Goal: Task Accomplishment & Management: Manage account settings

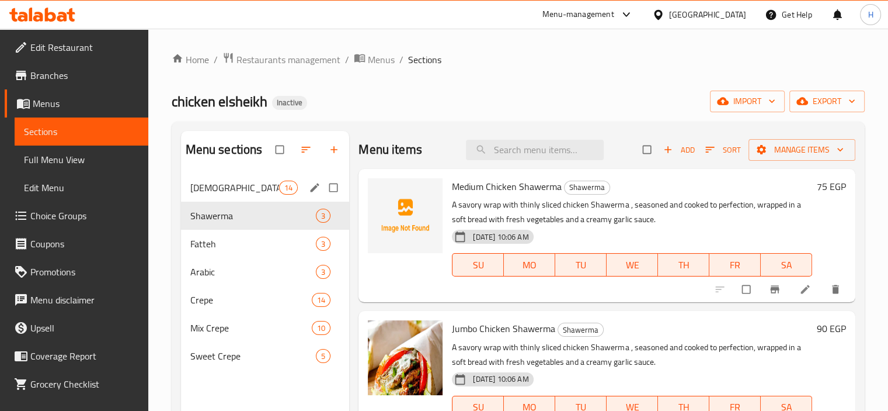
click at [230, 199] on div "Syrian 14" at bounding box center [265, 187] width 169 height 28
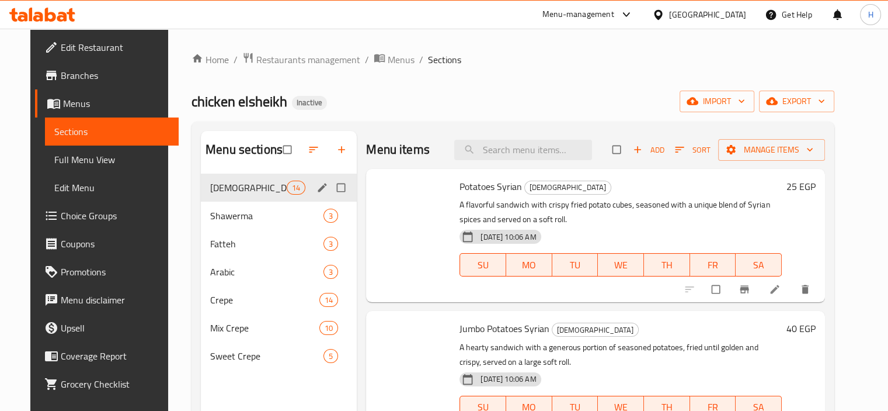
scroll to position [44, 0]
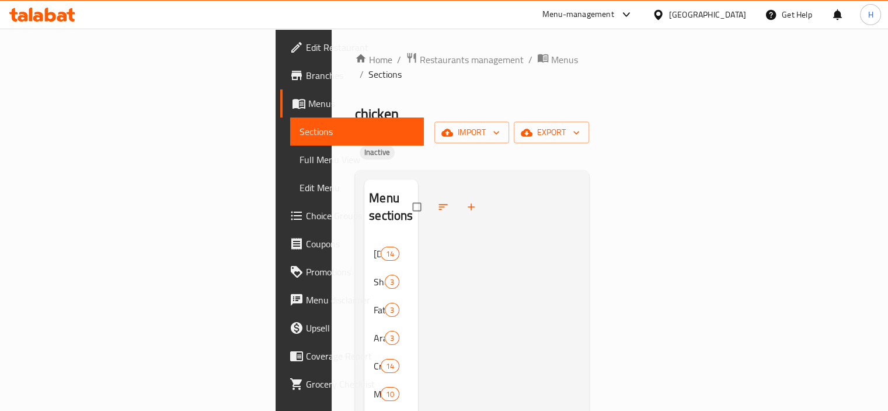
click at [290, 168] on link "Full Menu View" at bounding box center [357, 159] width 134 height 28
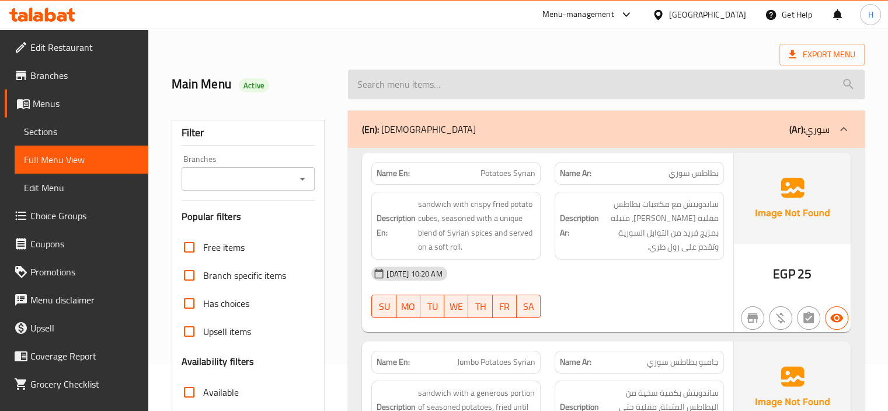
scroll to position [175, 0]
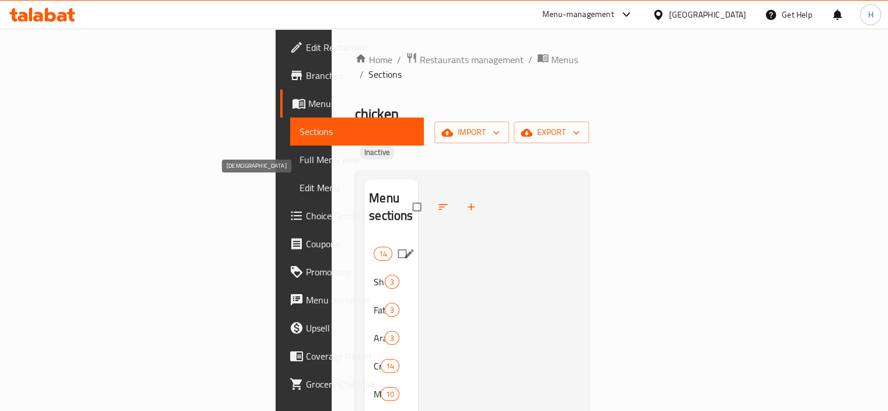
click at [374, 246] on span "[DEMOGRAPHIC_DATA]" at bounding box center [374, 253] width 0 height 14
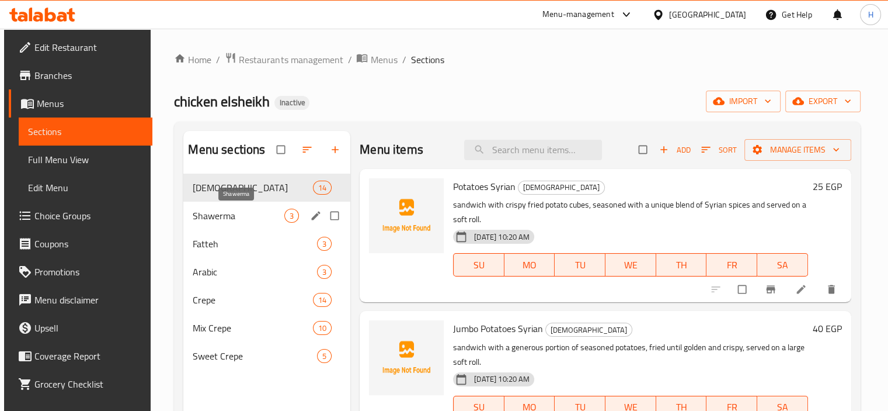
click at [242, 219] on span "Shawerma" at bounding box center [239, 216] width 92 height 14
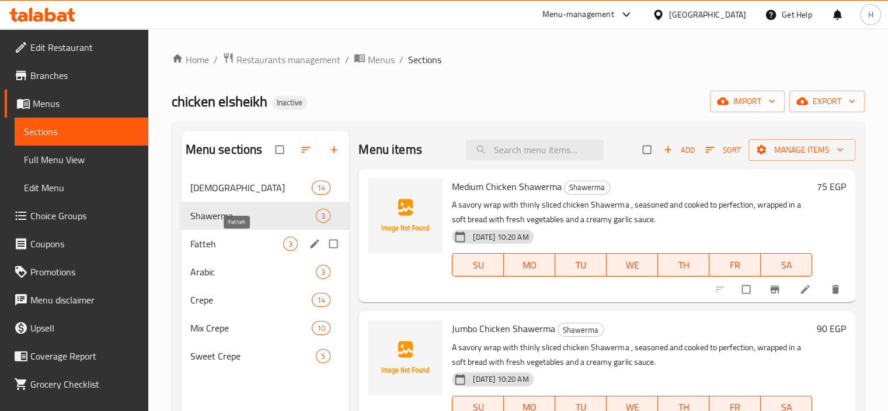
click at [241, 245] on span "Fatteh" at bounding box center [236, 244] width 93 height 14
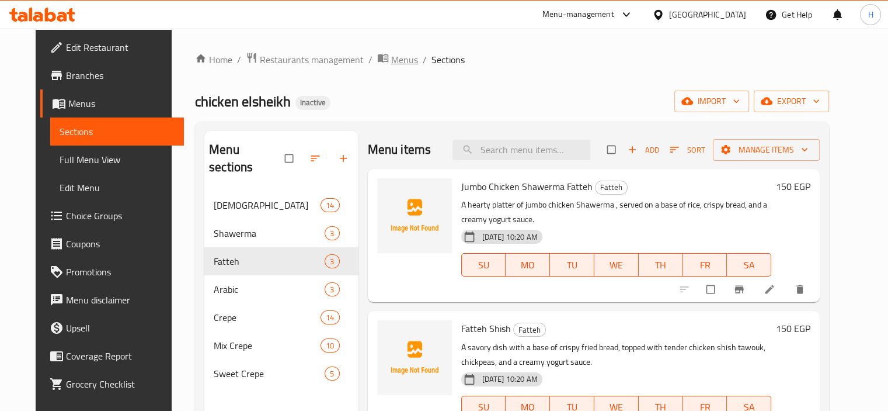
click at [391, 60] on span "Menus" at bounding box center [404, 60] width 27 height 14
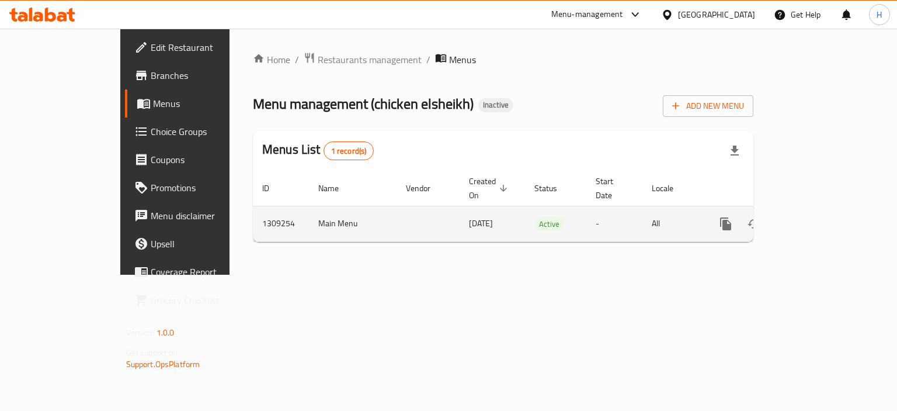
click at [817, 217] on icon "enhanced table" at bounding box center [810, 224] width 14 height 14
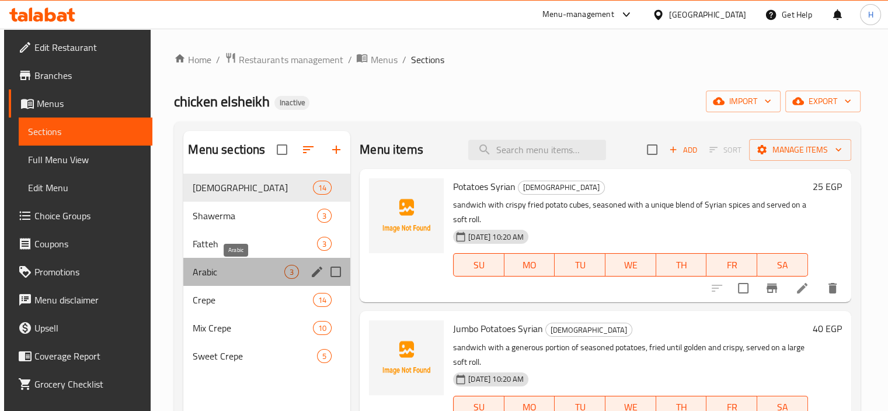
click at [253, 266] on span "Arabic" at bounding box center [239, 272] width 92 height 14
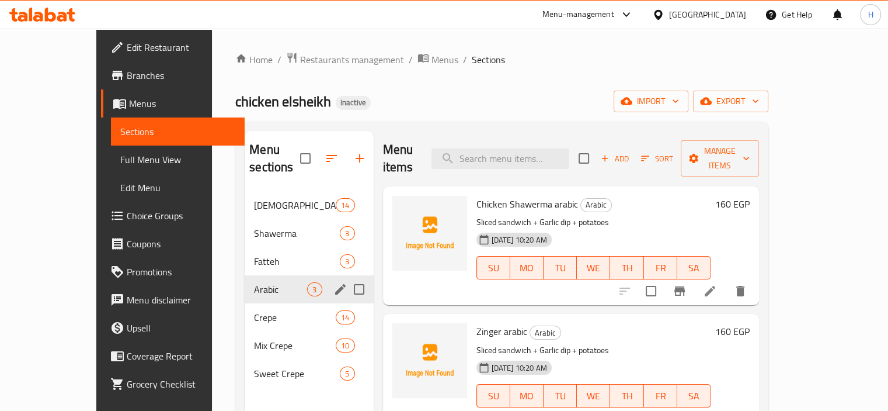
click at [254, 310] on span "Crepe" at bounding box center [295, 317] width 82 height 14
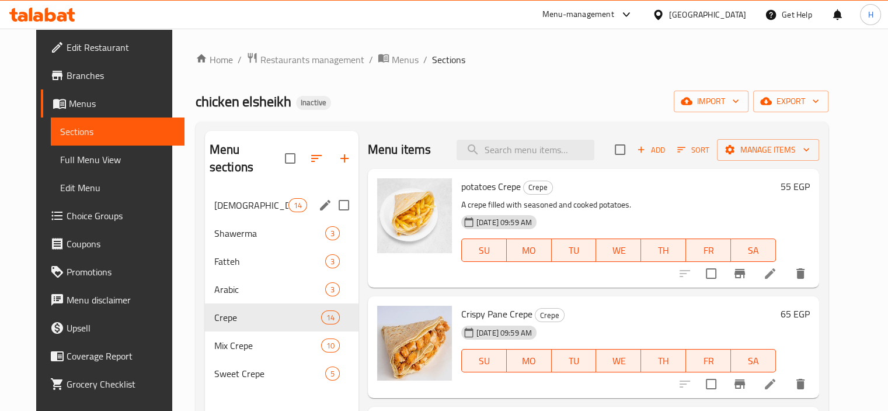
click at [234, 195] on div "Syrian 14" at bounding box center [282, 205] width 154 height 28
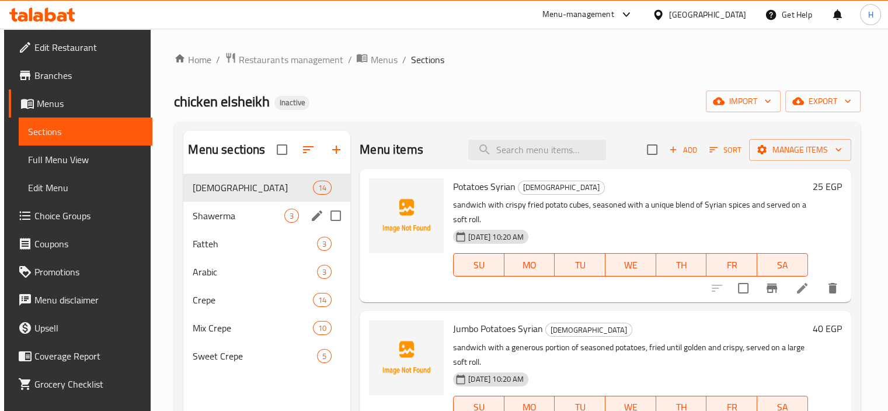
click at [235, 210] on span "Shawerma" at bounding box center [239, 216] width 92 height 14
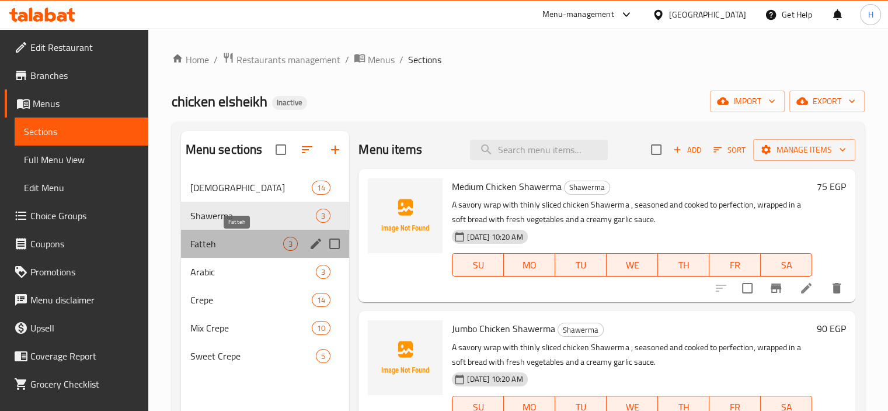
click at [245, 245] on span "Fatteh" at bounding box center [236, 244] width 93 height 14
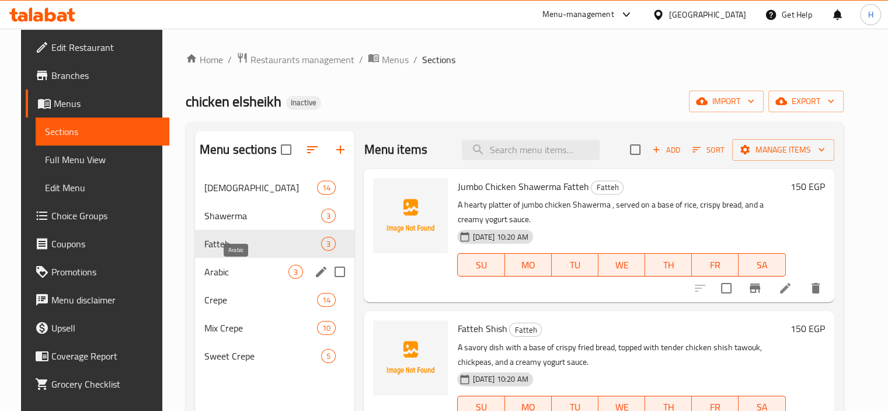
click at [246, 268] on span "Arabic" at bounding box center [246, 272] width 85 height 14
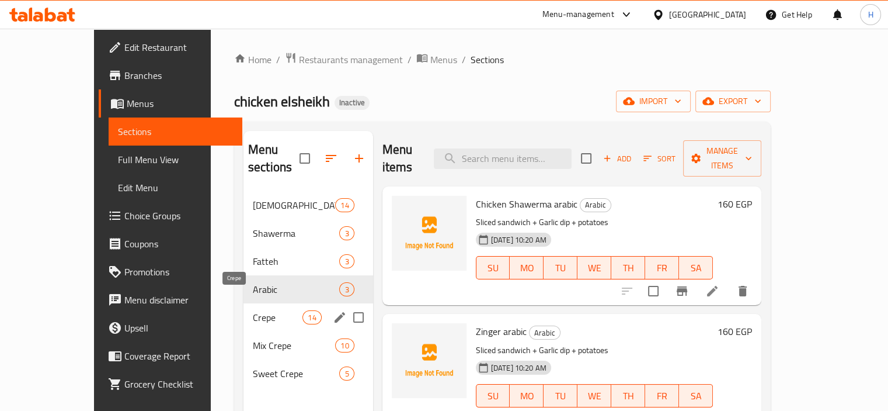
click at [253, 310] on span "Crepe" at bounding box center [278, 317] width 50 height 14
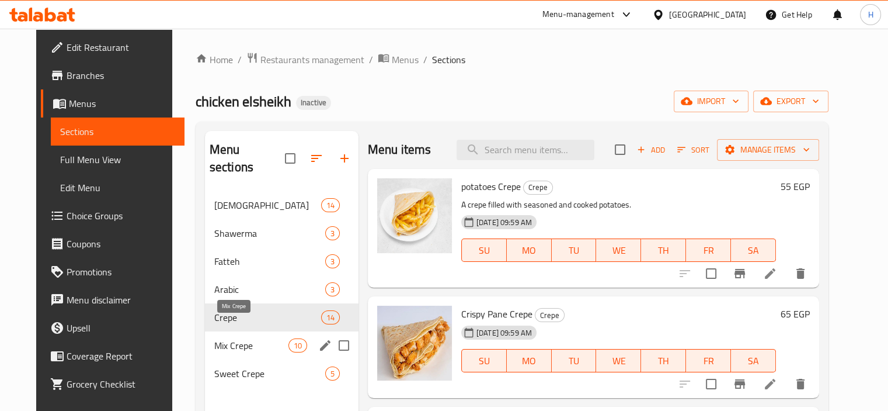
click at [254, 338] on span "Mix Crepe" at bounding box center [251, 345] width 74 height 14
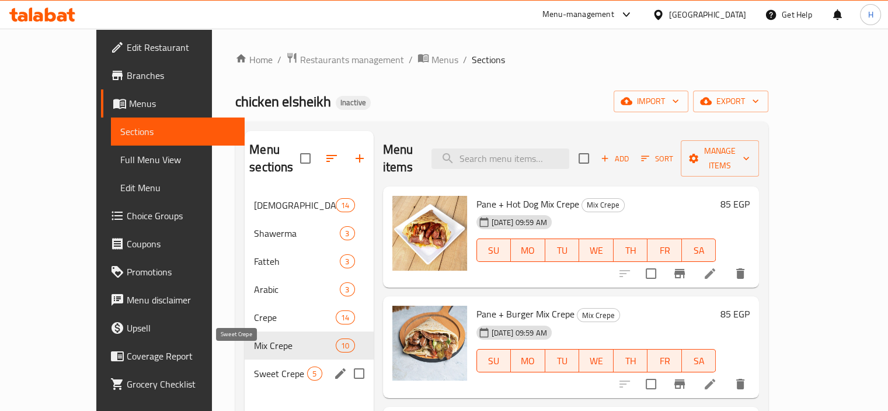
click at [254, 366] on span "Sweet Crepe" at bounding box center [280, 373] width 53 height 14
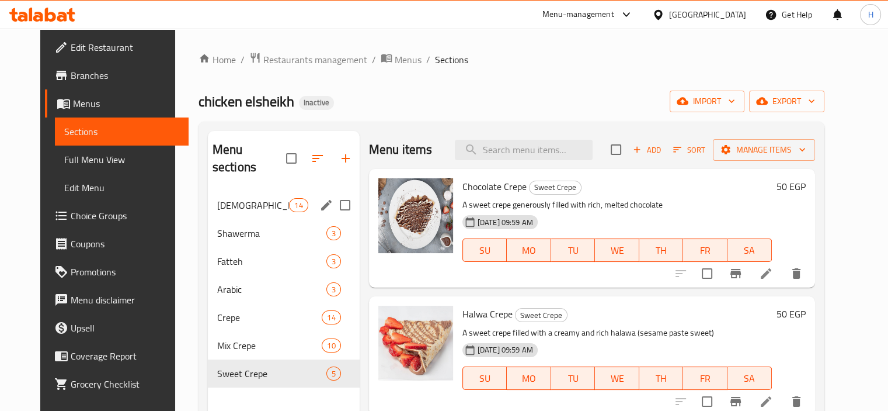
click at [216, 191] on div "Syrian 14" at bounding box center [284, 205] width 152 height 28
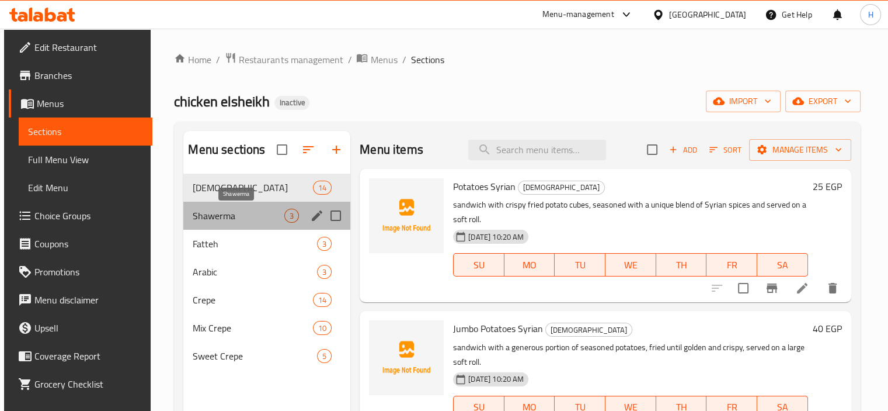
click at [232, 218] on span "Shawerma" at bounding box center [239, 216] width 92 height 14
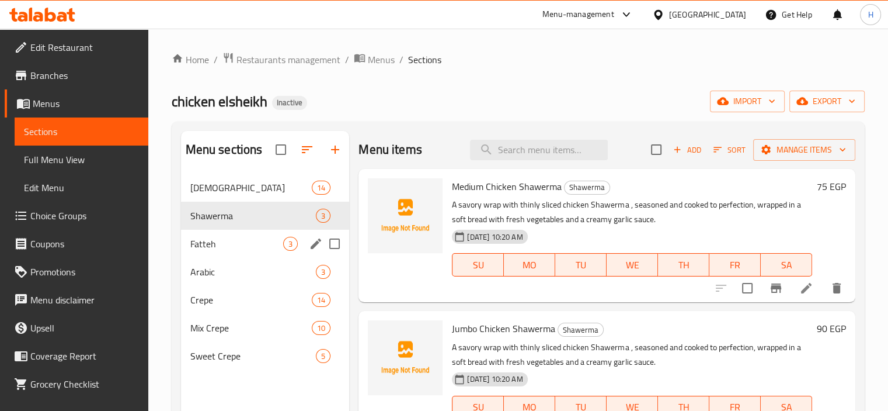
click at [227, 247] on span "Fatteh" at bounding box center [236, 244] width 93 height 14
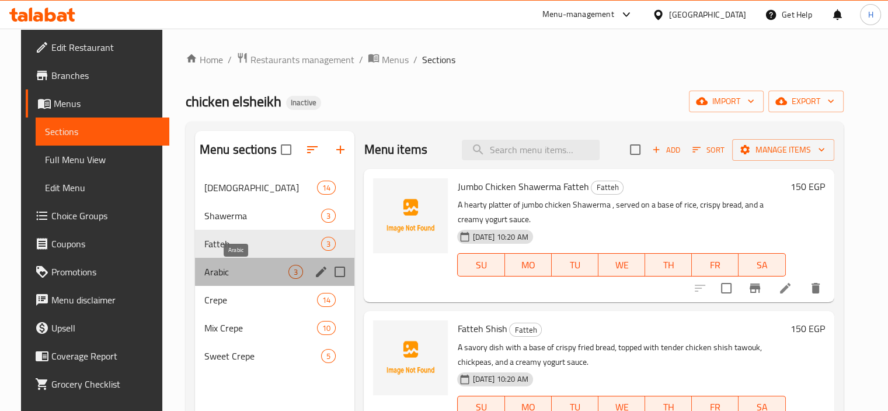
click at [231, 270] on span "Arabic" at bounding box center [246, 272] width 85 height 14
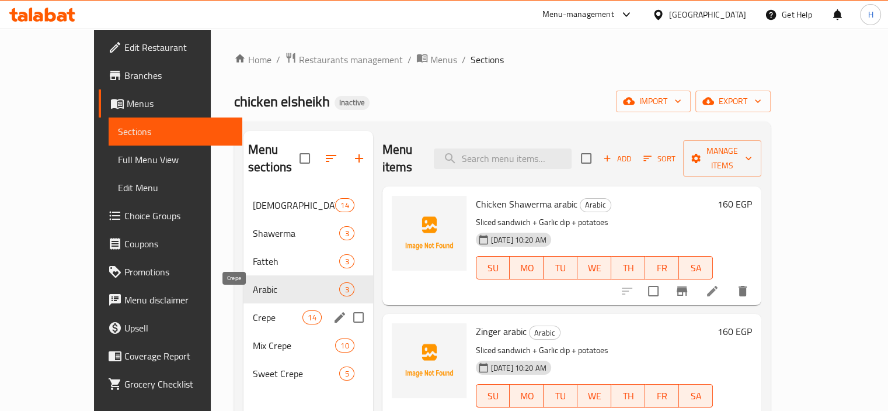
click at [253, 310] on span "Crepe" at bounding box center [278, 317] width 50 height 14
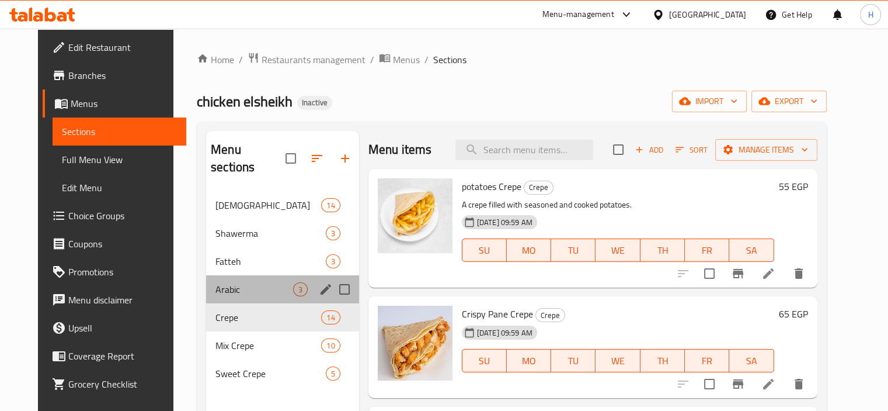
click at [235, 279] on div "Arabic 3" at bounding box center [282, 289] width 153 height 28
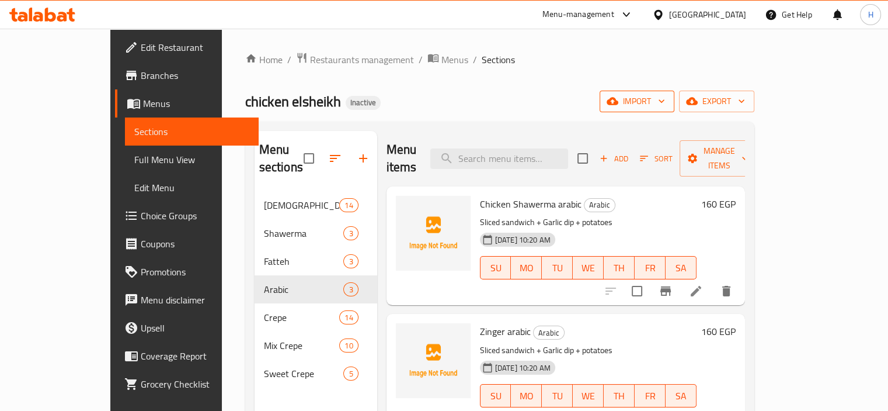
click at [665, 96] on span "import" at bounding box center [637, 101] width 56 height 15
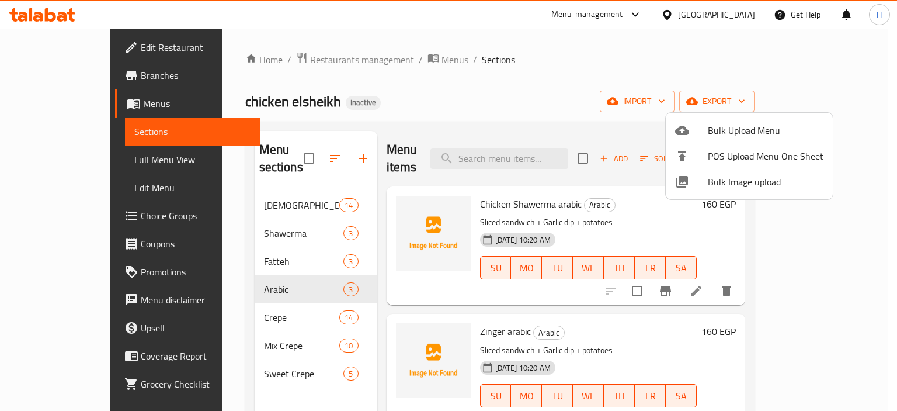
click at [757, 186] on span "Bulk Image upload" at bounding box center [766, 182] width 116 height 14
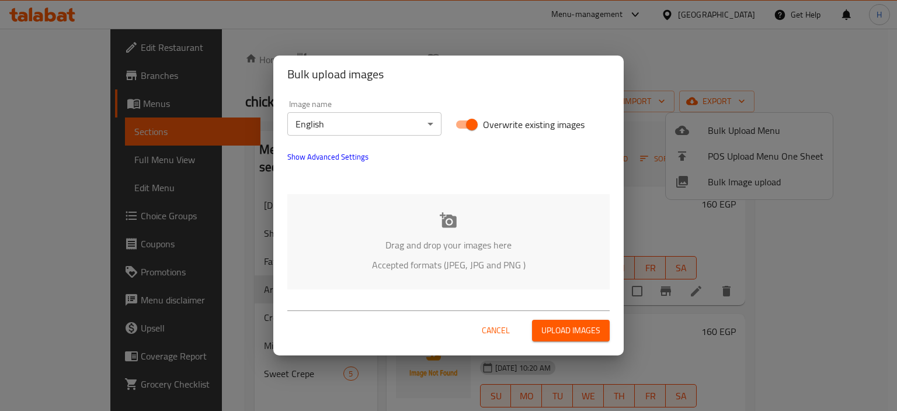
click at [470, 118] on input "Overwrite existing images" at bounding box center [472, 124] width 67 height 22
checkbox input "false"
click at [470, 204] on div "Drag and drop your images here Accepted formats (JPEG, JPG and PNG )" at bounding box center [448, 241] width 322 height 95
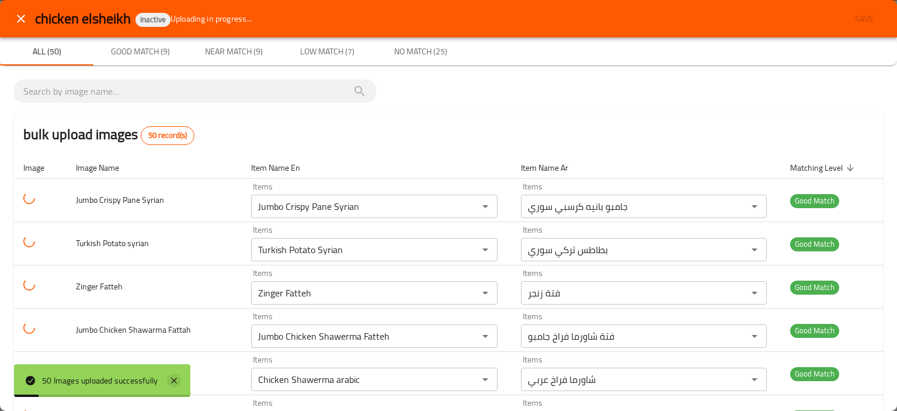
click at [178, 380] on icon at bounding box center [174, 380] width 14 height 14
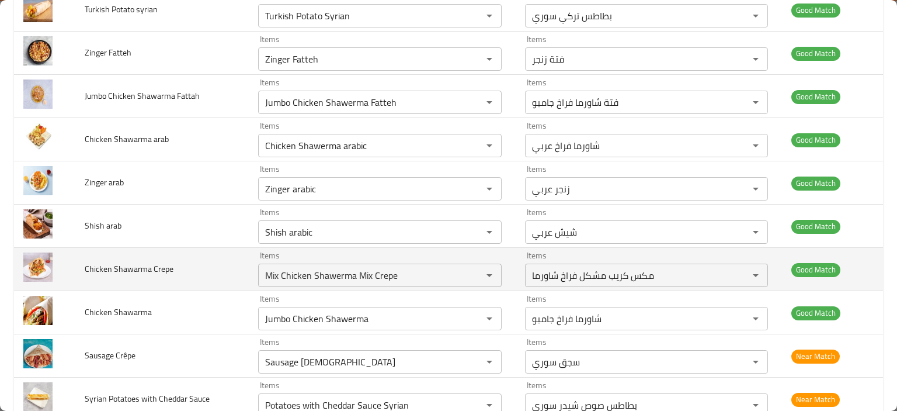
scroll to position [350, 0]
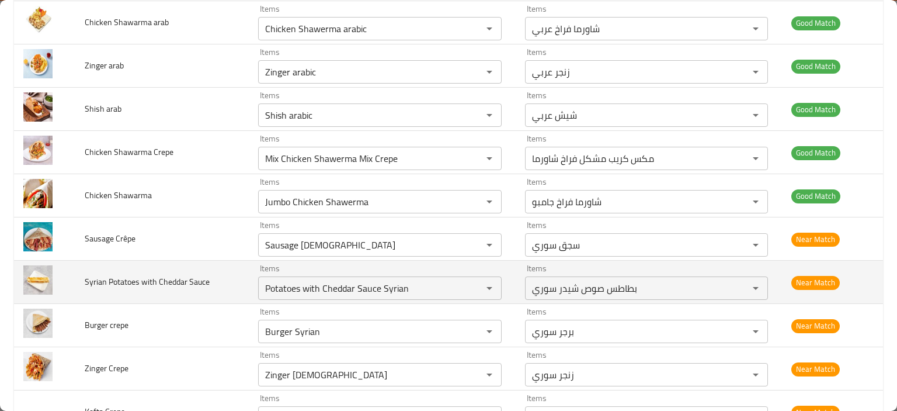
click at [250, 276] on td "Items Potatoes with Cheddar Sauce Syrian Items" at bounding box center [382, 281] width 266 height 43
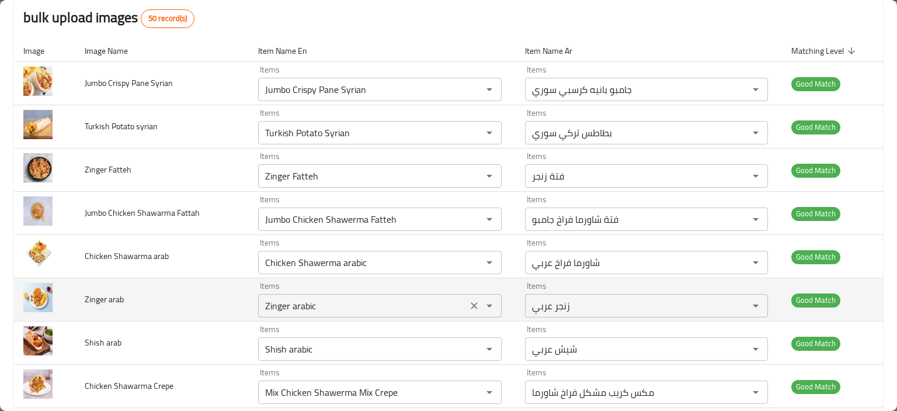
scroll to position [175, 0]
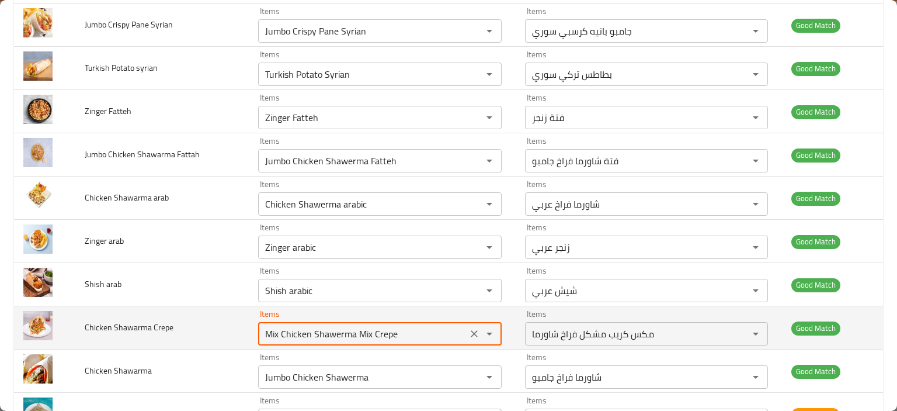
click at [322, 331] on Crepe "Mix Chicken Shawerma Mix Crepe" at bounding box center [362, 333] width 201 height 16
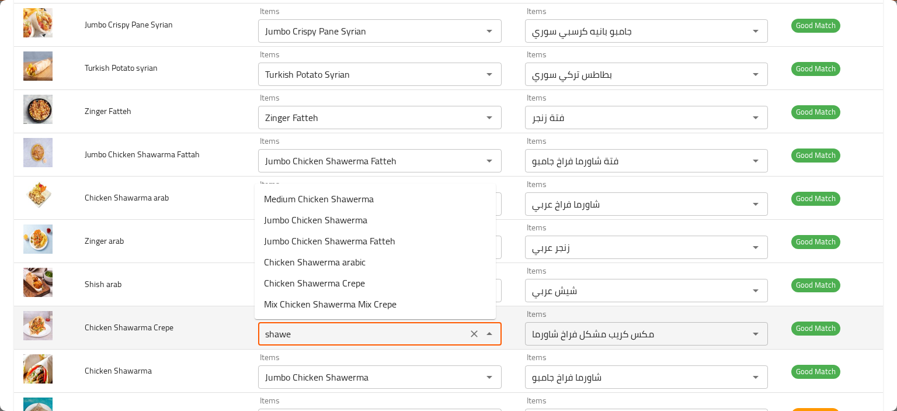
type Crepe "shawer"
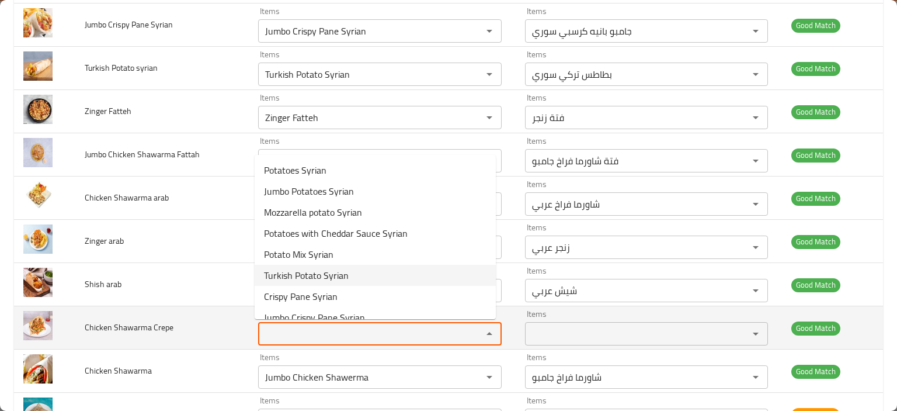
click at [178, 341] on td "Chicken Shawarma Crepe" at bounding box center [161, 327] width 173 height 43
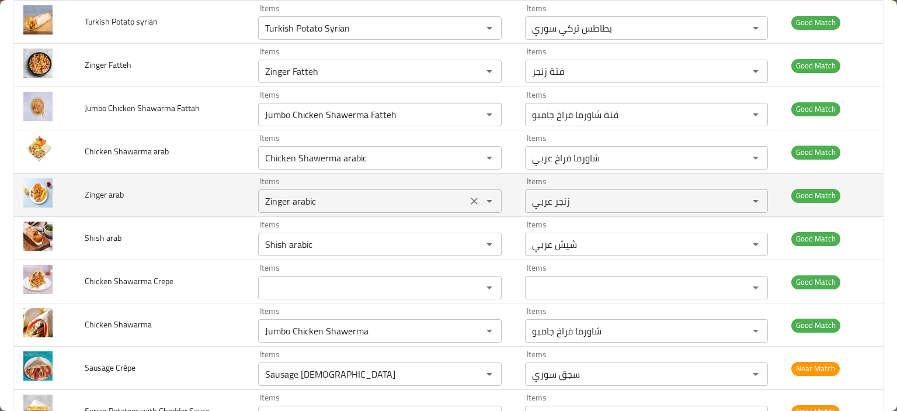
scroll to position [292, 0]
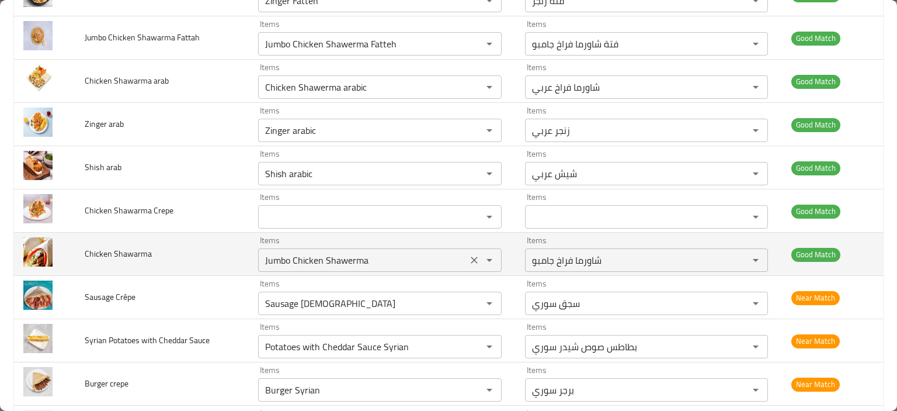
click at [300, 264] on Shawarma "Jumbo Chicken Shawerma" at bounding box center [362, 260] width 201 height 16
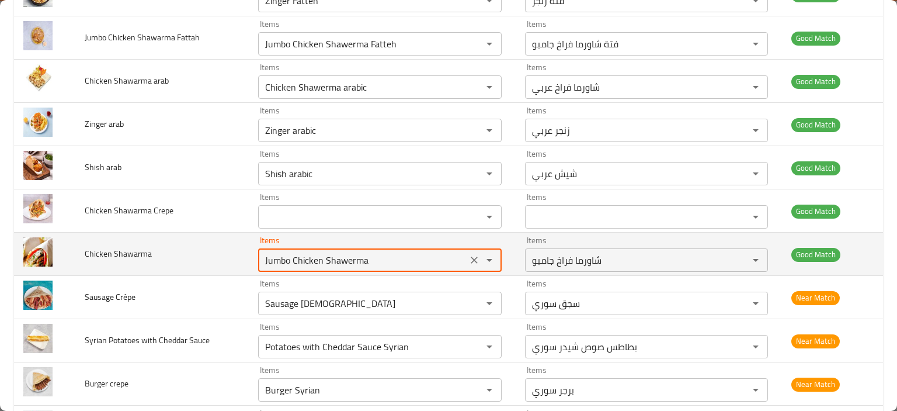
click at [299, 259] on Shawarma "Jumbo Chicken Shawerma" at bounding box center [362, 260] width 201 height 16
drag, startPoint x: 290, startPoint y: 256, endPoint x: 387, endPoint y: 250, distance: 97.7
click at [388, 252] on Shawarma "Jumbo Chicken Shawerma" at bounding box center [362, 260] width 201 height 16
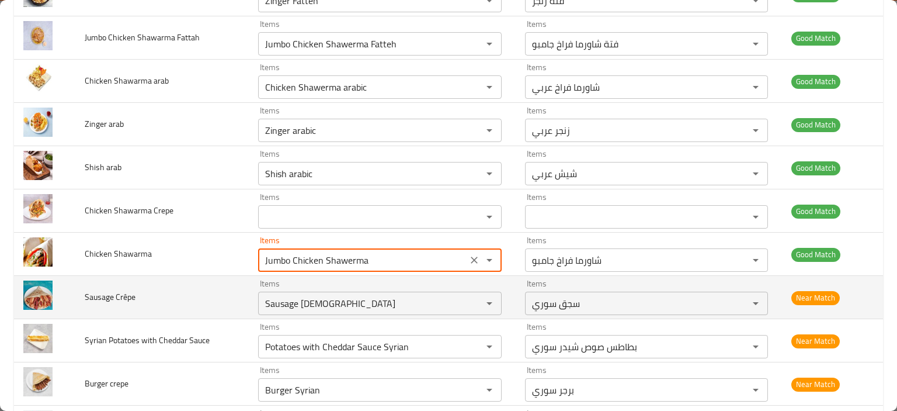
click at [176, 305] on td "Sausage Crêpe" at bounding box center [161, 297] width 173 height 43
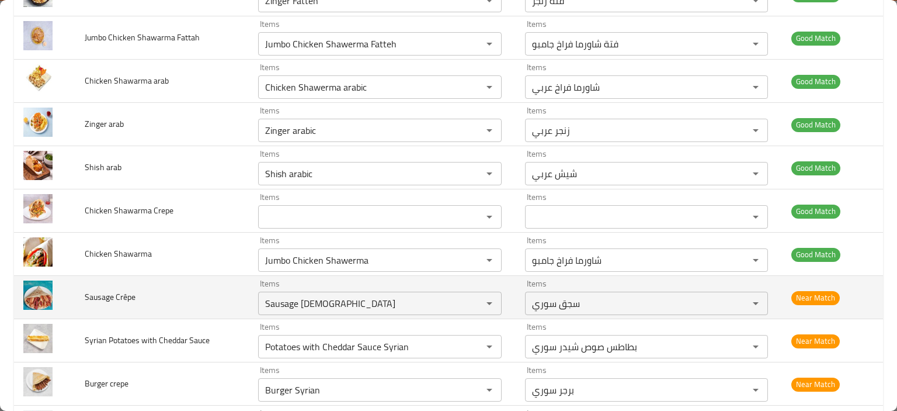
scroll to position [409, 0]
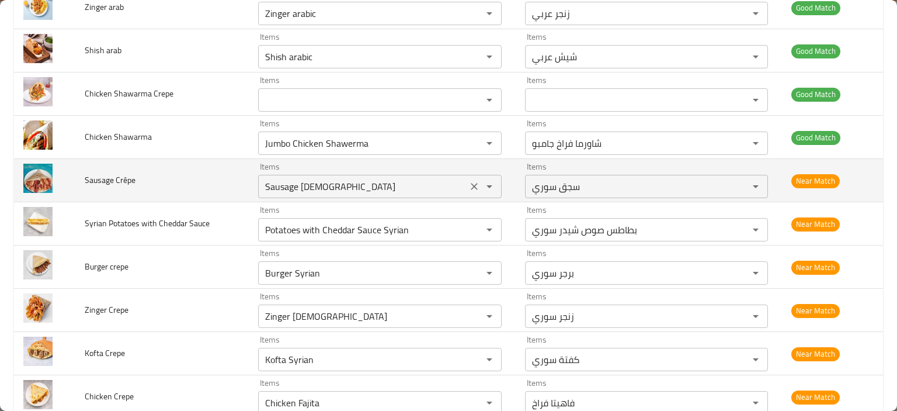
click at [468, 184] on icon "Clear" at bounding box center [474, 186] width 12 height 12
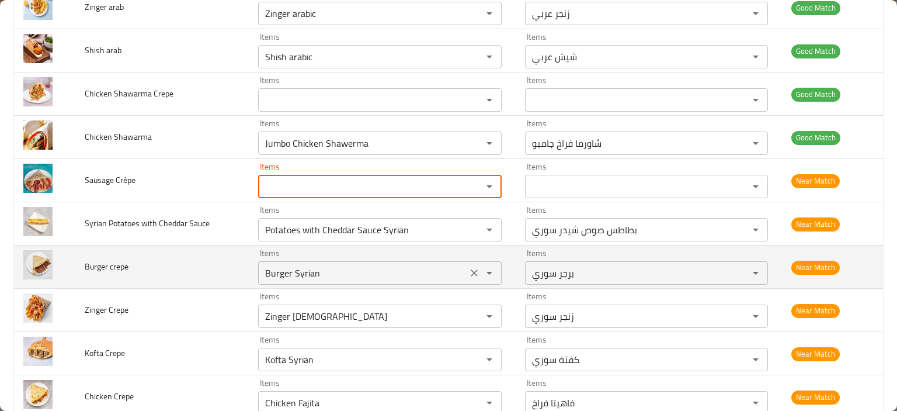
click at [471, 270] on icon "Clear" at bounding box center [474, 272] width 7 height 7
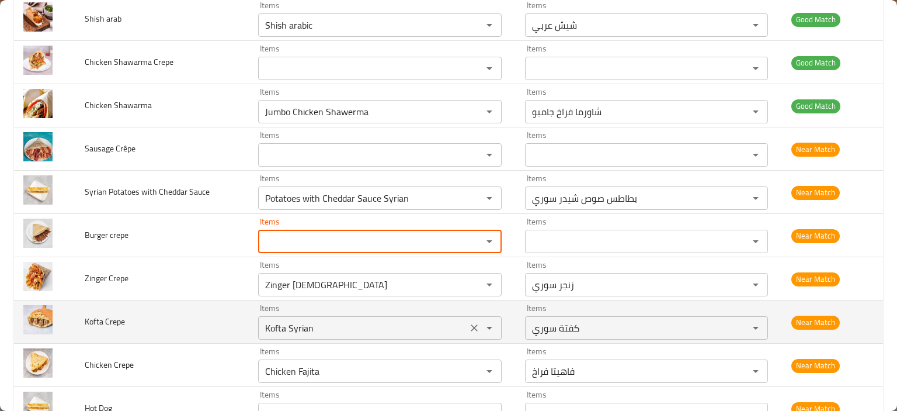
scroll to position [467, 0]
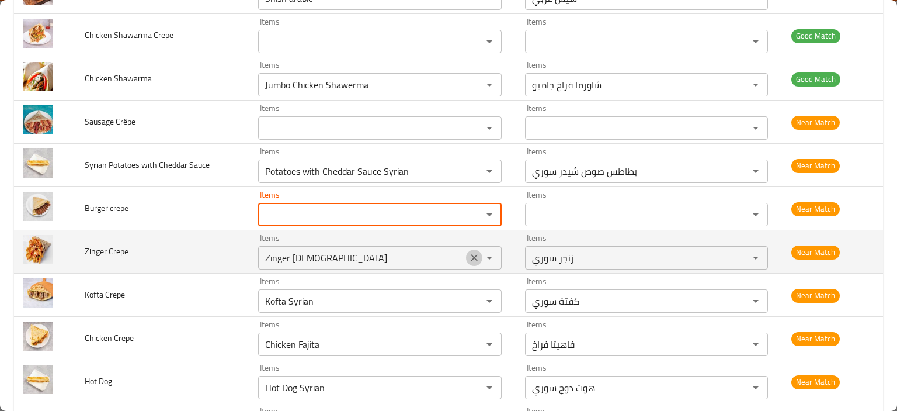
click at [468, 261] on icon "Clear" at bounding box center [474, 258] width 12 height 12
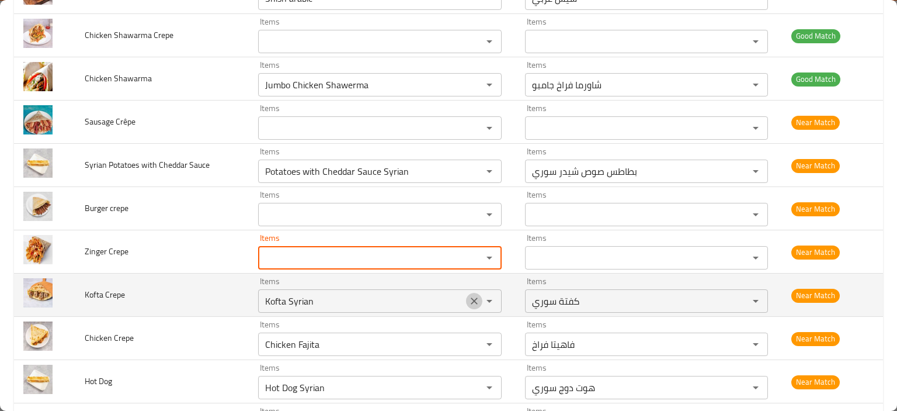
click at [468, 301] on icon "Clear" at bounding box center [474, 301] width 12 height 12
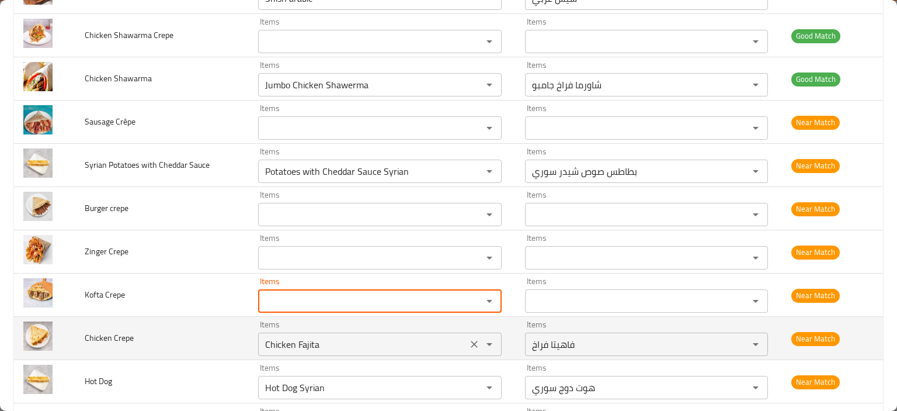
click at [468, 341] on icon "Clear" at bounding box center [474, 344] width 12 height 12
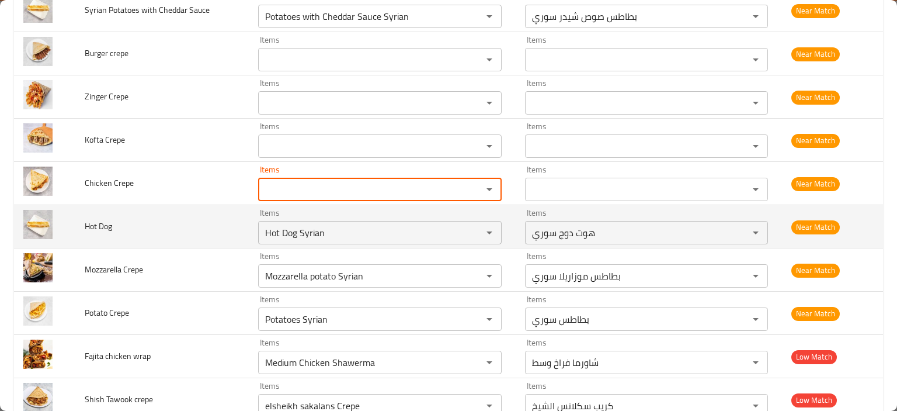
scroll to position [642, 0]
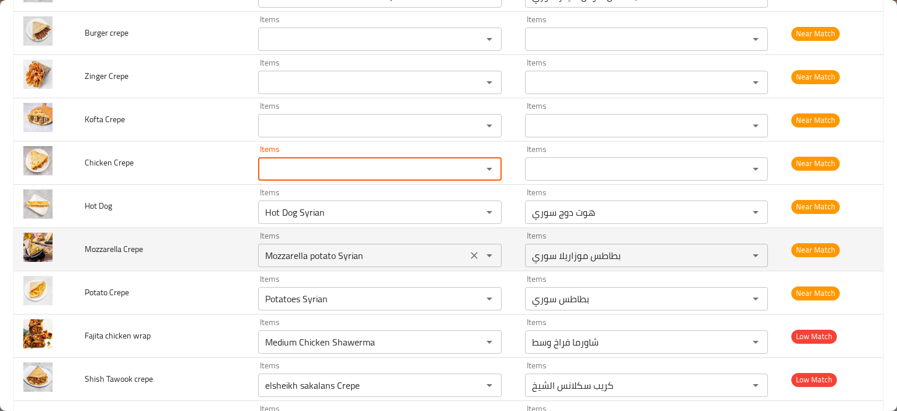
click at [468, 256] on icon "Clear" at bounding box center [474, 255] width 12 height 12
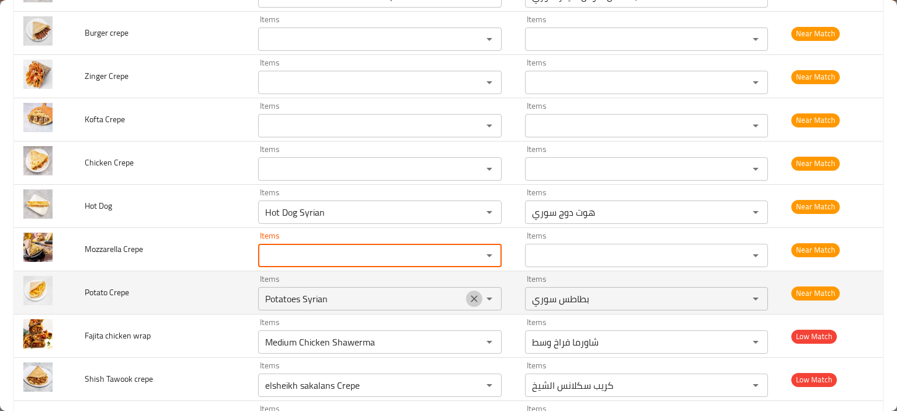
click at [468, 300] on icon "Clear" at bounding box center [474, 299] width 12 height 12
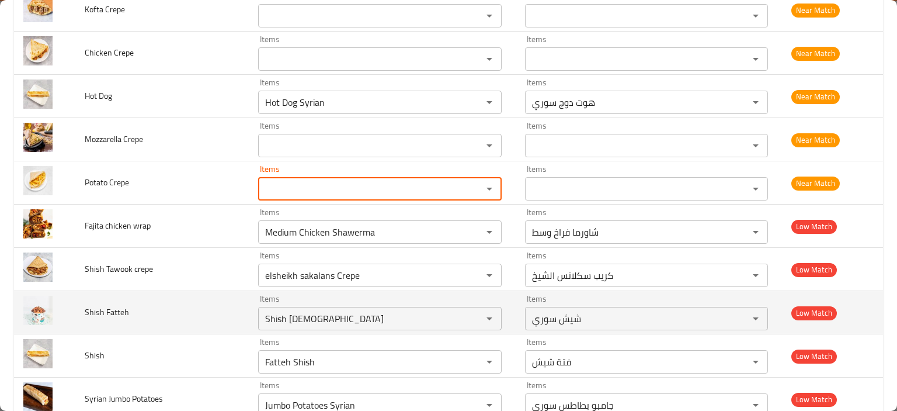
scroll to position [759, 0]
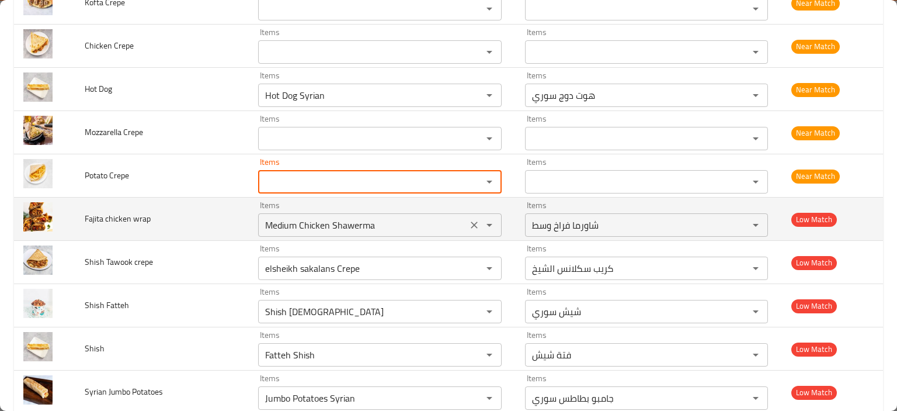
click at [320, 224] on wrap "Medium Chicken Shawerma" at bounding box center [362, 225] width 201 height 16
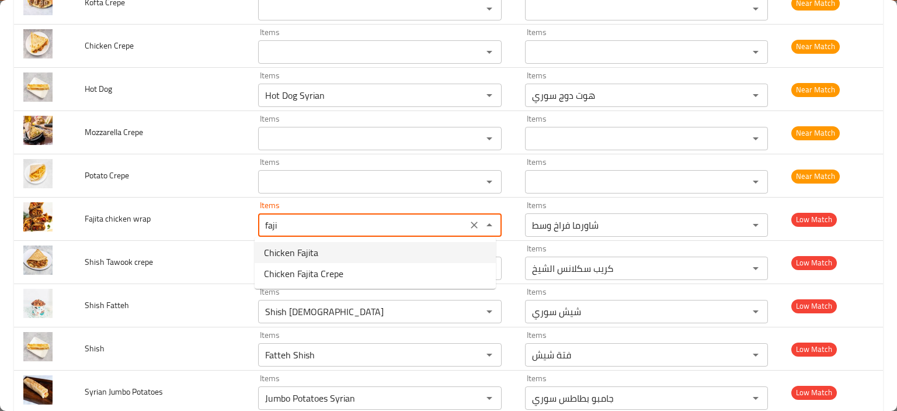
click at [319, 252] on wrap-option-0 "Chicken Fajita" at bounding box center [375, 252] width 241 height 21
type wrap "Chicken Fajita"
type wrap-ar "فاهيتا فراخ"
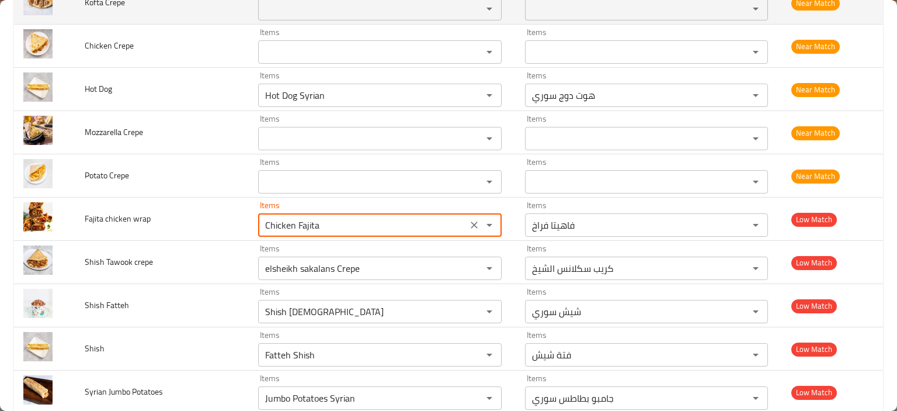
type wrap "Chicken Fajita"
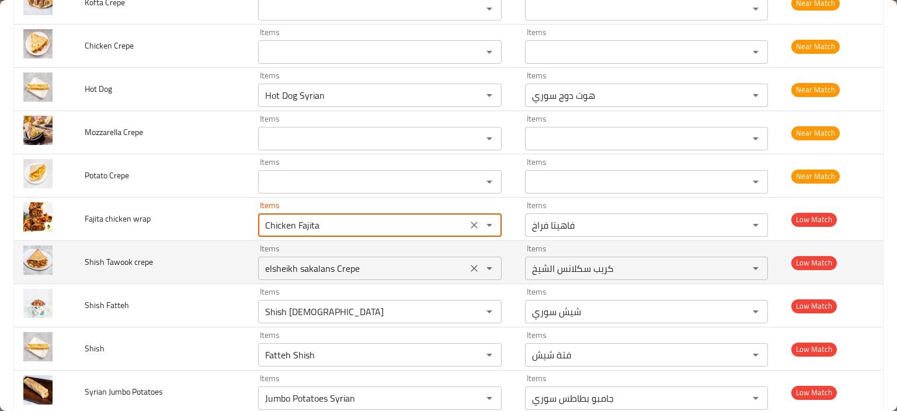
click at [289, 263] on crepe "elsheikh sakalans Crepe" at bounding box center [362, 268] width 201 height 16
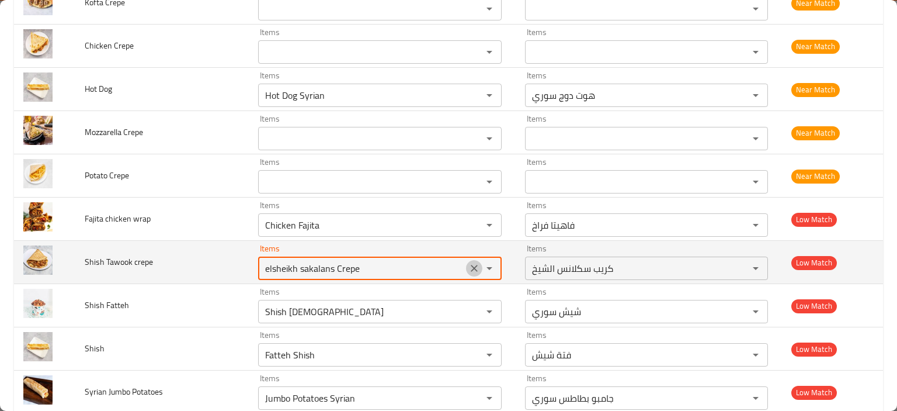
click at [474, 267] on icon "Clear" at bounding box center [474, 268] width 12 height 12
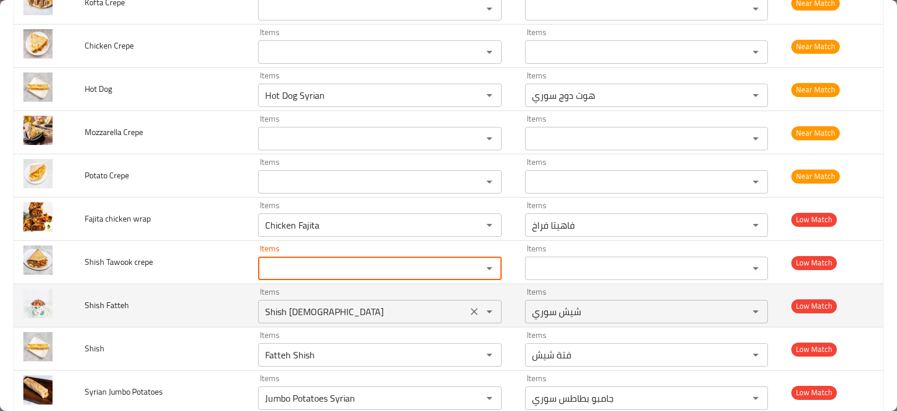
click at [301, 308] on Fatteh "Shish Syrian" at bounding box center [362, 311] width 201 height 16
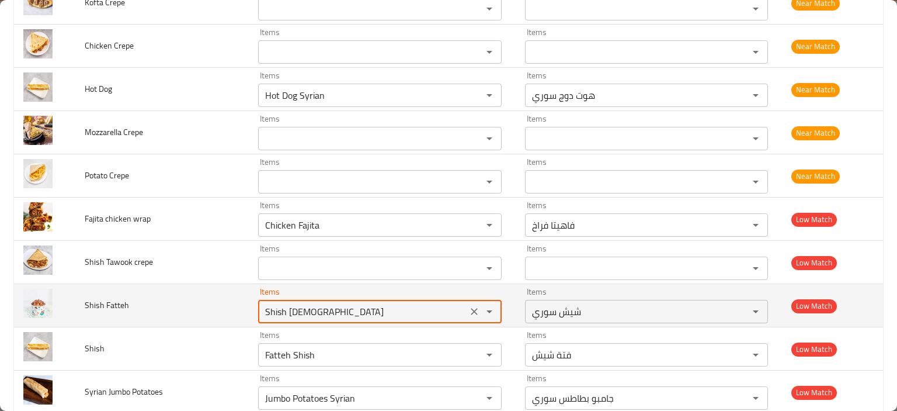
click at [293, 312] on Fatteh "Shish Syrian" at bounding box center [362, 311] width 201 height 16
click at [294, 312] on Fatteh "Shish Syrian" at bounding box center [362, 311] width 201 height 16
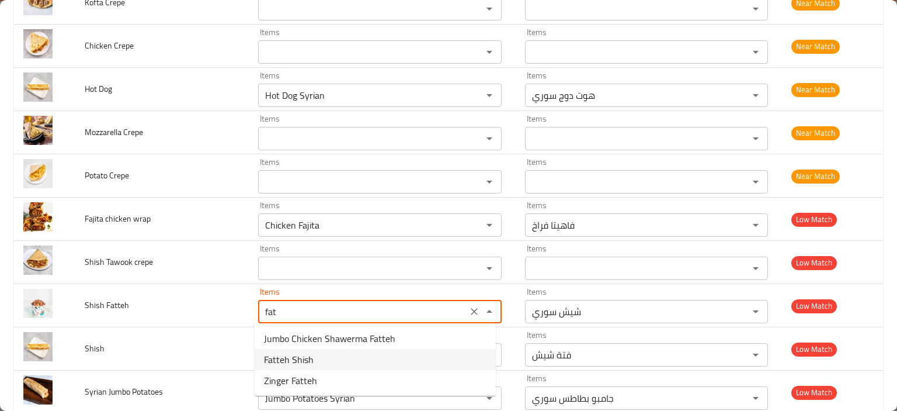
click at [305, 362] on span "Fatteh Shish" at bounding box center [289, 359] width 50 height 14
type Fatteh "Fatteh Shish"
type Fatteh-ar "فتة شيش"
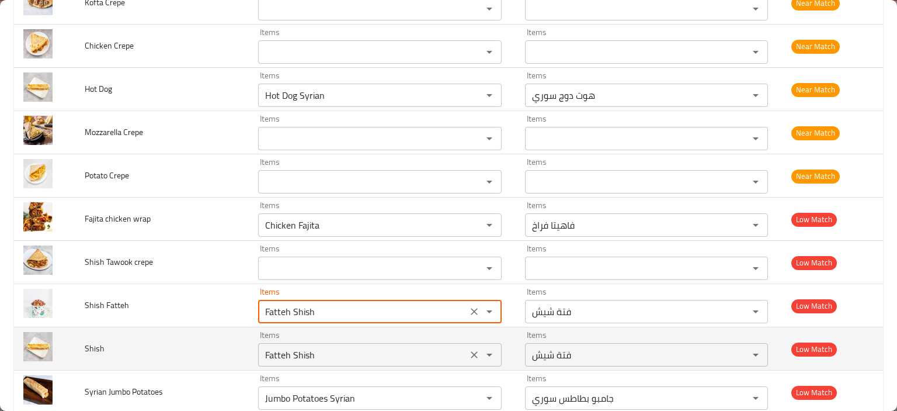
type Fatteh "Fatteh Shish"
click at [287, 356] on input "Fatteh Shish" at bounding box center [362, 354] width 201 height 16
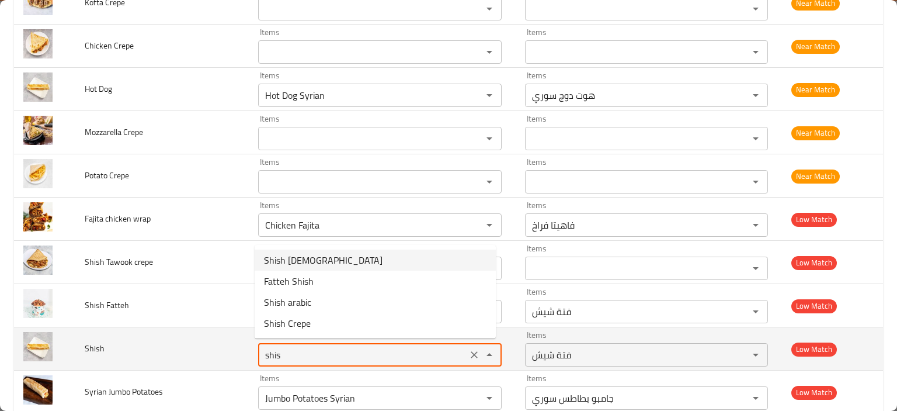
type input "Shish Syrian"
type input "شيش سوري"
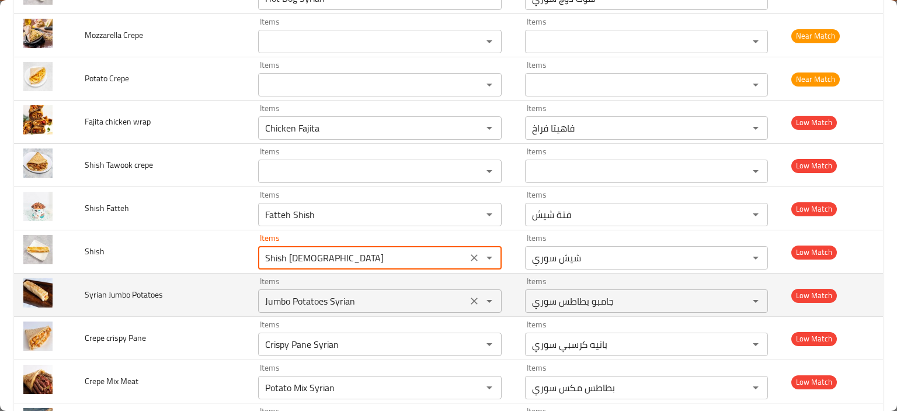
scroll to position [876, 0]
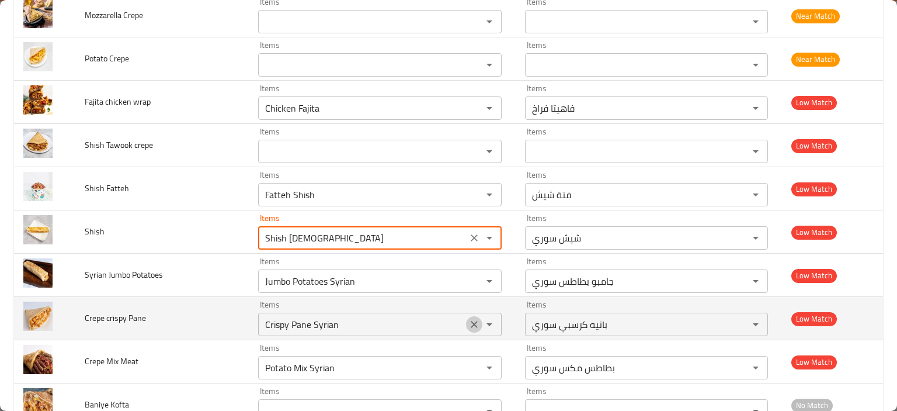
click at [468, 321] on icon "Clear" at bounding box center [474, 324] width 12 height 12
type input "Shish Syrian"
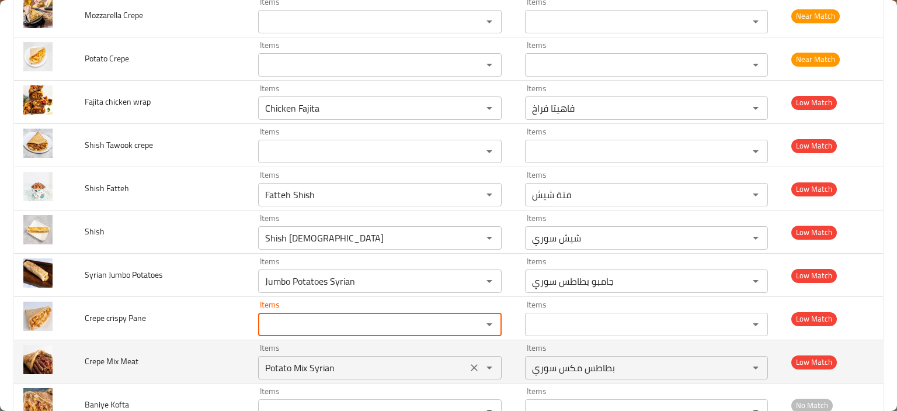
click at [468, 365] on icon "Clear" at bounding box center [474, 368] width 12 height 12
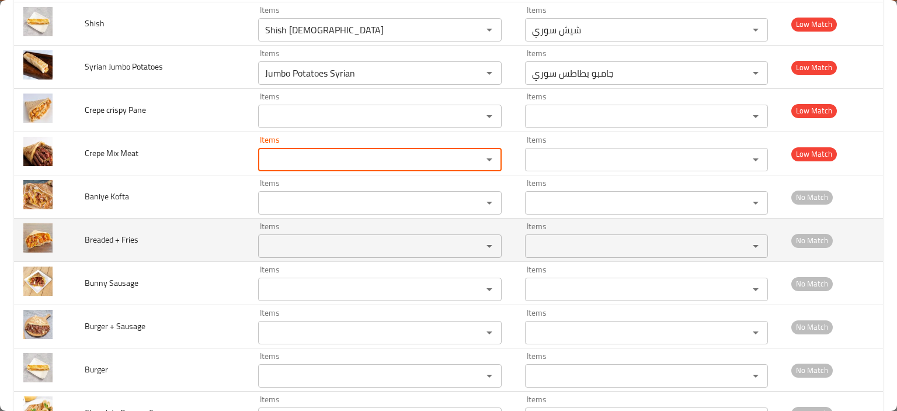
scroll to position [1110, 0]
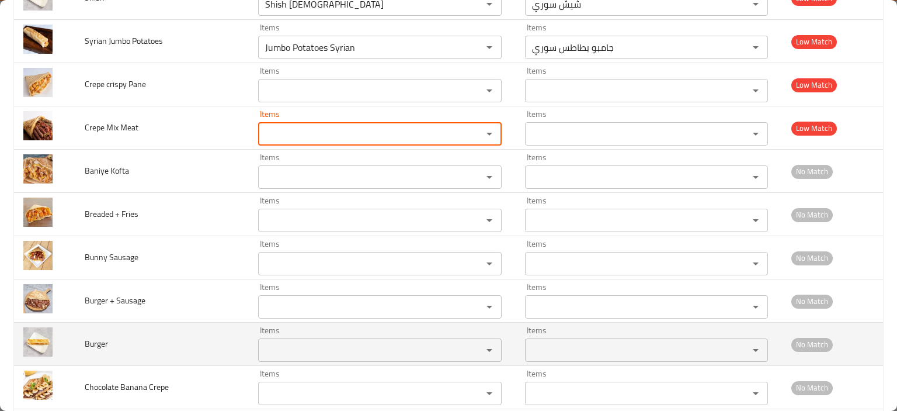
click at [311, 347] on input "Items" at bounding box center [362, 350] width 201 height 16
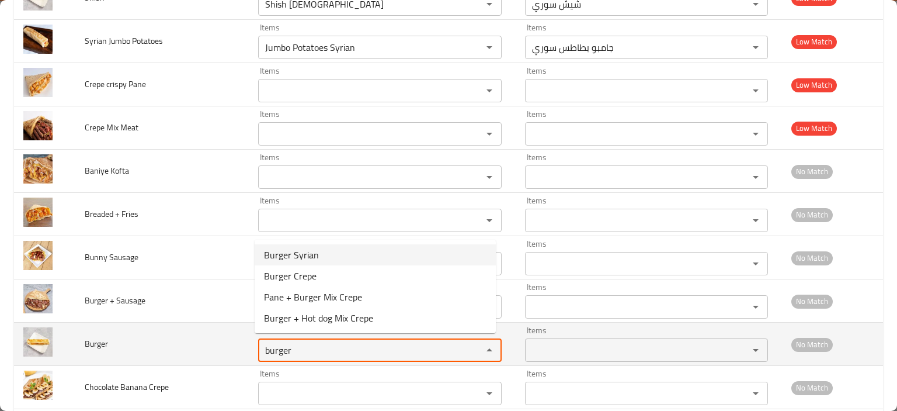
type input "Burger Syrian"
type input "برجر سوري"
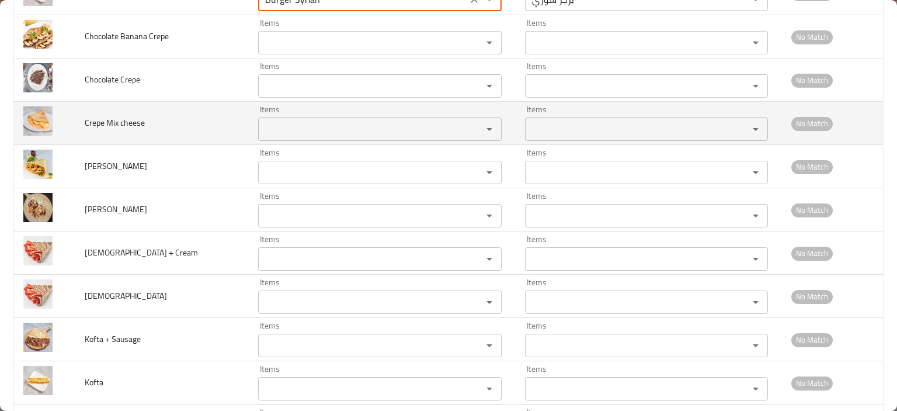
scroll to position [1519, 0]
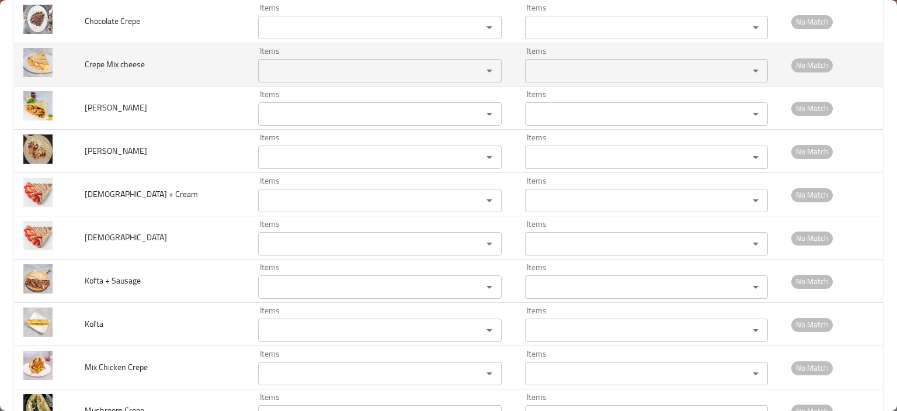
click at [300, 337] on div "Items" at bounding box center [379, 329] width 243 height 23
type input "Burger Syrian"
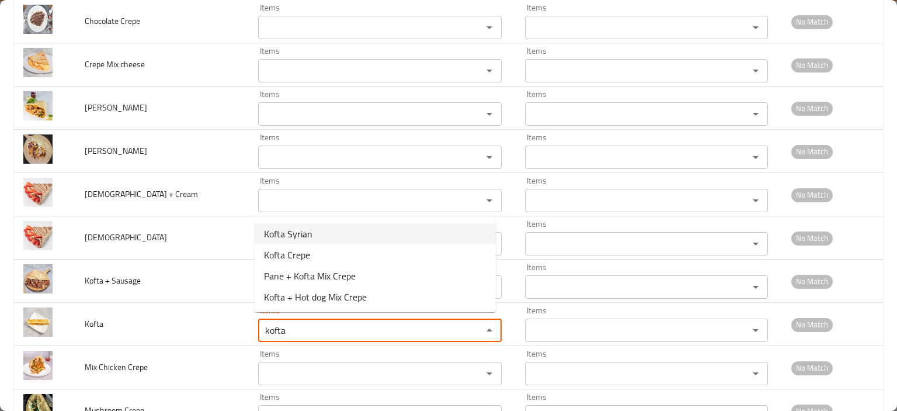
click at [336, 238] on li "Kofta Syrian" at bounding box center [375, 233] width 241 height 21
type input "Kofta Syrian"
type input "كفتة سوري"
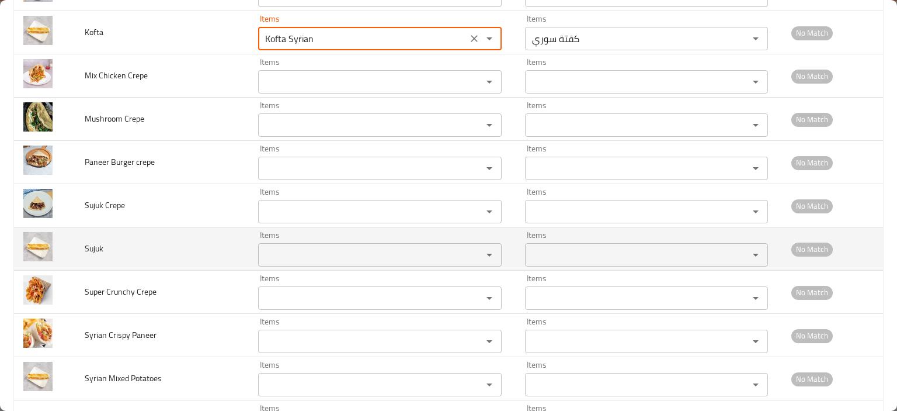
scroll to position [1811, 0]
type input "Kofta Syrian"
click at [325, 249] on input "Items" at bounding box center [362, 254] width 201 height 16
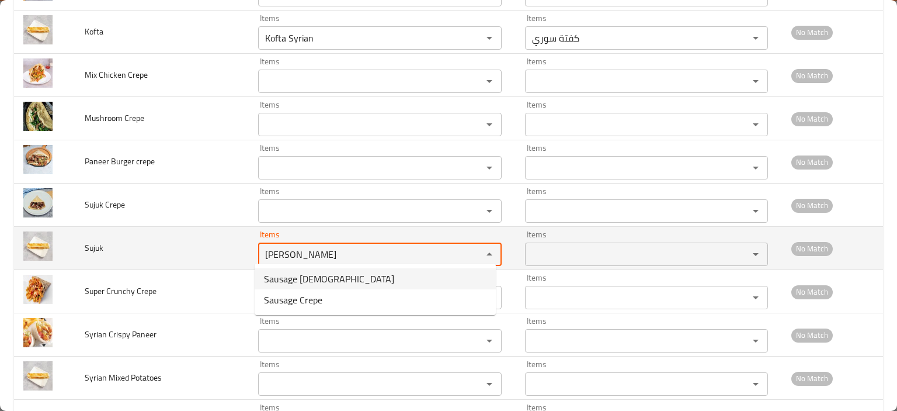
type input "Sausage Syrian"
type input "سجق سوري"
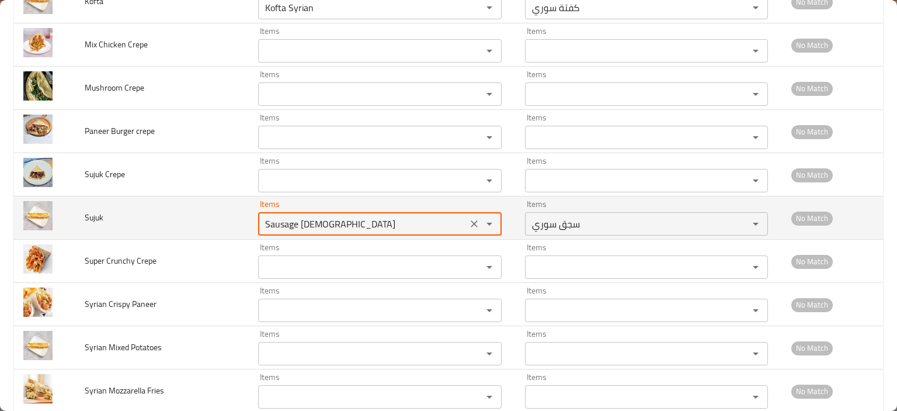
scroll to position [1869, 0]
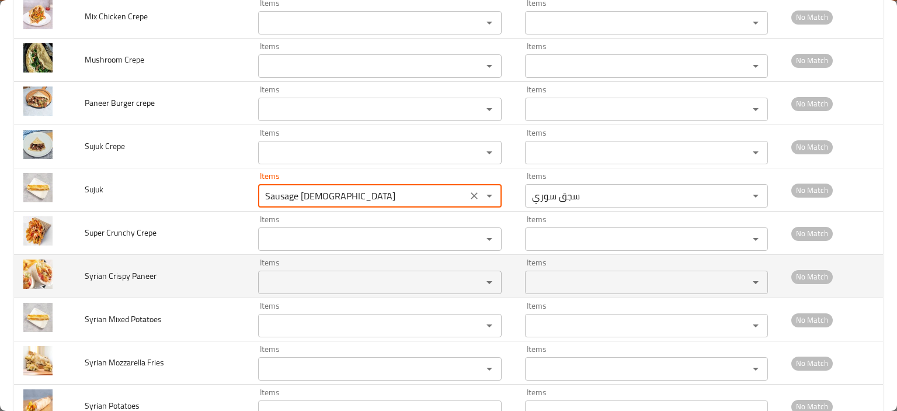
type input "Sausage Syrian"
click at [281, 274] on Paneer "Items" at bounding box center [362, 282] width 201 height 16
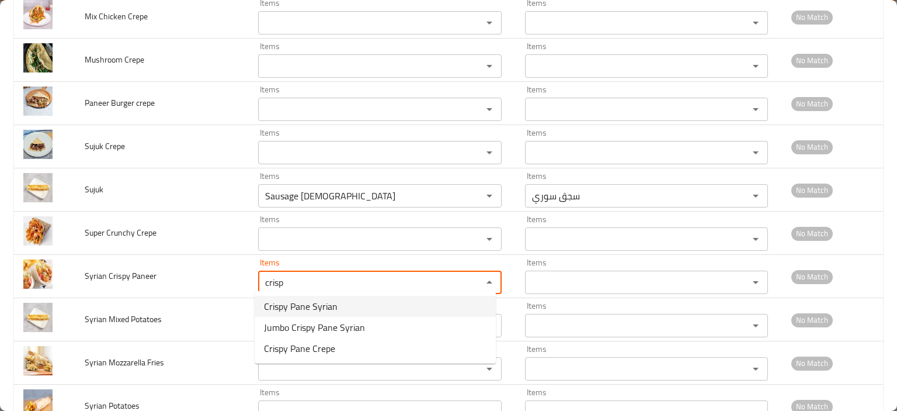
type Paneer "Crispy Pane Syrian"
type Paneer-ar "بانيه كرسبي سوري"
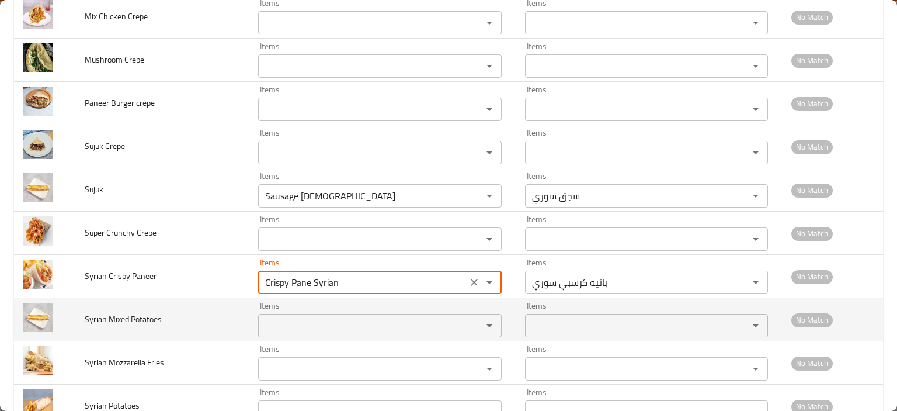
type Paneer "Crispy Pane Syrian"
click at [289, 317] on Potatoes "Items" at bounding box center [362, 325] width 201 height 16
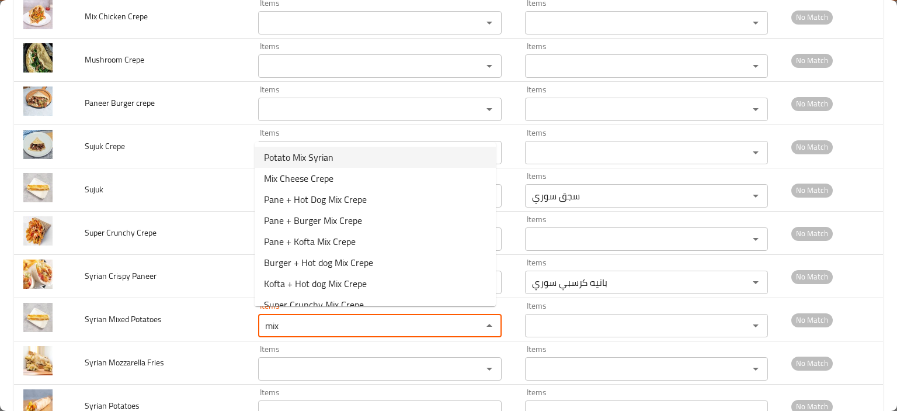
click at [291, 163] on span "Potato Mix Syrian" at bounding box center [299, 157] width 70 height 14
type Potatoes "Potato Mix Syrian"
type Potatoes-ar "بطاطس مكس سوري"
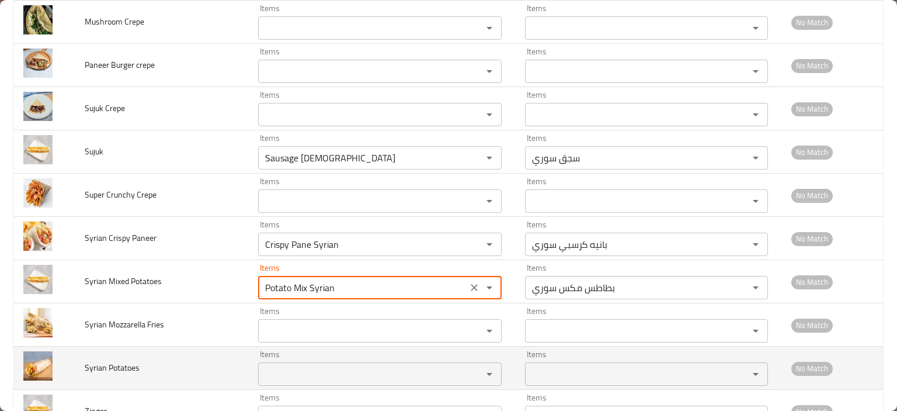
scroll to position [1927, 0]
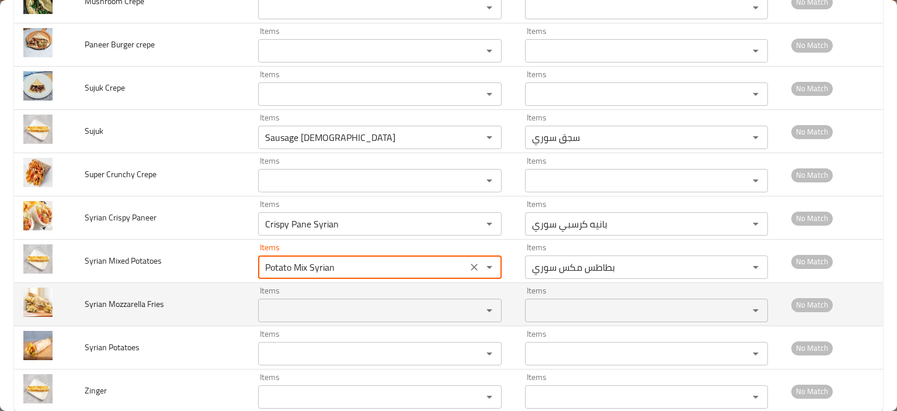
type Potatoes "Potato Mix Syrian"
click at [273, 312] on Fries "Items" at bounding box center [362, 310] width 201 height 16
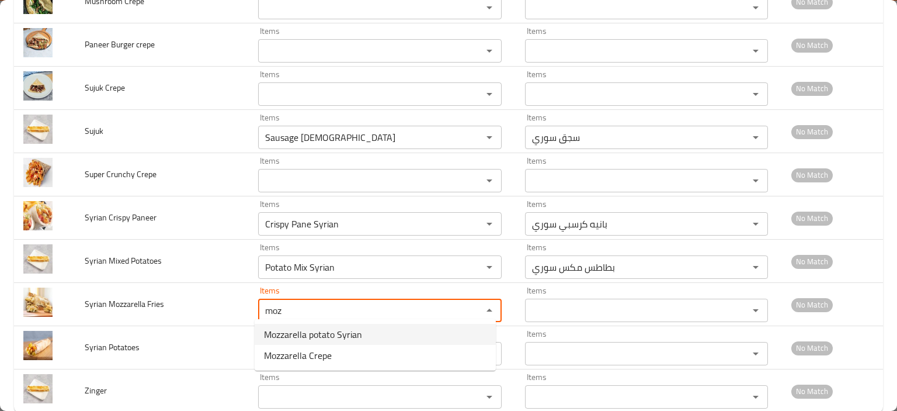
click at [304, 336] on span "Mozzarella potato Syrian" at bounding box center [313, 334] width 98 height 14
type Fries "Mozzarella potato Syrian"
type Fries-ar "بطاطس موزاريلا سوري"
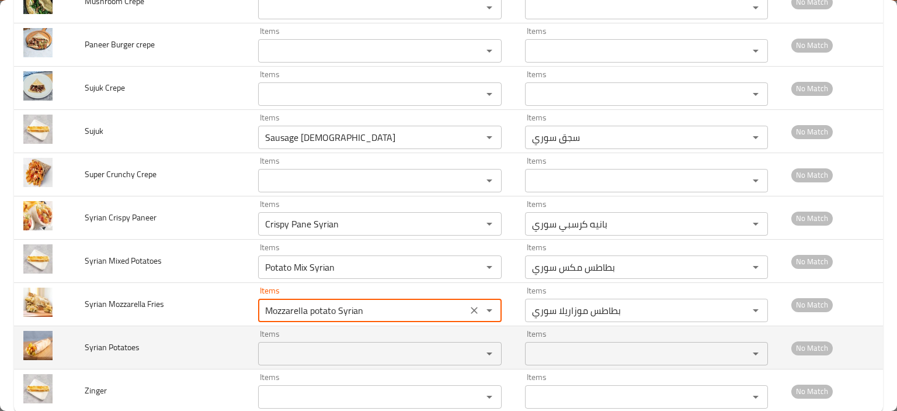
type Fries "Mozzarella potato Syrian"
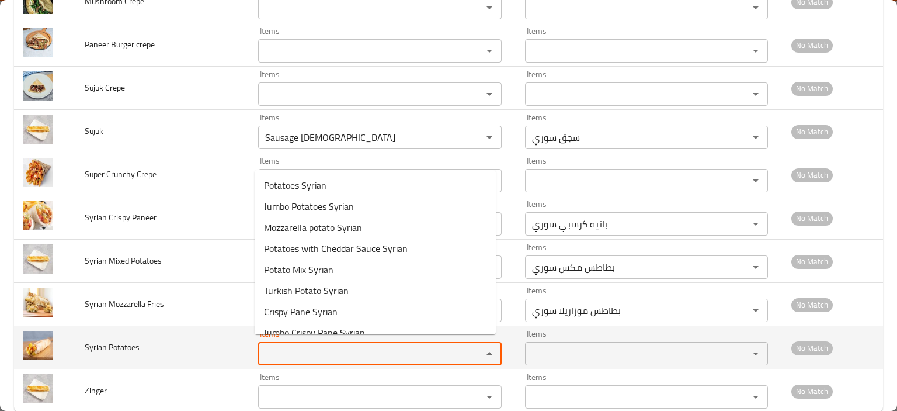
click at [290, 350] on Potatoes "Items" at bounding box center [362, 353] width 201 height 16
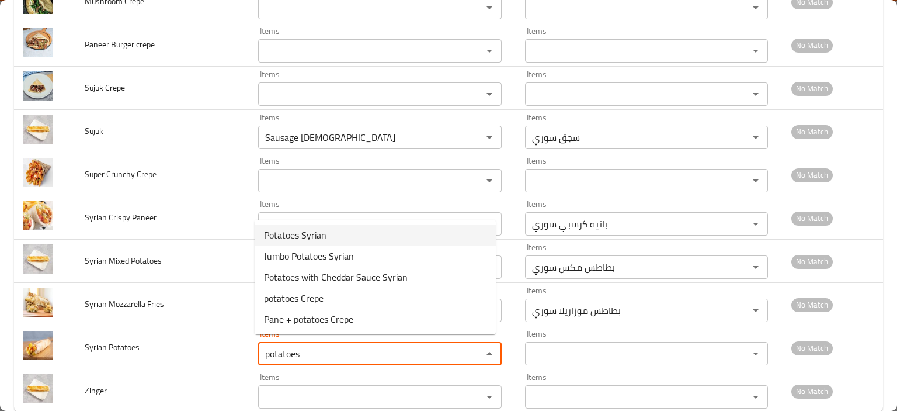
click at [318, 234] on span "Potatoes Syrian" at bounding box center [295, 235] width 62 height 14
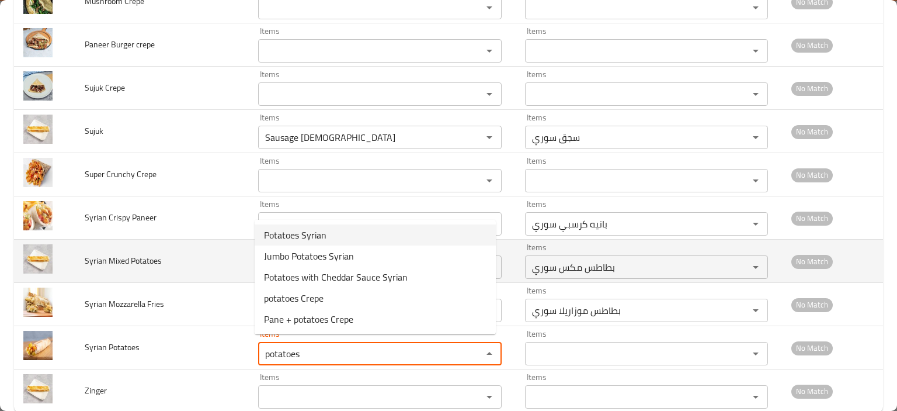
type Potatoes "Potatoes Syrian"
type Potatoes-ar "بطاطس سوري"
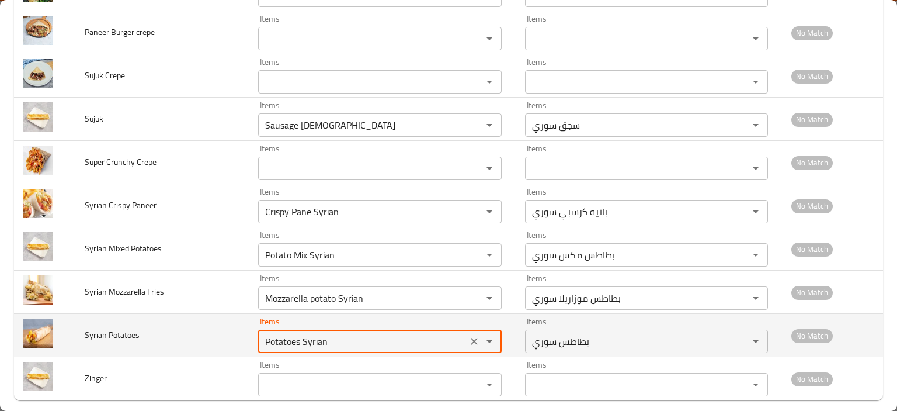
scroll to position [1946, 0]
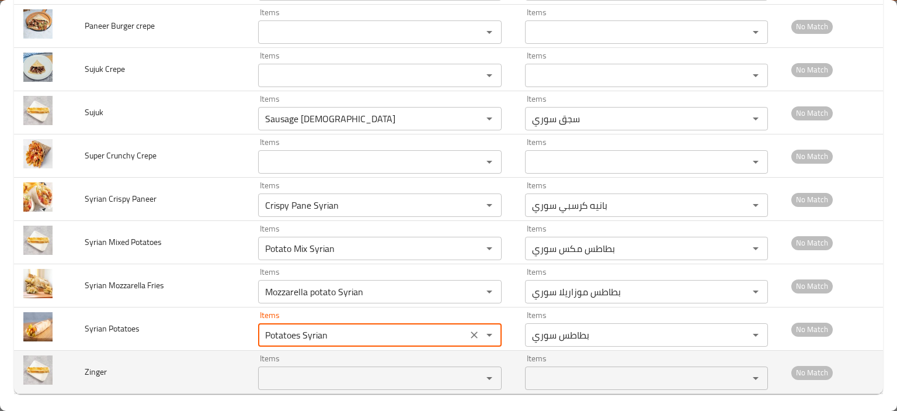
type Potatoes "Potatoes Syrian"
click at [284, 374] on input "Items" at bounding box center [362, 378] width 201 height 16
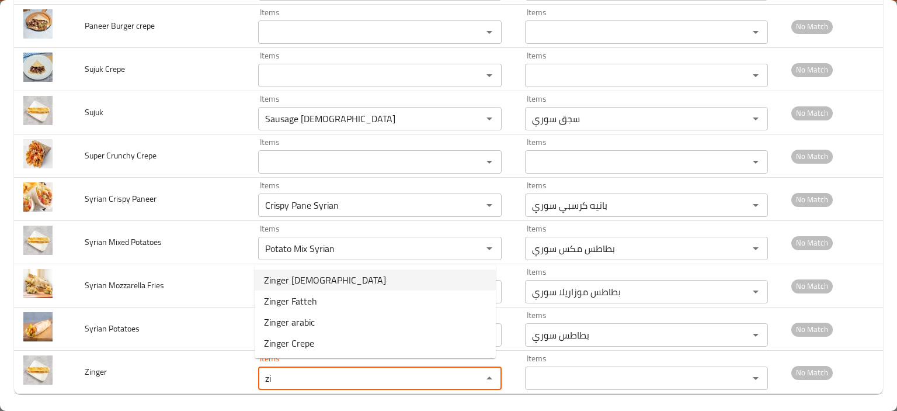
click at [389, 283] on li "Zinger Syrian" at bounding box center [375, 279] width 241 height 21
type input "Zinger Syrian"
type input "زنجر سوري"
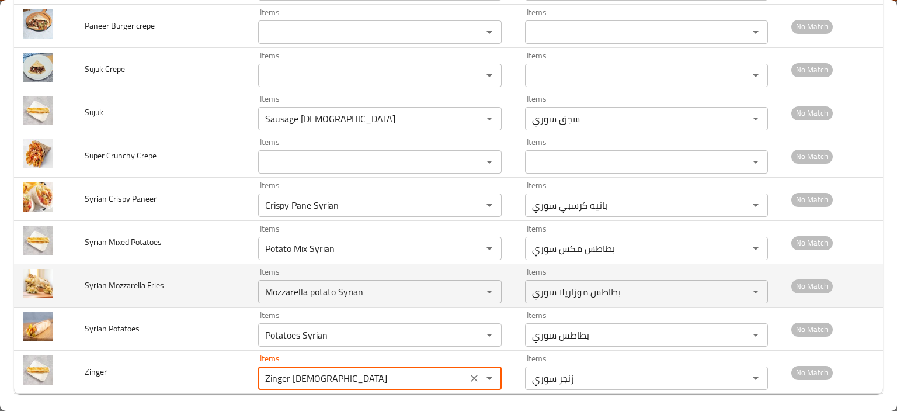
type input "Zinger Syrian"
click at [176, 287] on td "Syrian Mozzarella Fries" at bounding box center [161, 285] width 173 height 43
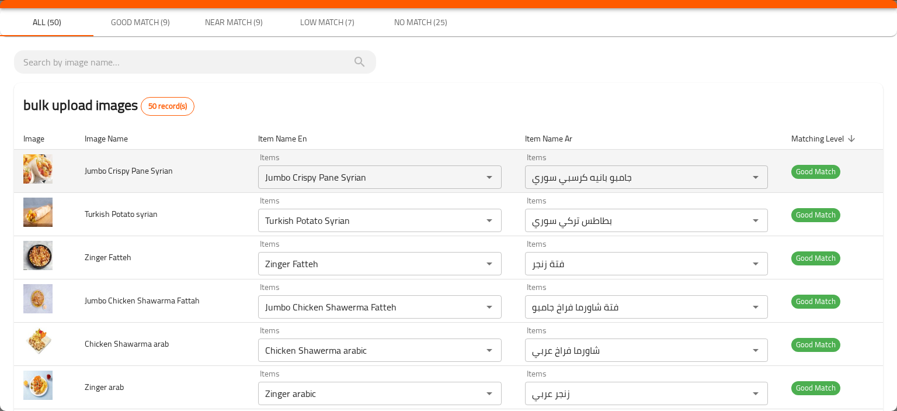
scroll to position [0, 0]
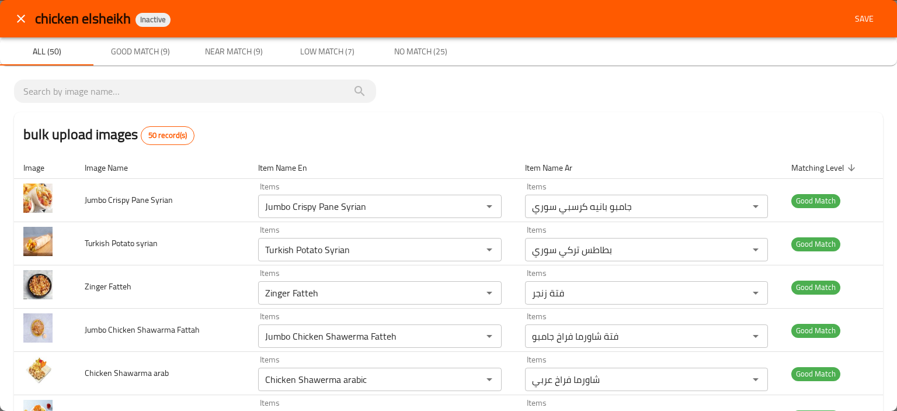
click at [863, 19] on span "Save" at bounding box center [864, 19] width 28 height 15
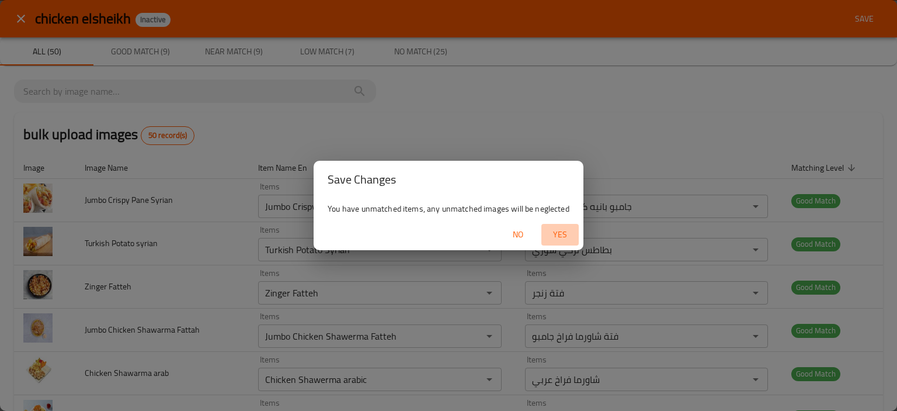
click at [557, 237] on span "Yes" at bounding box center [560, 234] width 28 height 15
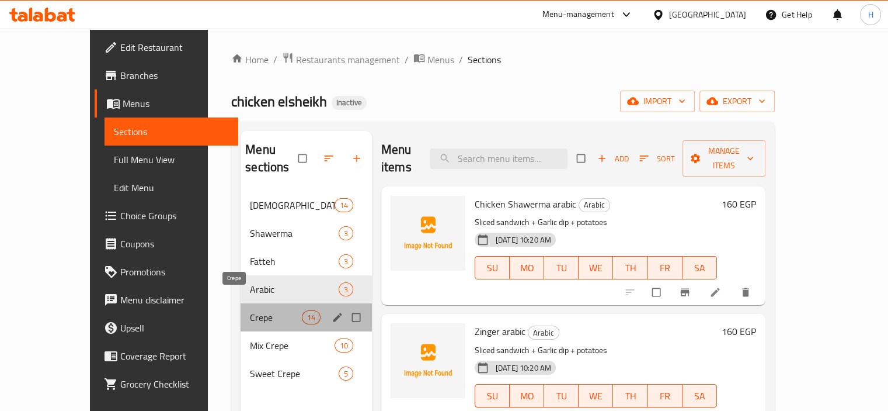
click at [250, 310] on span "Crepe" at bounding box center [275, 317] width 51 height 14
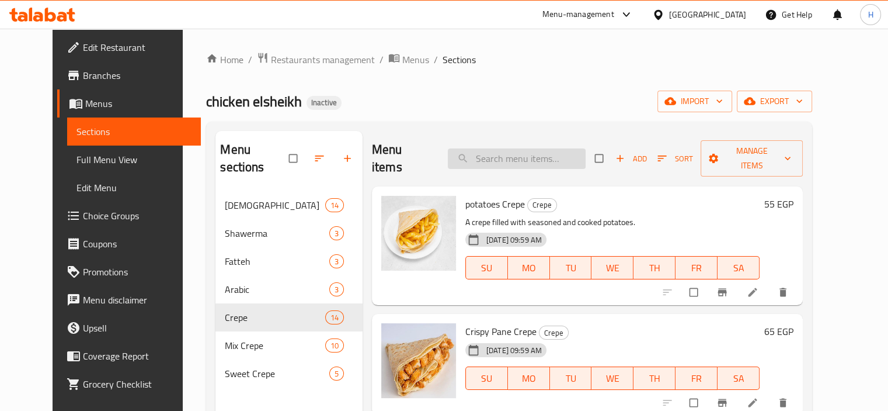
click at [502, 154] on input "search" at bounding box center [517, 158] width 138 height 20
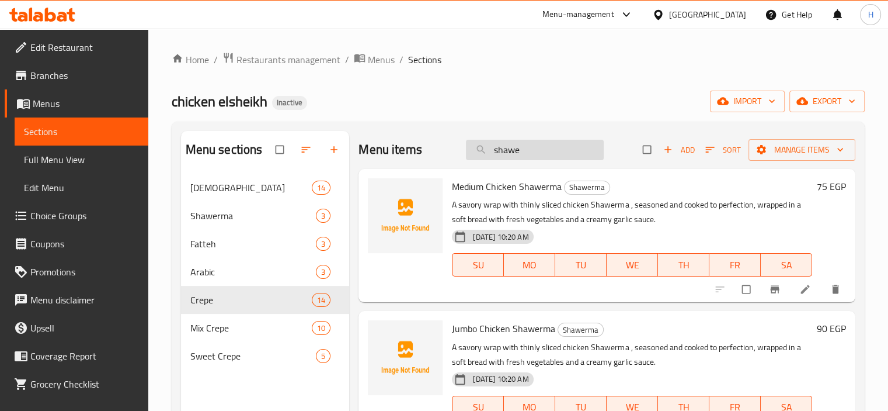
paste input "Jumbo Chicken Shawerma"
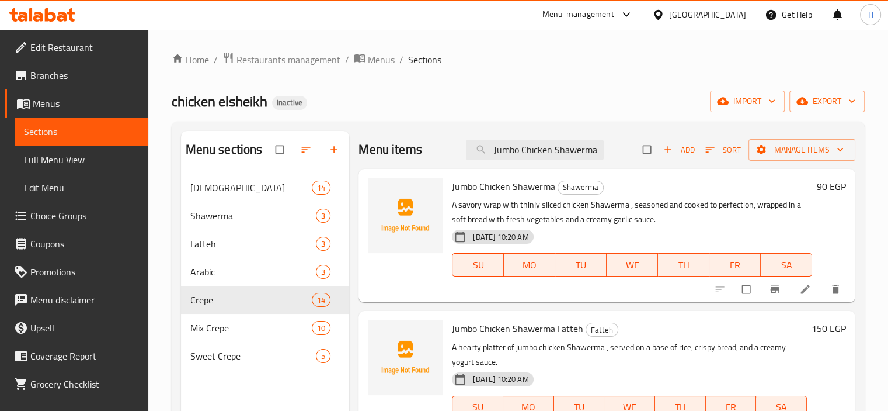
paste input "search"
paste input "Fajita"
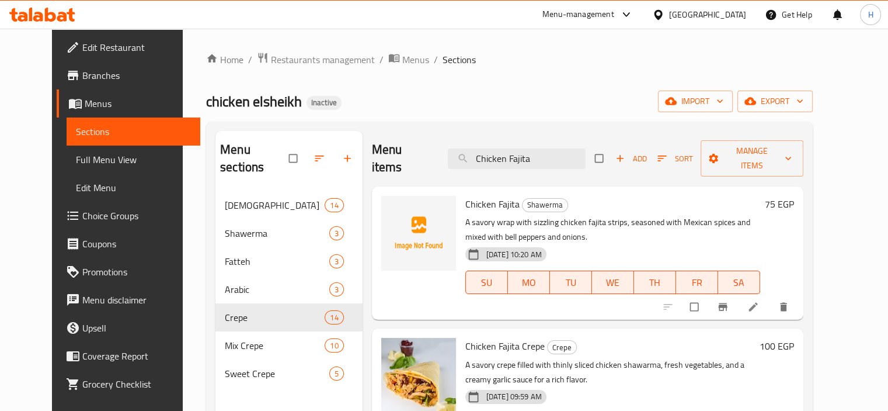
type input "Chicken Fajita"
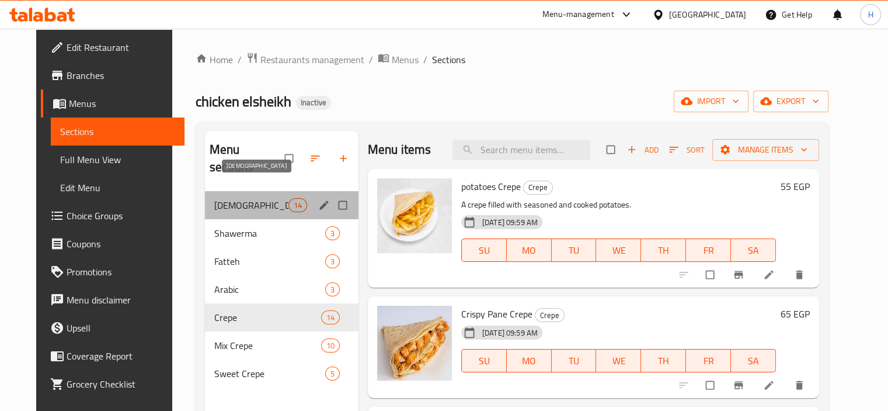
click at [224, 198] on span "[DEMOGRAPHIC_DATA]" at bounding box center [251, 205] width 74 height 14
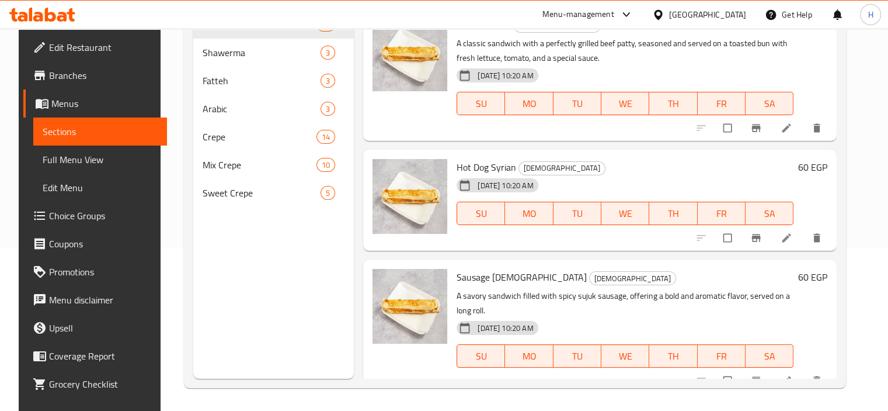
scroll to position [164, 0]
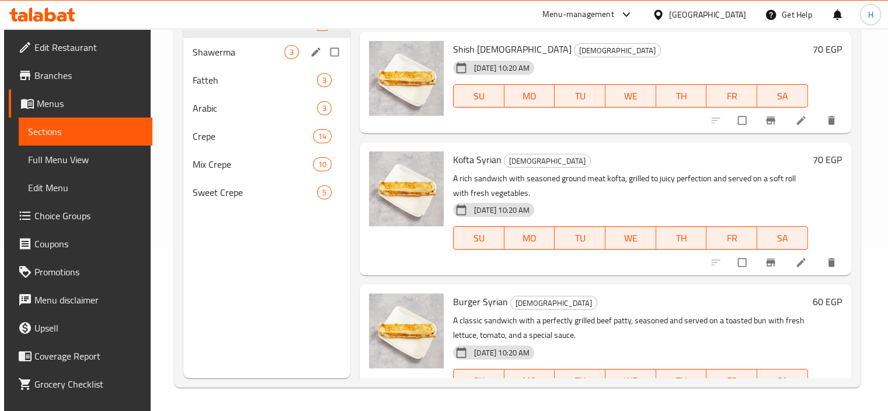
click at [243, 60] on div "Shawerma 3" at bounding box center [266, 52] width 167 height 28
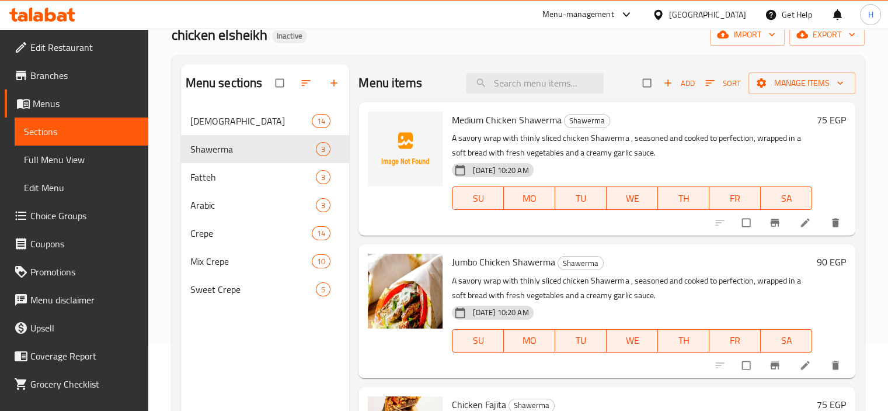
scroll to position [47, 0]
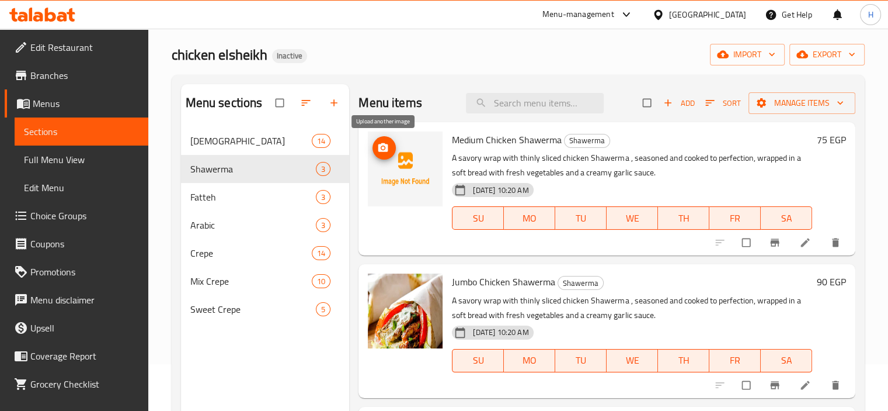
click at [387, 147] on icon "upload picture" at bounding box center [383, 147] width 10 height 9
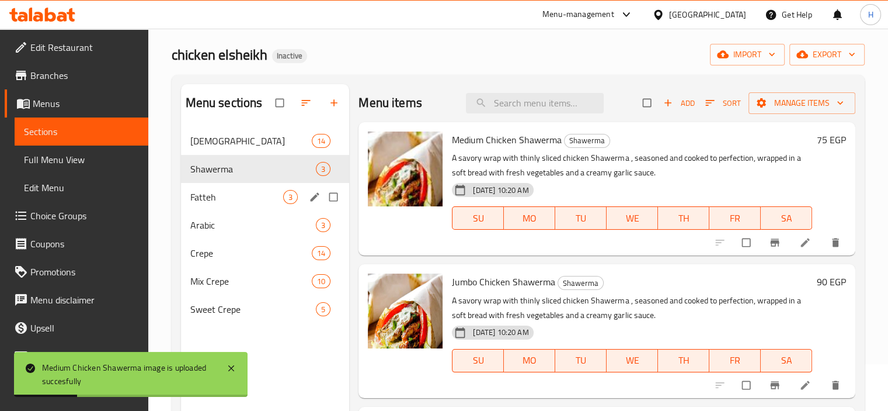
click at [227, 207] on div "Fatteh 3" at bounding box center [265, 197] width 169 height 28
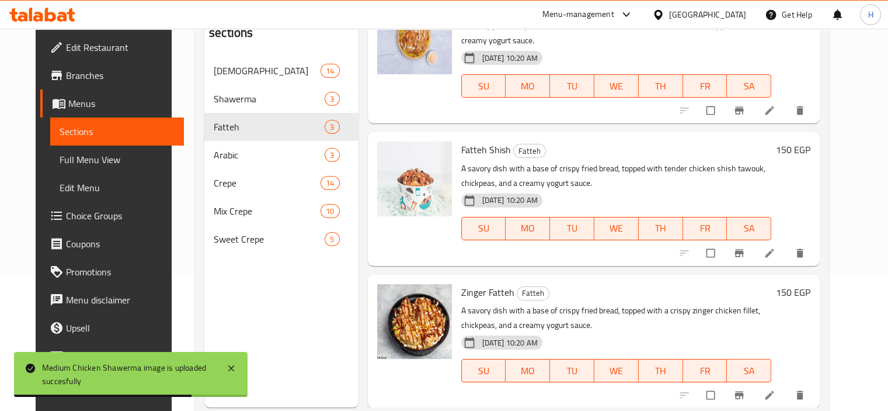
scroll to position [164, 0]
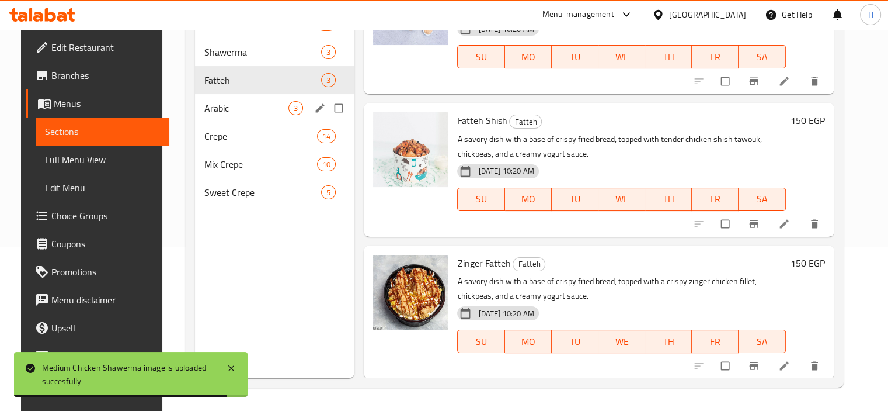
click at [251, 107] on span "Arabic" at bounding box center [246, 108] width 85 height 14
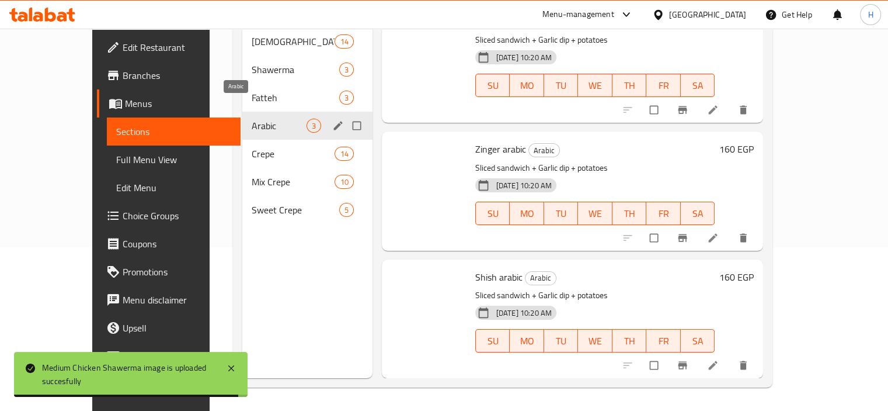
scroll to position [1, 0]
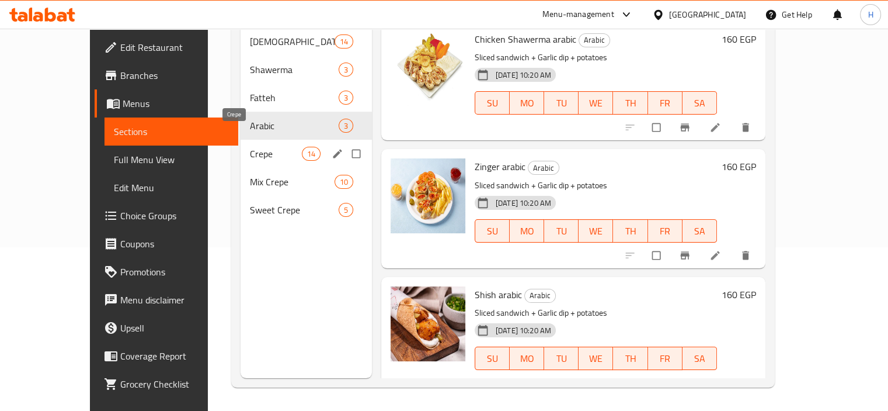
drag, startPoint x: 212, startPoint y: 133, endPoint x: 206, endPoint y: 127, distance: 8.7
click at [250, 147] on span "Crepe" at bounding box center [275, 154] width 51 height 14
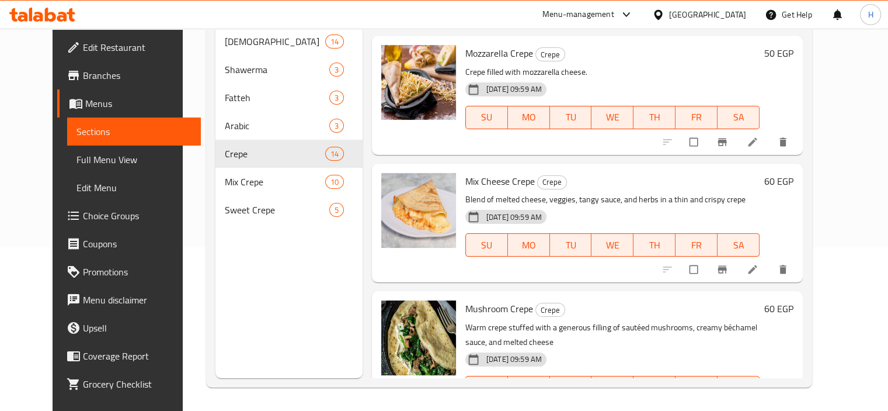
scroll to position [1443, 0]
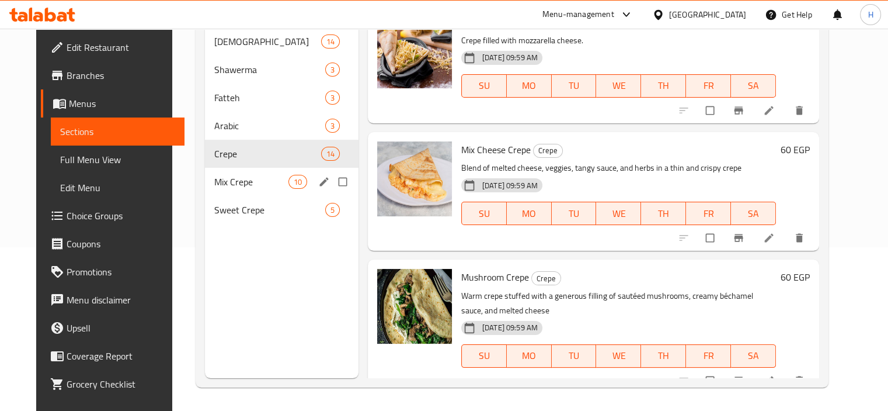
click at [258, 168] on div "Mix Crepe 10" at bounding box center [282, 182] width 154 height 28
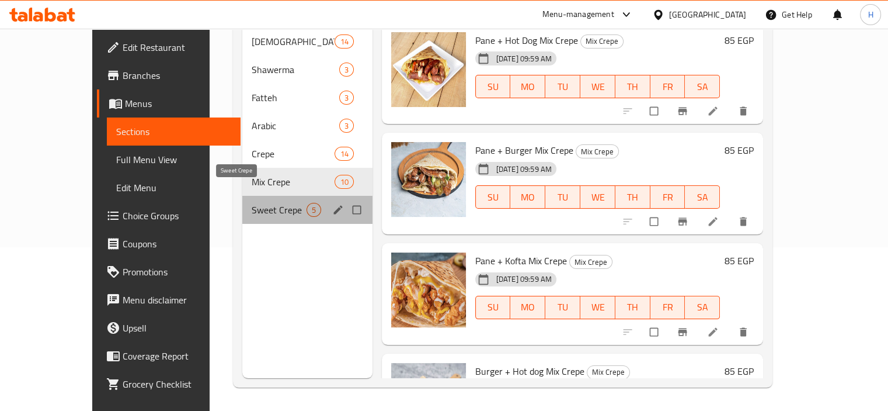
click at [252, 203] on span "Sweet Crepe" at bounding box center [279, 210] width 55 height 14
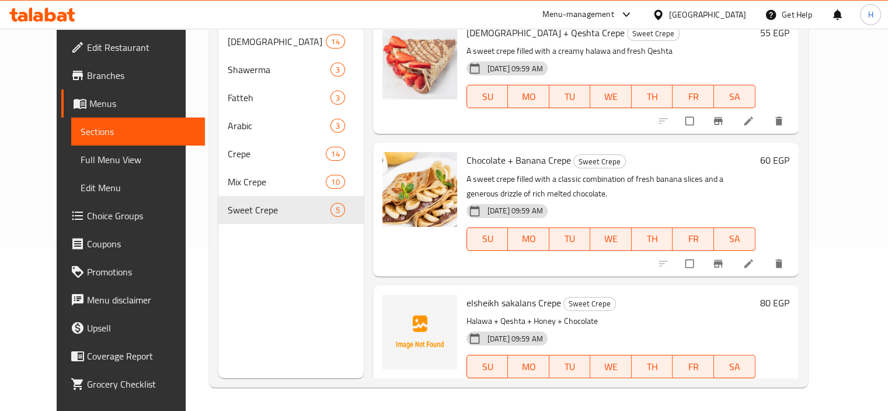
scroll to position [271, 0]
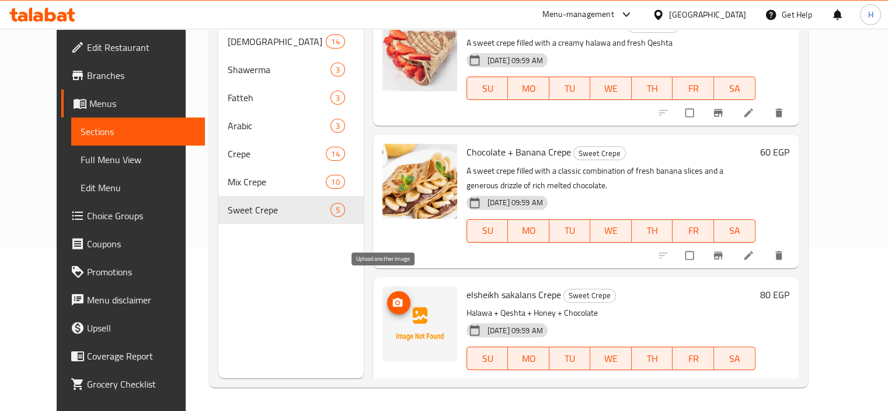
click at [392, 297] on icon "upload picture" at bounding box center [398, 303] width 12 height 12
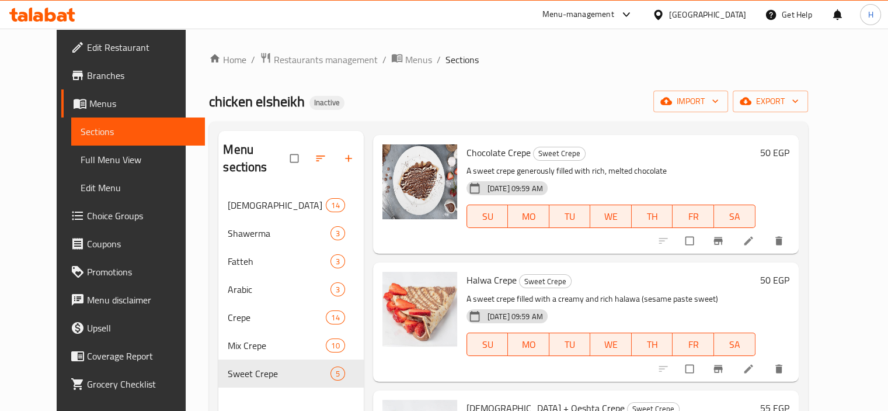
scroll to position [0, 0]
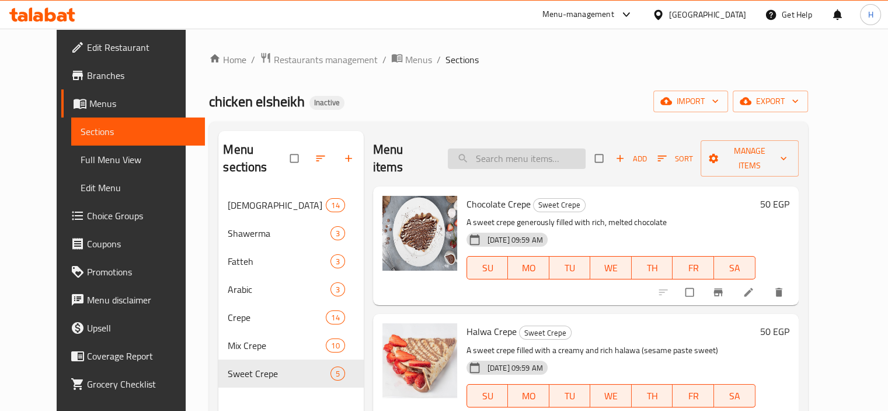
click at [517, 149] on input "search" at bounding box center [517, 158] width 138 height 20
paste input "Turkish Potato Syrian"
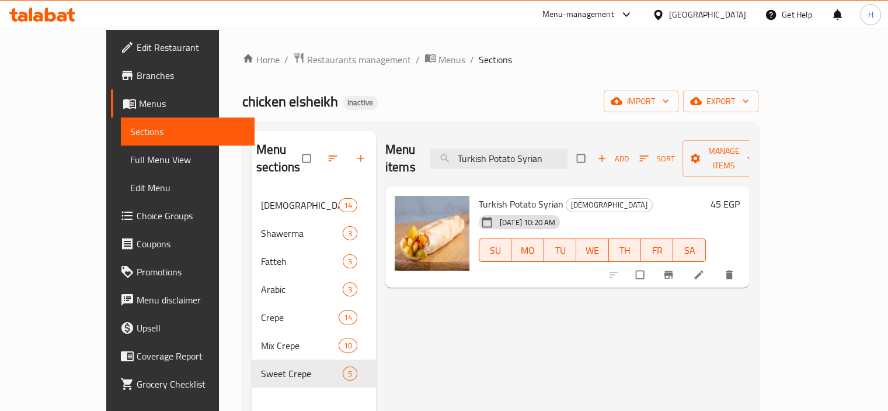
type input "Turkish Potato Syrian"
click at [730, 298] on div "Menu items Turkish Potato Syrian Add Sort Manage items Turkish Potato Syrian Sy…" at bounding box center [562, 336] width 373 height 411
click at [705, 269] on icon at bounding box center [699, 275] width 12 height 12
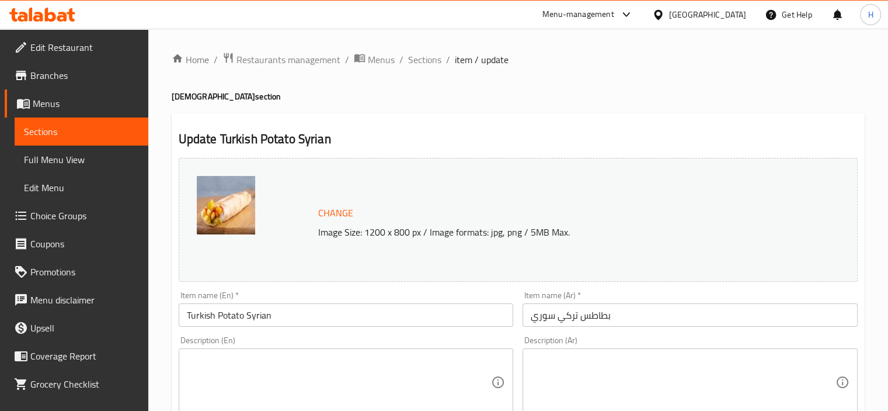
scroll to position [58, 0]
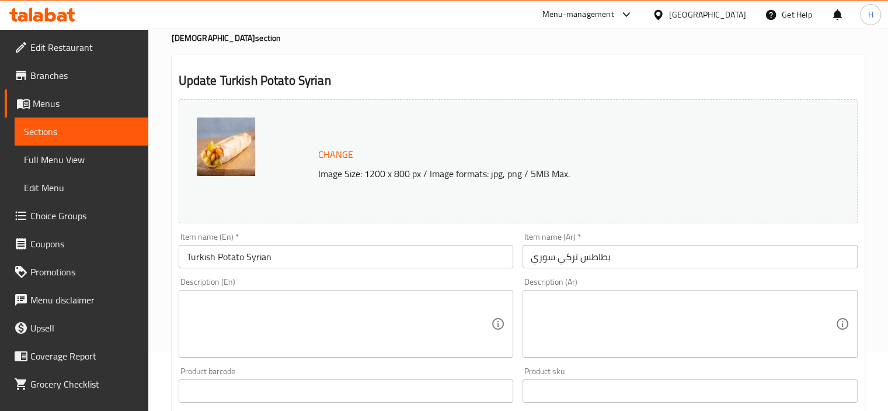
click at [308, 295] on div "Description (En)" at bounding box center [346, 324] width 335 height 68
paste textarea "Turkish Potato Syrian"
drag, startPoint x: 610, startPoint y: 291, endPoint x: 554, endPoint y: 298, distance: 55.9
click at [610, 291] on div "Description (Ar)" at bounding box center [690, 324] width 335 height 68
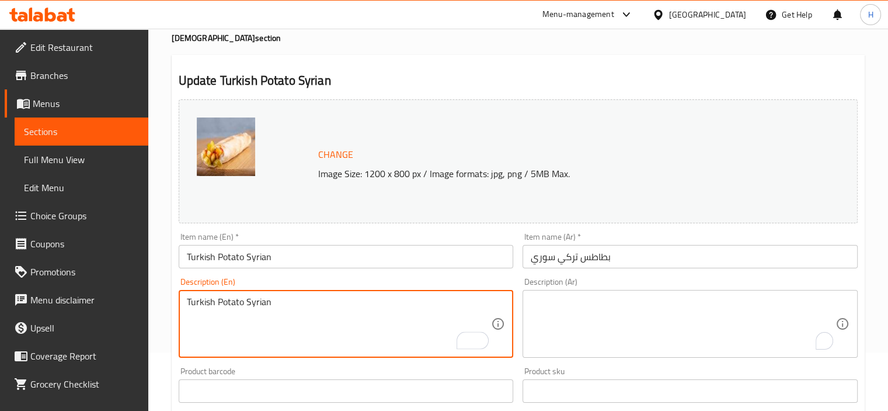
paste textarea "A savory sandwich with seasoned fried potatoes, prepared in the Turkish style, …"
type textarea "A savory sandwich with seasoned fried potatoes, prepared in the Turkish style, …"
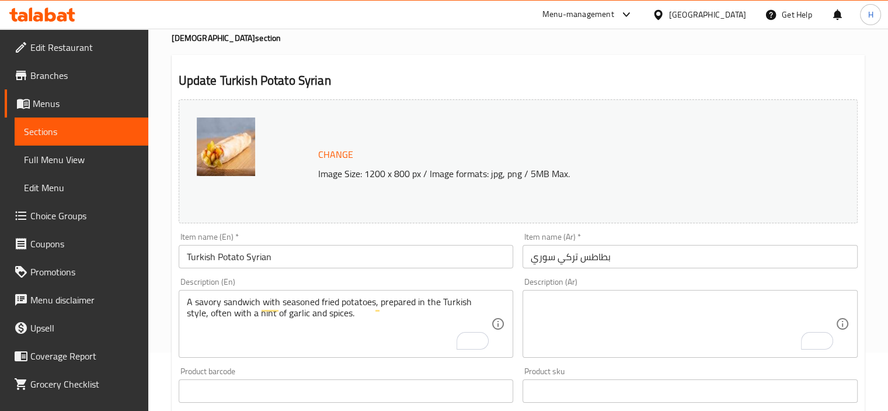
click at [625, 308] on textarea "To enrich screen reader interactions, please activate Accessibility in Grammarl…" at bounding box center [683, 323] width 305 height 55
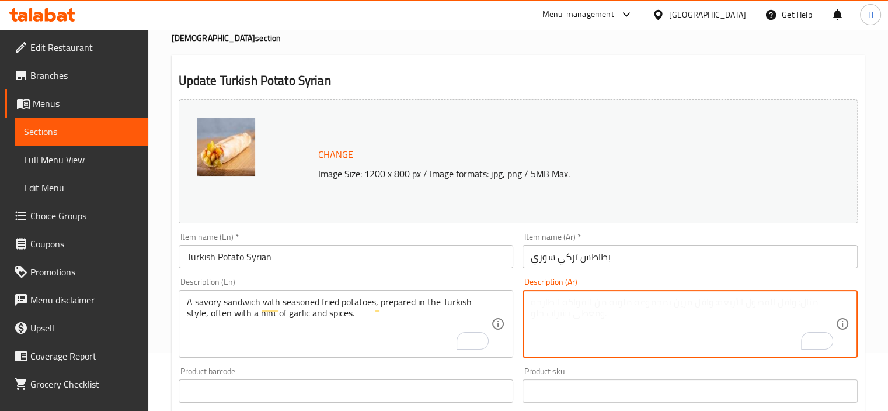
paste textarea "ساندويتش لذيذ بـبطاطس مقلية متبلة، محضرة على الطريقة التركية، وغالباً مع لمسة م…"
click at [778, 299] on textarea "ساندويتش لذيذ بـبطاطس مقلية متبلة، محضرة على الطريقة التركية، وغالباً مع لمسة م…" at bounding box center [683, 323] width 305 height 55
type textarea "ساندويتش مالح بـبطاطس مقلية متبلة، محضرة على الطريقة التركية، وغالباً مع لمسة م…"
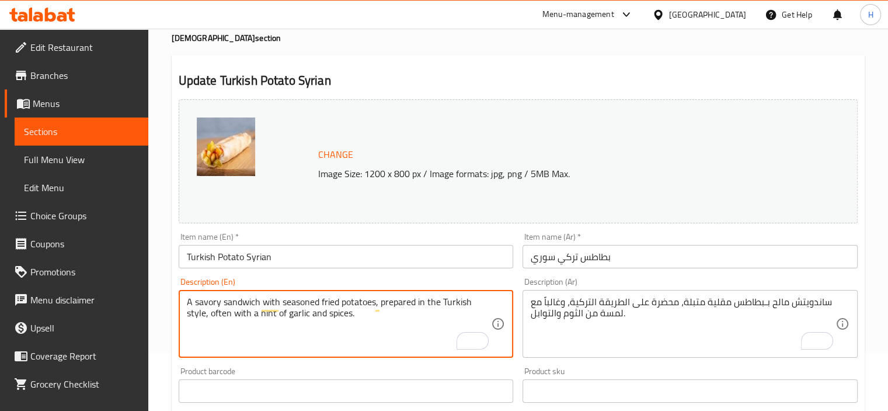
click at [416, 308] on textarea "A savory sandwich with seasoned fried potatoes, prepared in the Turkish style, …" at bounding box center [339, 323] width 305 height 55
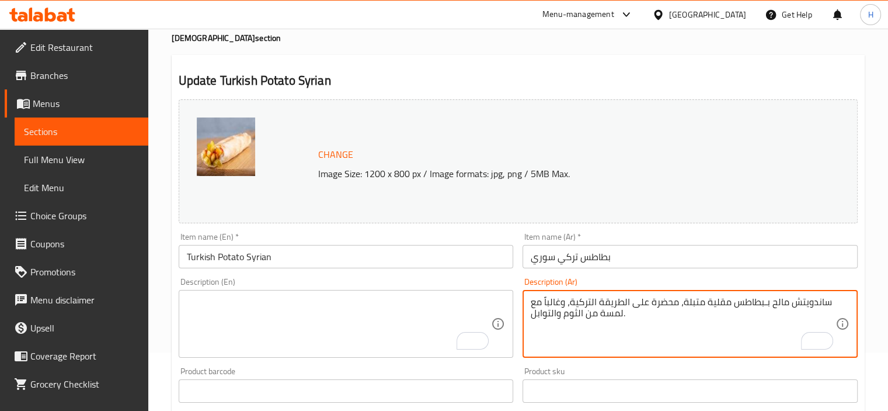
click at [597, 300] on textarea "ساندويتش مالح بـبطاطس مقلية متبلة، محضرة على الطريقة التركية، وغالباً مع لمسة م…" at bounding box center [683, 323] width 305 height 55
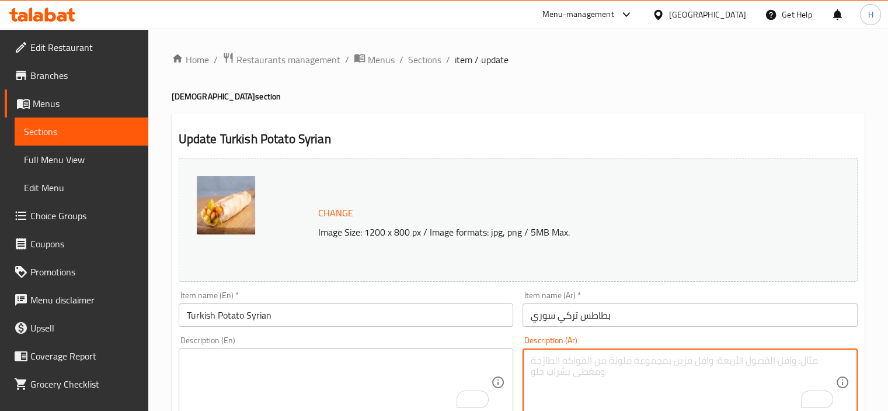
scroll to position [0, 0]
click at [425, 53] on span "Sections" at bounding box center [424, 60] width 33 height 14
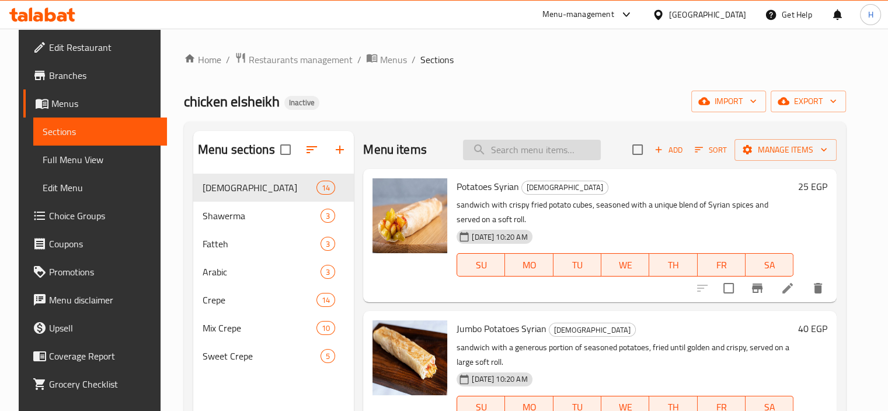
click at [510, 147] on input "search" at bounding box center [532, 150] width 138 height 20
paste input "Burger Syrian"
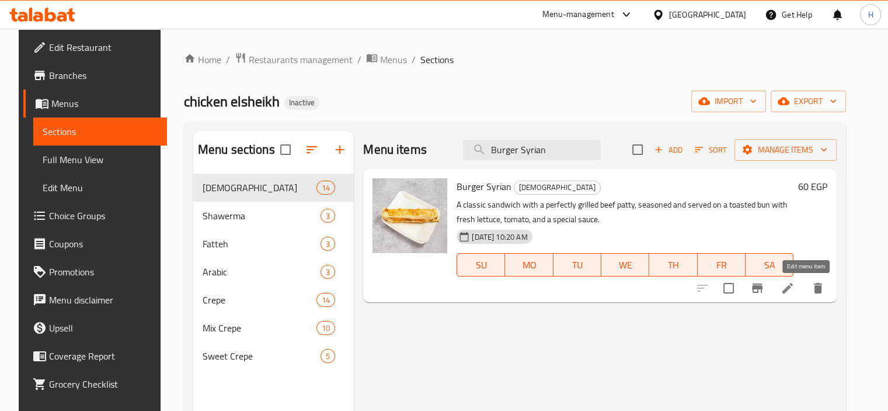
type input "Burger Syrian"
click at [795, 289] on icon at bounding box center [788, 288] width 14 height 14
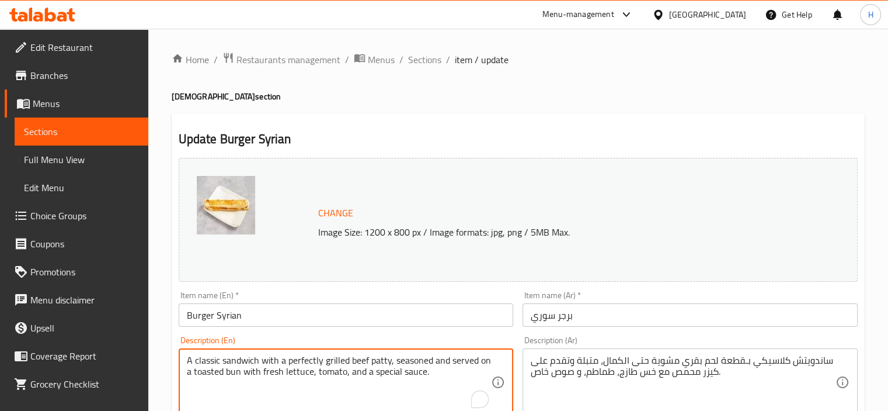
click at [269, 369] on textarea "A classic sandwich with a perfectly grilled beef patty, seasoned and served on …" at bounding box center [339, 382] width 305 height 55
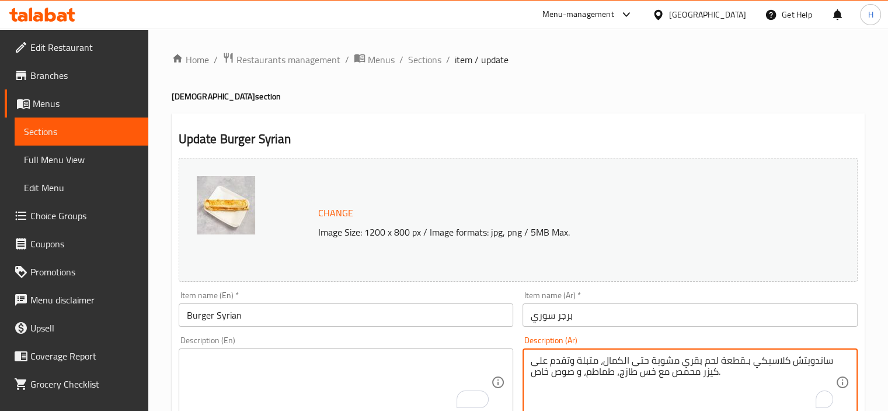
click at [611, 367] on textarea "ساندويتش كلاسيكي بـقطعة لحم بقري مشوية حتى الكمال، متبلة وتقدم على كيزر محمص مع…" at bounding box center [683, 382] width 305 height 55
click at [610, 367] on textarea "ساندويتش كلاسيكي بـقطعة لحم بقري مشوية حتى الكمال، متبلة وتقدم على كيزر محمص مع…" at bounding box center [683, 382] width 305 height 55
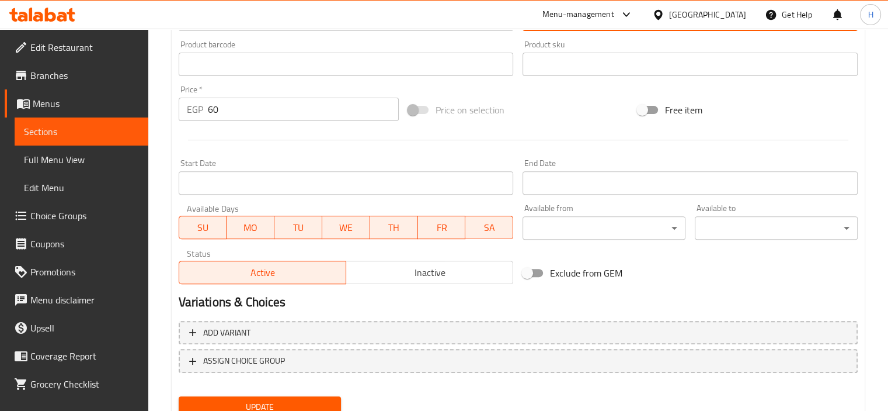
scroll to position [430, 0]
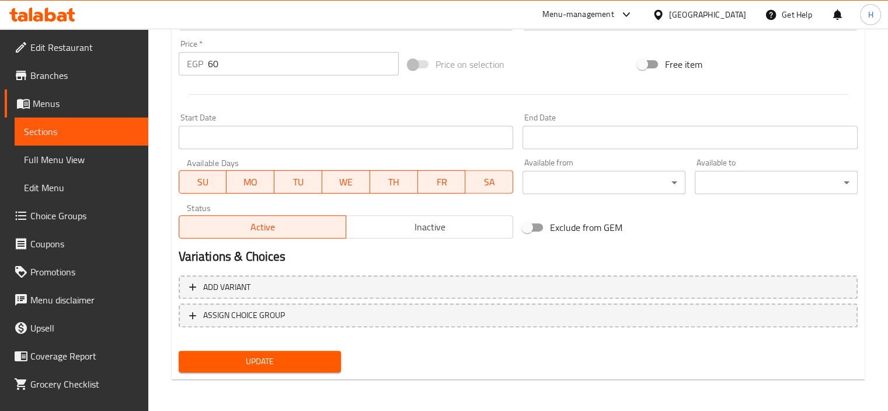
click at [283, 371] on button "Update" at bounding box center [260, 361] width 163 height 22
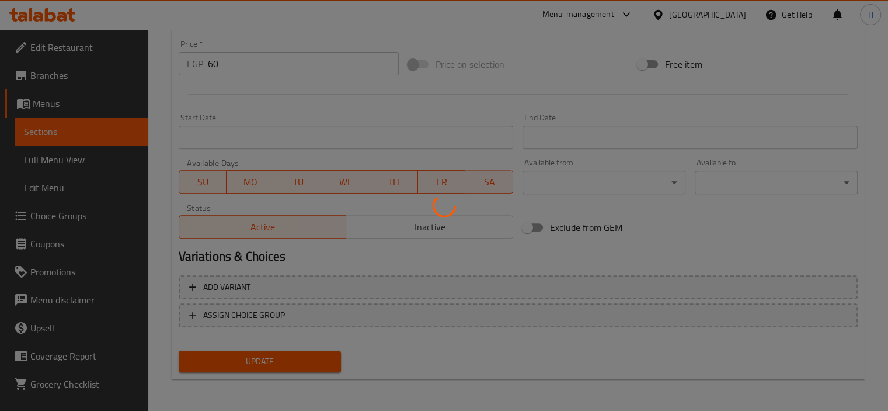
click at [285, 363] on div at bounding box center [444, 205] width 888 height 411
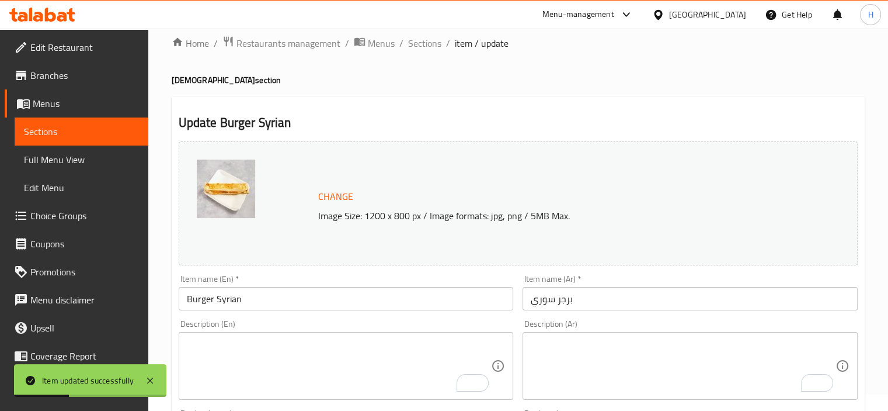
scroll to position [0, 0]
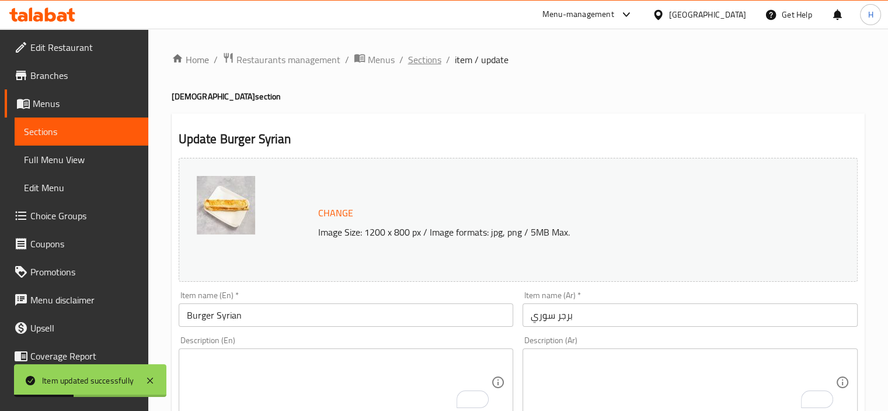
click at [430, 62] on span "Sections" at bounding box center [424, 60] width 33 height 14
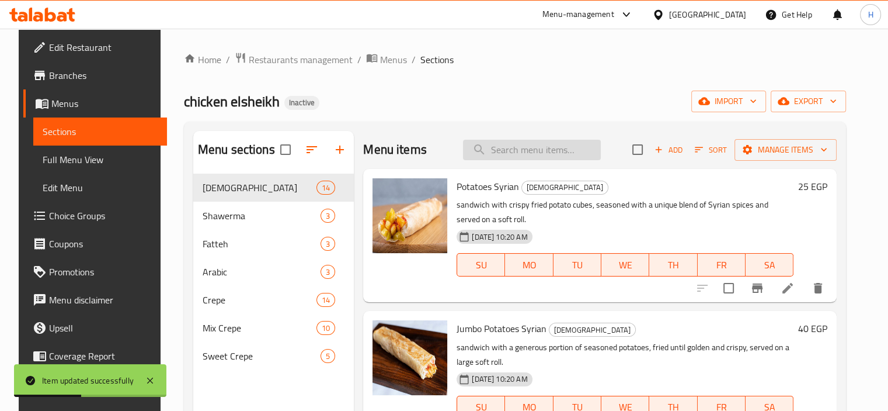
click at [537, 149] on input "search" at bounding box center [532, 150] width 138 height 20
paste input "Sausage Syrian"
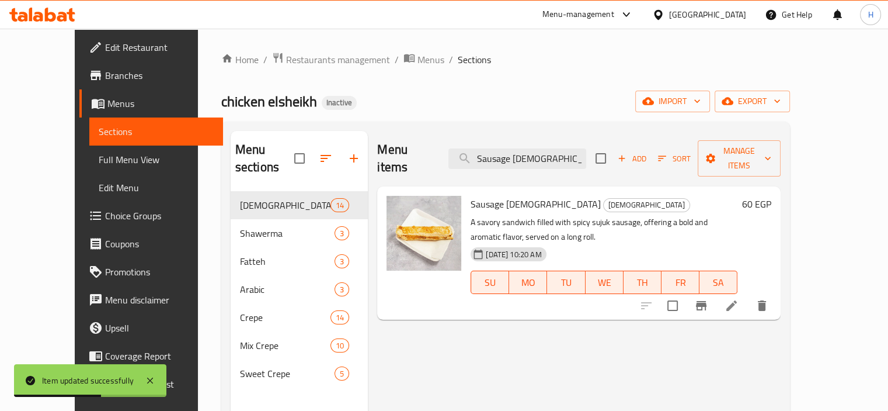
type input "Sausage Syrian"
click at [748, 295] on li at bounding box center [731, 305] width 33 height 21
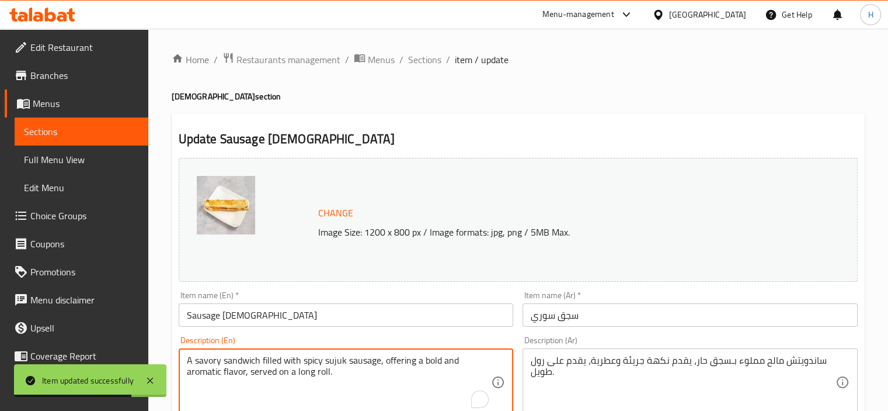
click at [352, 364] on textarea "A savory sandwich filled with spicy sujuk sausage, offering a bold and aromatic…" at bounding box center [339, 382] width 305 height 55
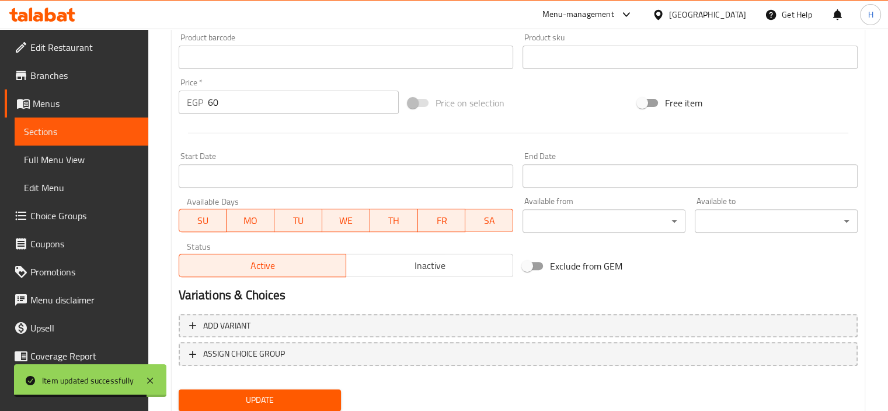
scroll to position [430, 0]
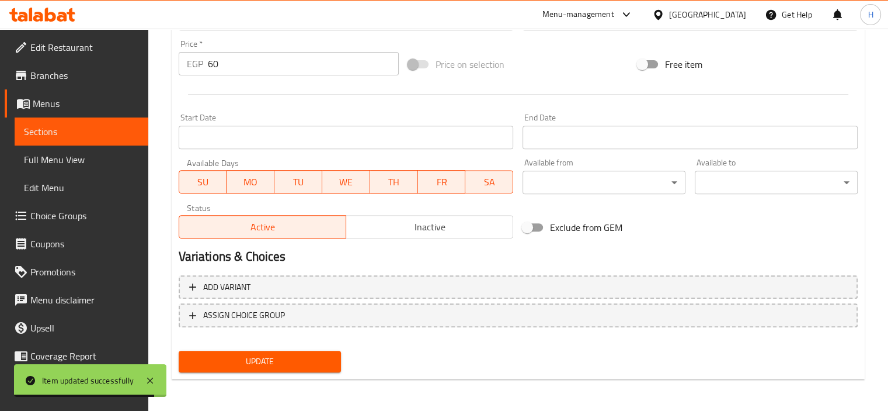
type textarea "A savory sandwich filled with spicy sujuk, offering a bold and aromatic flavor,…"
click at [287, 369] on button "Update" at bounding box center [260, 361] width 163 height 22
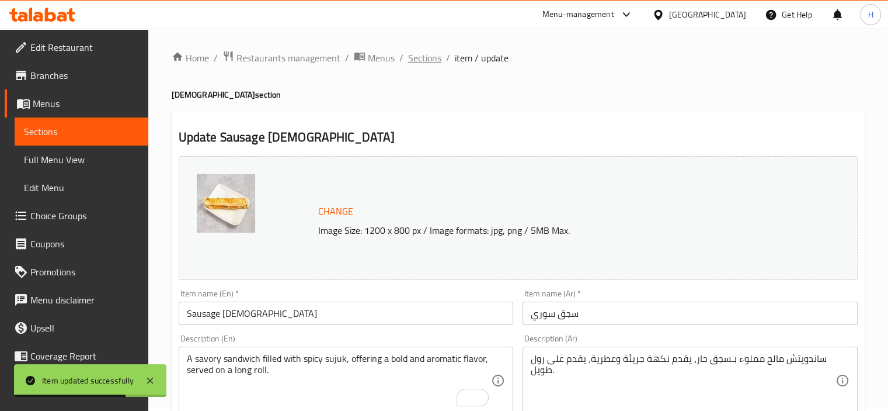
scroll to position [0, 0]
click at [421, 61] on span "Sections" at bounding box center [424, 60] width 33 height 14
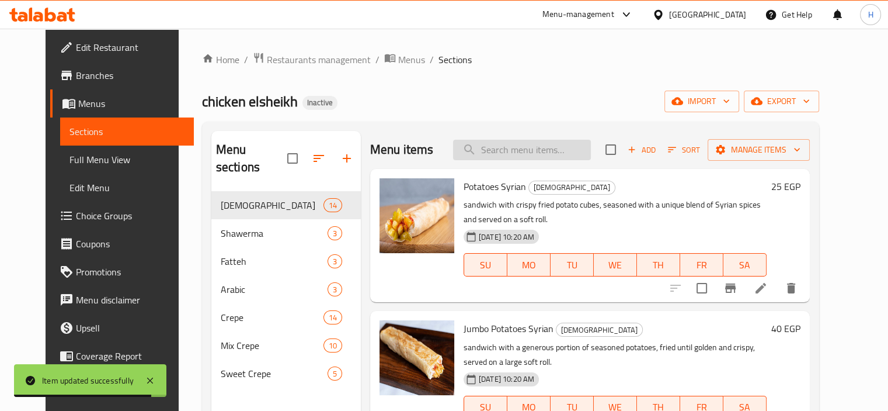
click at [509, 157] on input "search" at bounding box center [522, 150] width 138 height 20
paste input "Chicken Fajita Crepe"
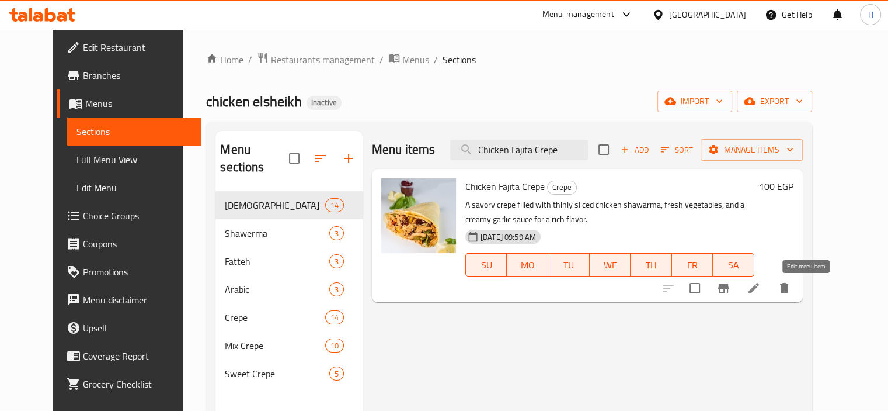
type input "Chicken Fajita Crepe"
click at [761, 289] on icon at bounding box center [754, 288] width 14 height 14
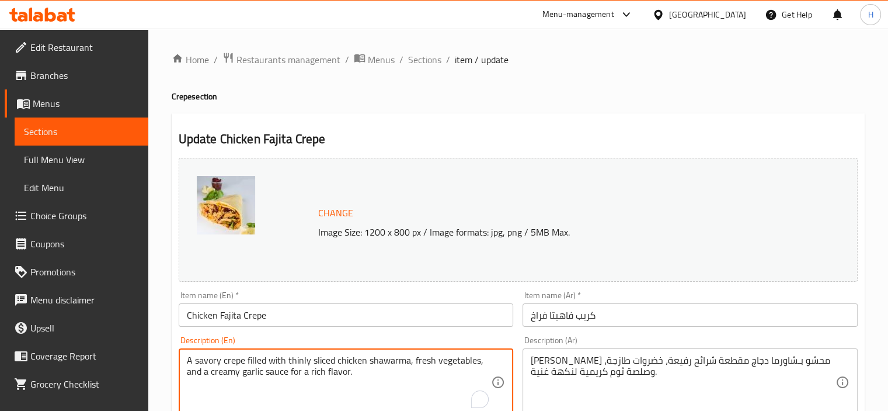
click at [222, 373] on textarea "A savory crepe filled with thinly sliced chicken shawarma, fresh vegetables, an…" at bounding box center [339, 382] width 305 height 55
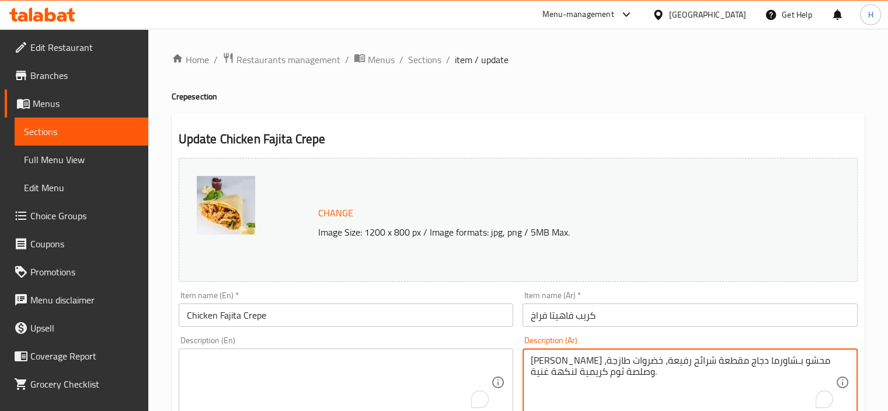
click at [581, 371] on textarea "كريب مالح محشو بـشاورما دجاج مقطعة شرائح رفيعة، خضروات طازجة، وصلصة ثوم كريمية …" at bounding box center [683, 382] width 305 height 55
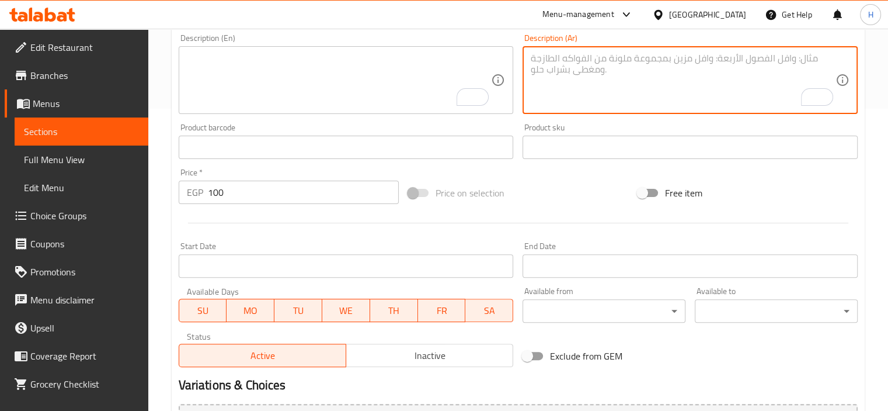
scroll to position [430, 0]
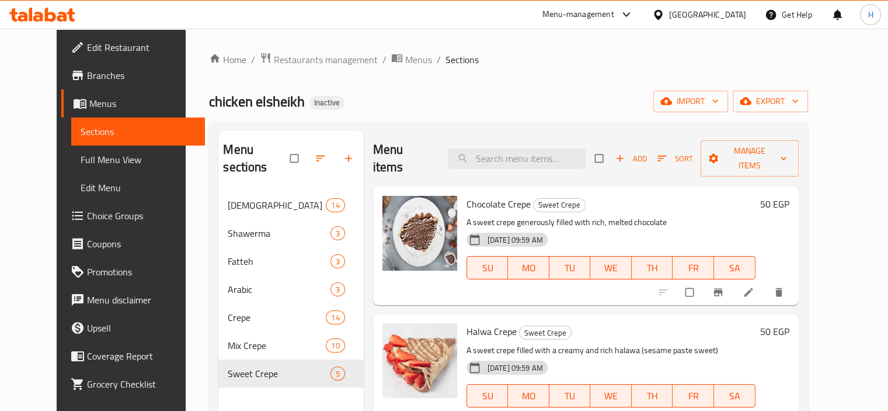
click at [91, 155] on span "Full Menu View" at bounding box center [138, 159] width 115 height 14
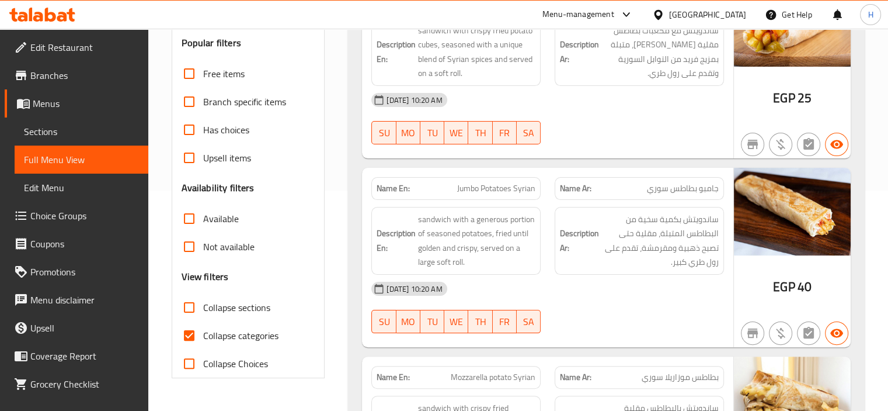
scroll to position [234, 0]
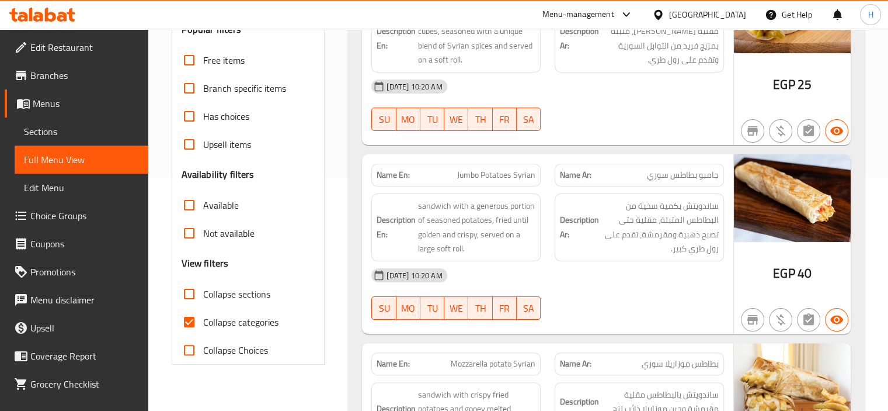
click at [585, 331] on div "Name En: Jumbo Potatoes Syrian Name Ar: جامبو بطاطس سوري Description En: sandwi…" at bounding box center [547, 243] width 371 height 179
click at [707, 305] on div "02-09-2025 10:20 AM SU MO TU WE TH FR SA" at bounding box center [547, 293] width 367 height 65
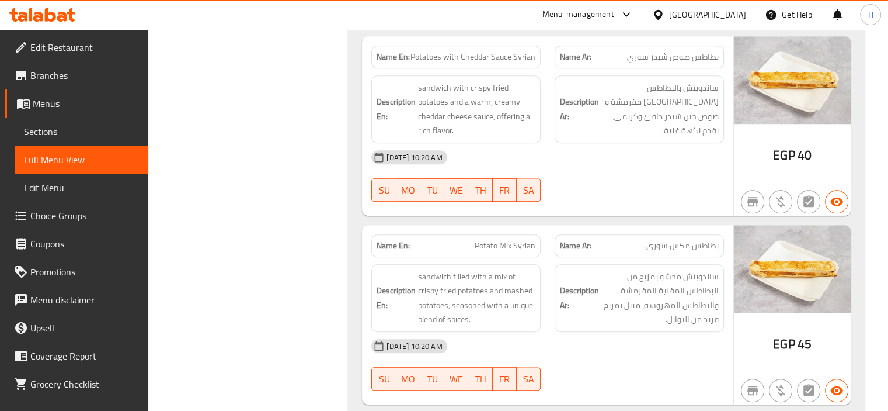
scroll to position [759, 0]
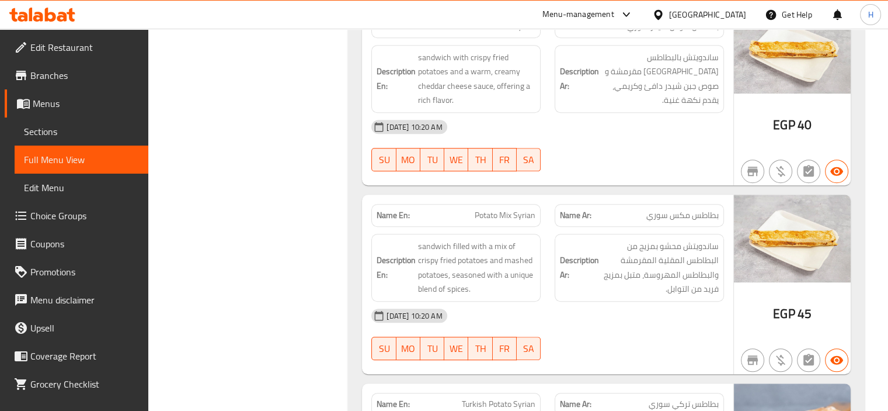
click at [642, 161] on div "02-09-2025 10:20 AM SU MO TU WE TH FR SA" at bounding box center [547, 145] width 367 height 65
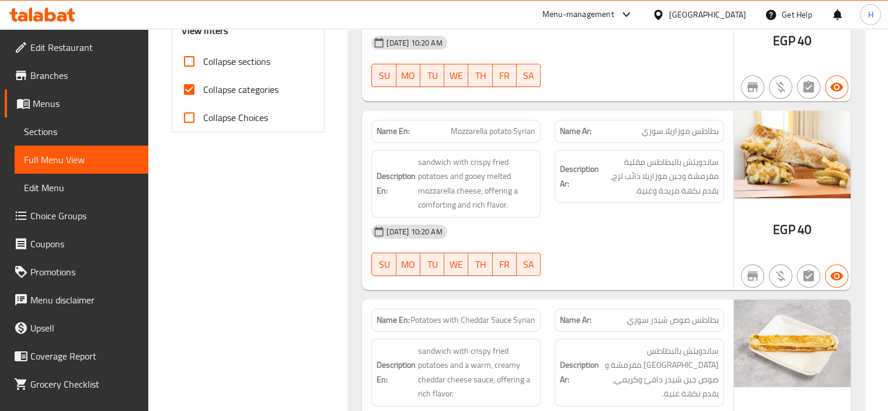
scroll to position [234, 0]
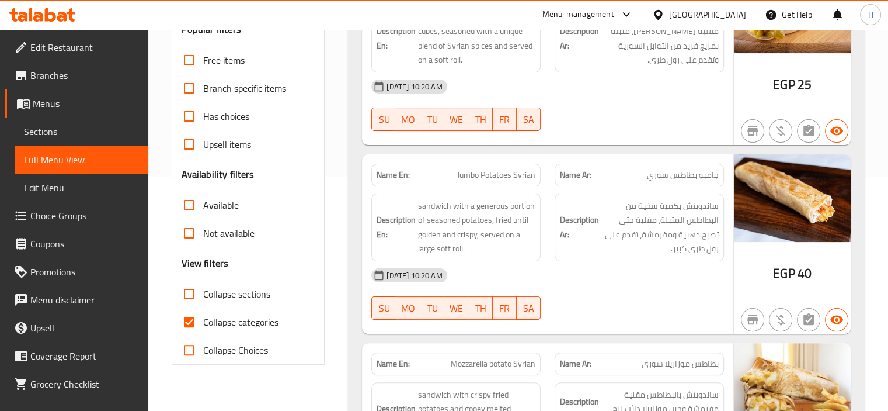
click at [255, 289] on span "Collapse sections" at bounding box center [236, 294] width 67 height 14
click at [203, 289] on input "Collapse sections" at bounding box center [189, 294] width 28 height 28
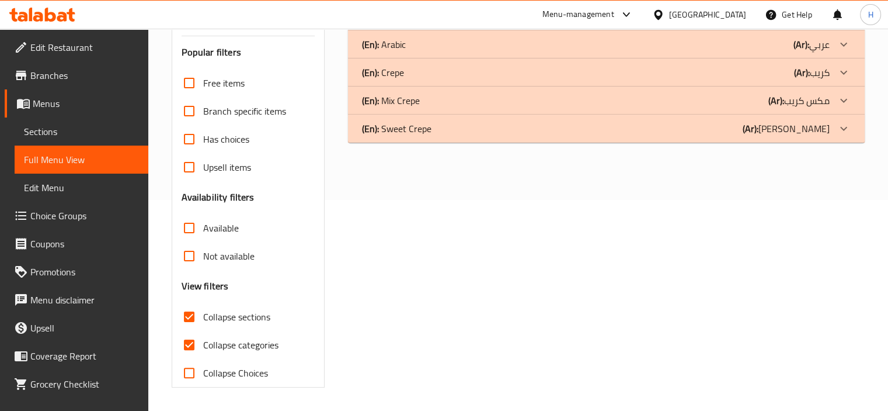
scroll to position [210, 0]
click at [256, 318] on span "Collapse sections" at bounding box center [236, 317] width 67 height 14
click at [203, 318] on input "Collapse sections" at bounding box center [189, 317] width 28 height 28
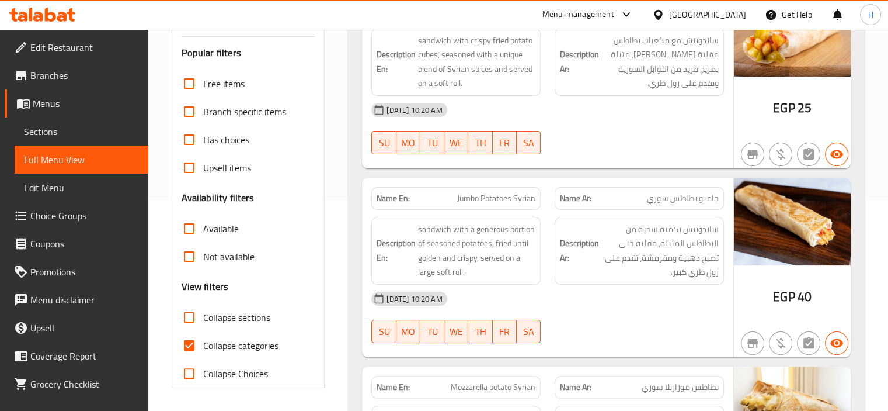
click at [253, 322] on span "Collapse sections" at bounding box center [236, 317] width 67 height 14
click at [203, 322] on input "Collapse sections" at bounding box center [189, 317] width 28 height 28
checkbox input "true"
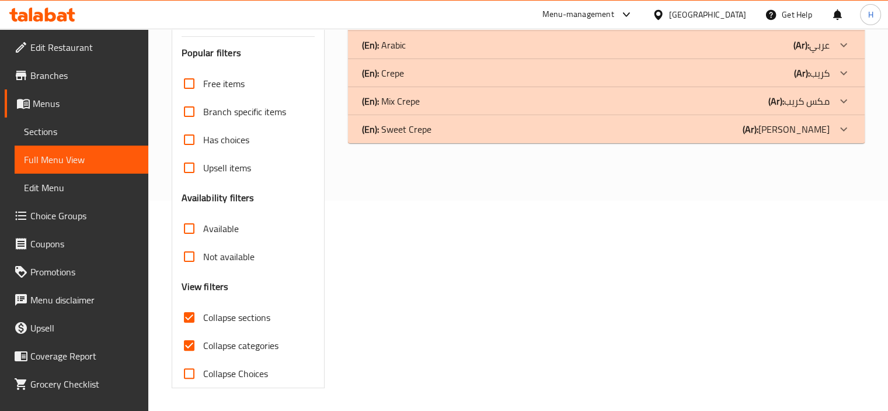
click at [253, 340] on span "Collapse categories" at bounding box center [240, 345] width 75 height 14
click at [203, 340] on input "Collapse categories" at bounding box center [189, 345] width 28 height 28
checkbox input "false"
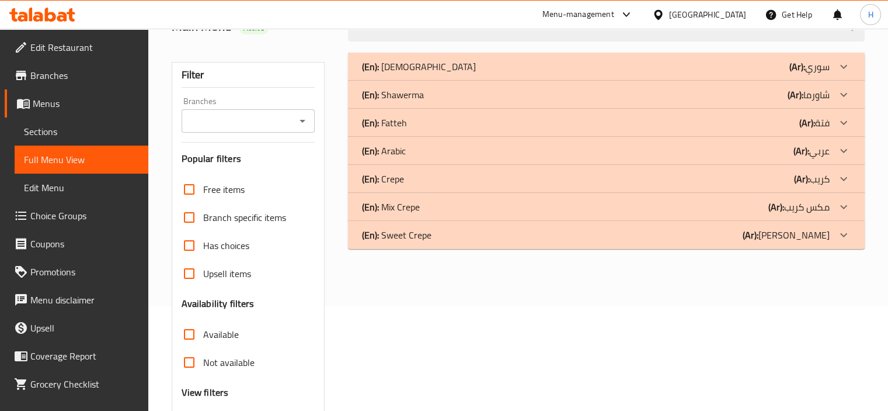
scroll to position [0, 0]
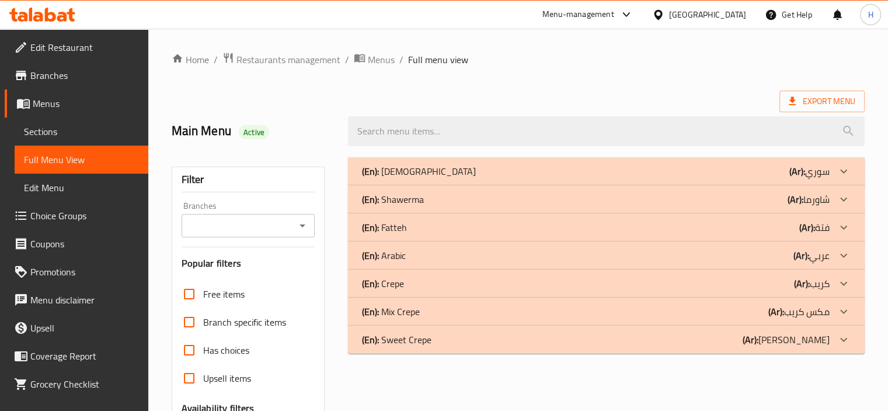
click at [444, 166] on div "(En): Syrian (Ar): سوري" at bounding box center [596, 171] width 468 height 14
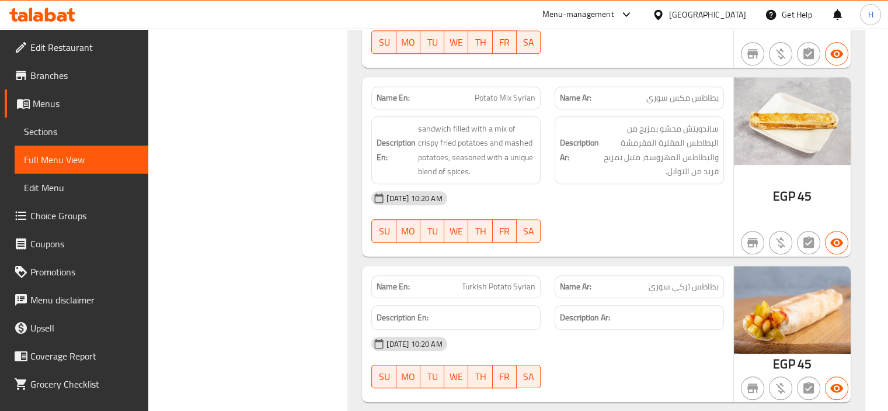
scroll to position [934, 0]
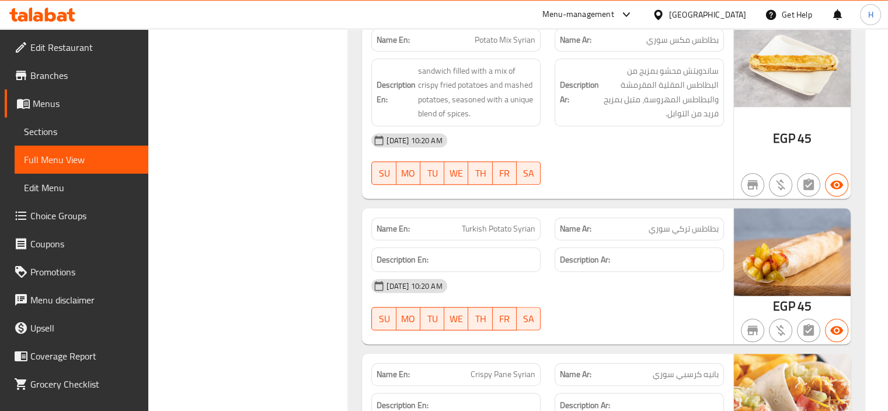
click at [579, 306] on div "02-09-2025 10:20 AM SU MO TU WE TH FR SA" at bounding box center [547, 304] width 367 height 65
click at [498, 230] on span "Turkish Potato Syrian" at bounding box center [499, 229] width 74 height 12
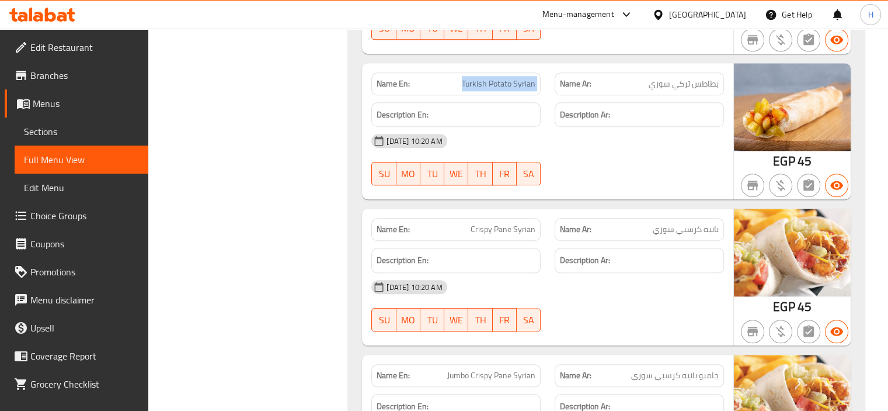
scroll to position [1051, 0]
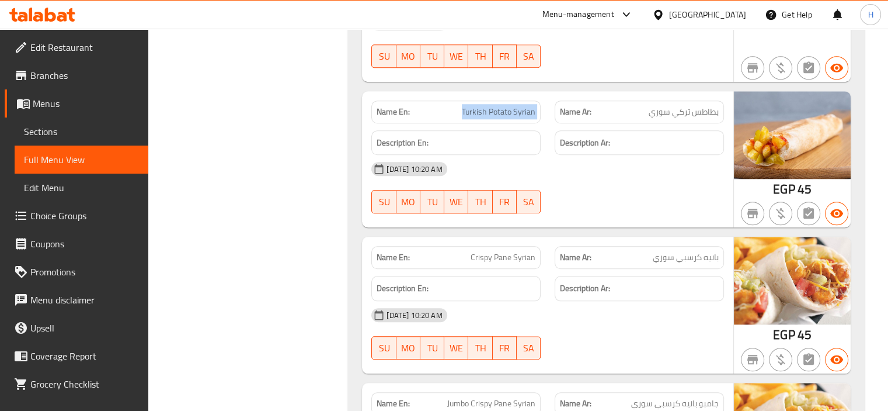
click at [500, 109] on span "Turkish Potato Syrian" at bounding box center [499, 112] width 74 height 12
copy span "Turkish Potato Syrian"
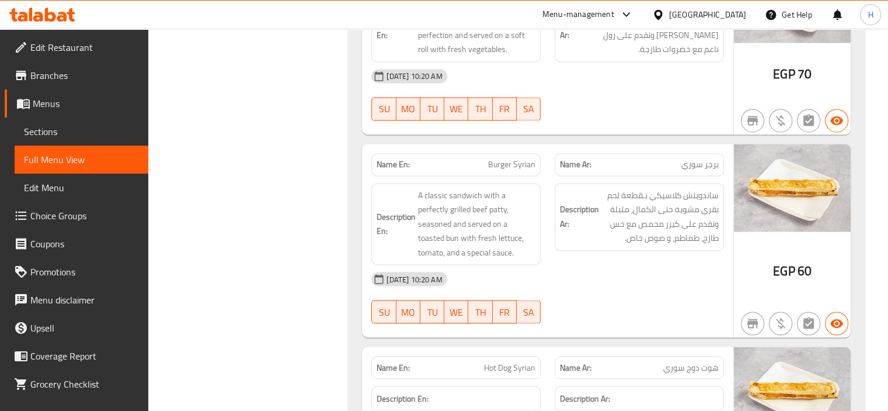
scroll to position [1986, 0]
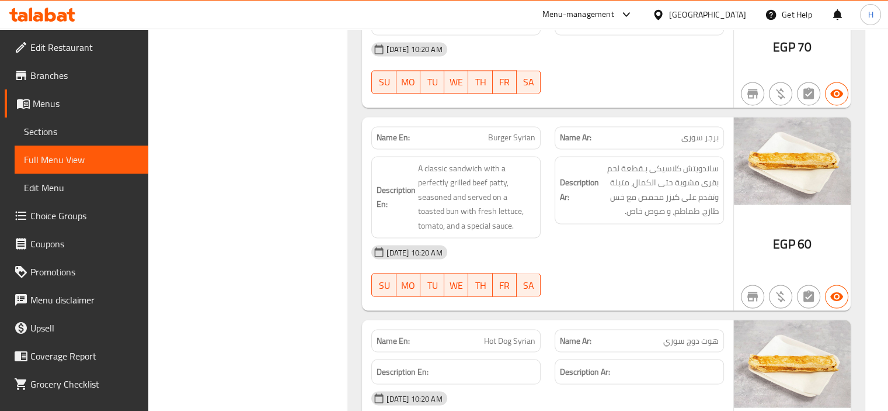
click at [661, 220] on div "Description Ar: ساندويتش كلاسيكي بـقطعة لحم بقري مشوية حتى الكمال، متبلة وتقدم …" at bounding box center [639, 197] width 183 height 96
click at [503, 137] on span "Burger Syrian" at bounding box center [511, 137] width 47 height 12
copy span "Burger Syrian"
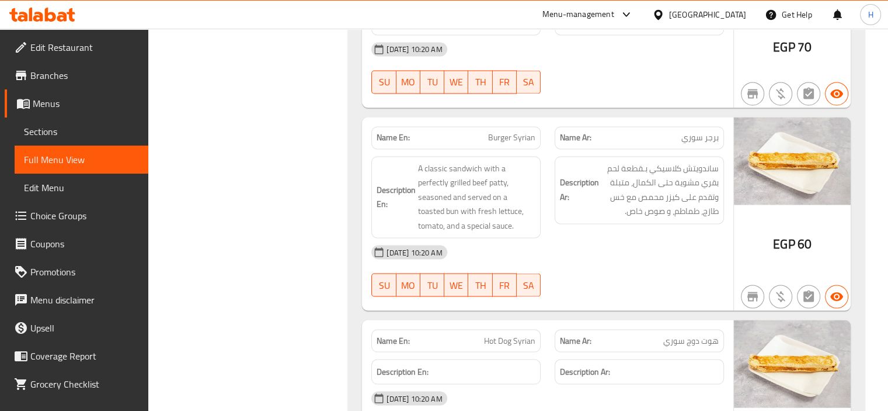
click at [642, 218] on div "Description Ar: ساندويتش كلاسيكي بـقطعة لحم بقري مشوية حتى الكمال، متبلة وتقدم …" at bounding box center [639, 197] width 183 height 96
click at [500, 133] on span "Burger Syrian" at bounding box center [511, 137] width 47 height 12
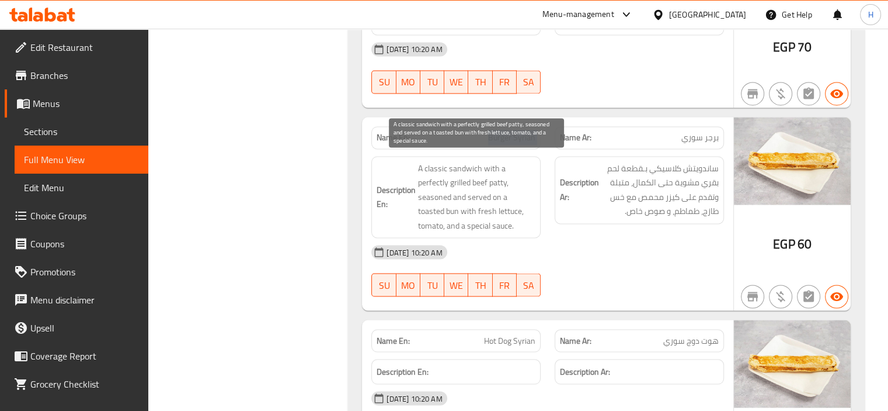
copy span "Burger Syrian"
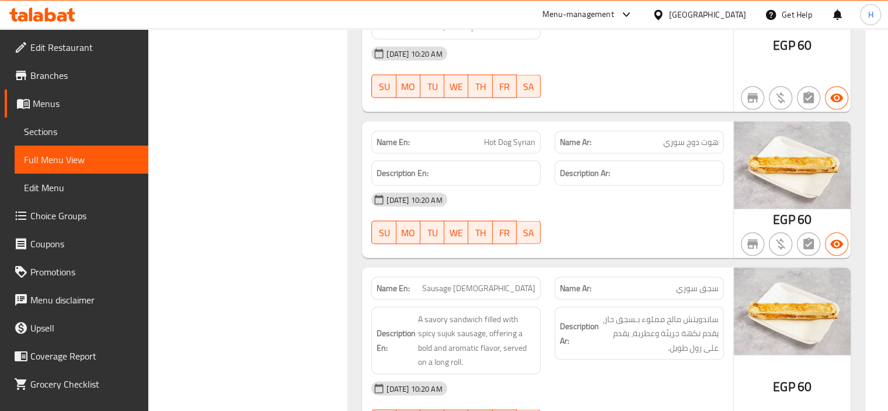
scroll to position [2219, 0]
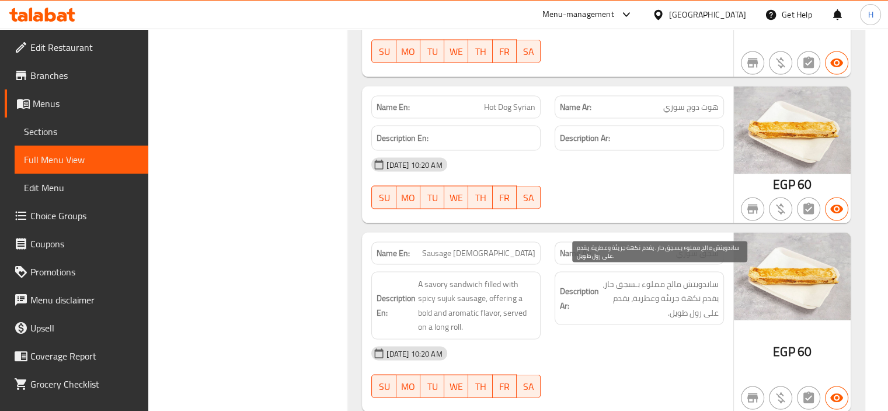
click at [662, 300] on span "ساندويتش مالح مملوء بـسجق حار، يقدم نكهة جريئة وعطرية، يقدم على رول طويل." at bounding box center [660, 297] width 117 height 43
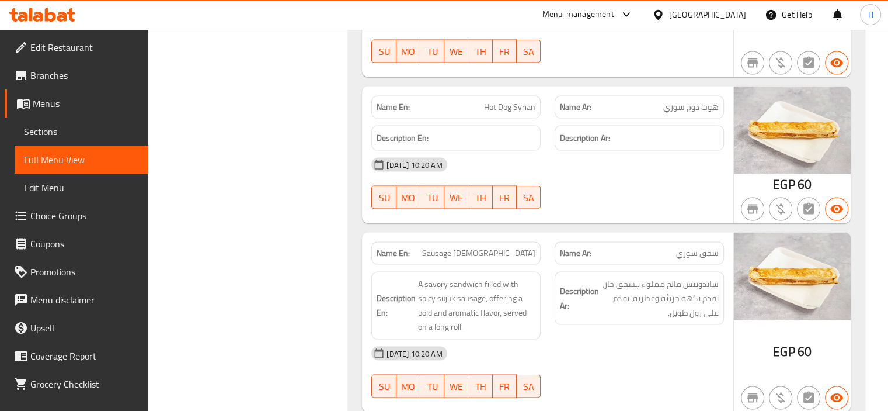
click at [484, 249] on span "Sausage Syrian" at bounding box center [478, 252] width 113 height 12
copy span "Sausage Syrian"
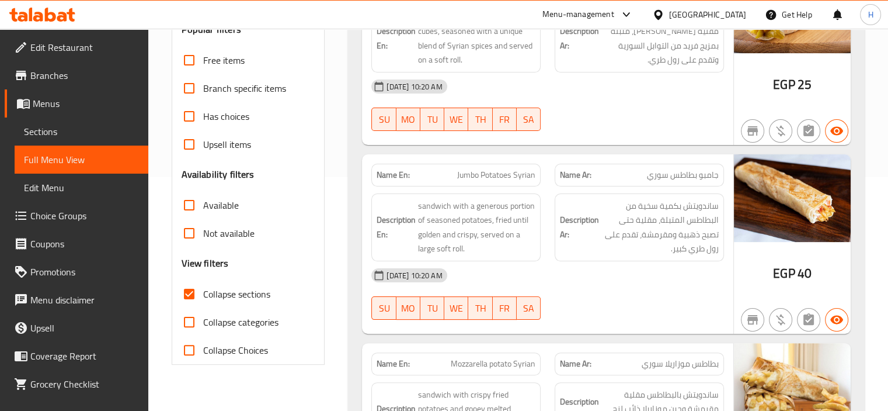
scroll to position [117, 0]
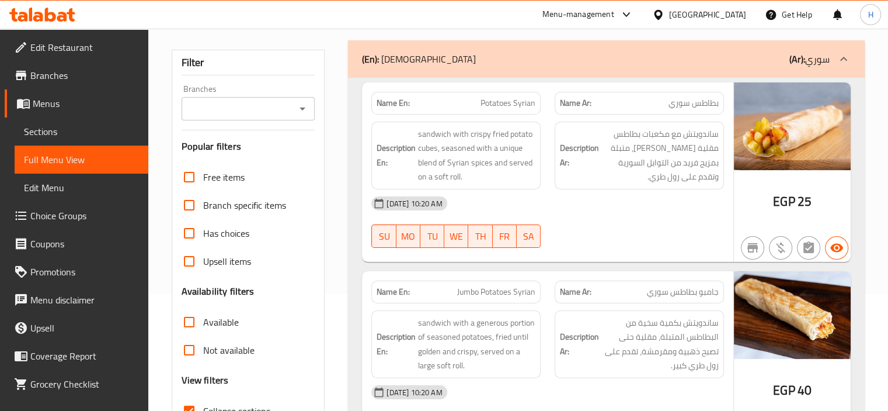
click at [536, 65] on div "(En): Syrian (Ar): سوري" at bounding box center [596, 59] width 468 height 14
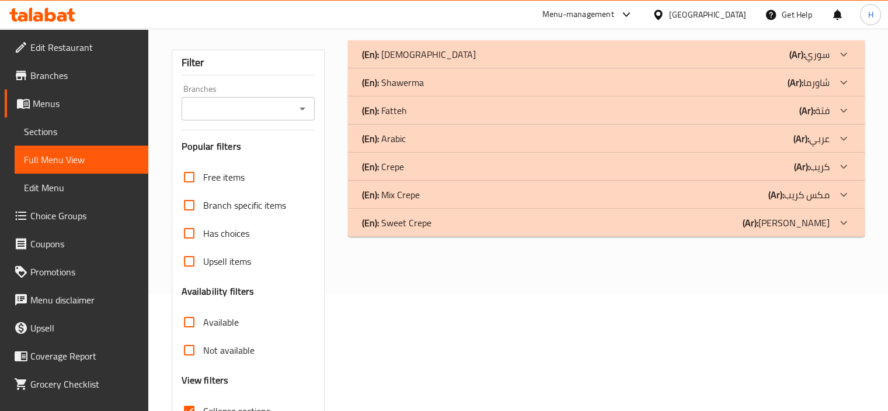
click at [468, 61] on div "(En): Shawerma (Ar): شاورما" at bounding box center [596, 54] width 468 height 14
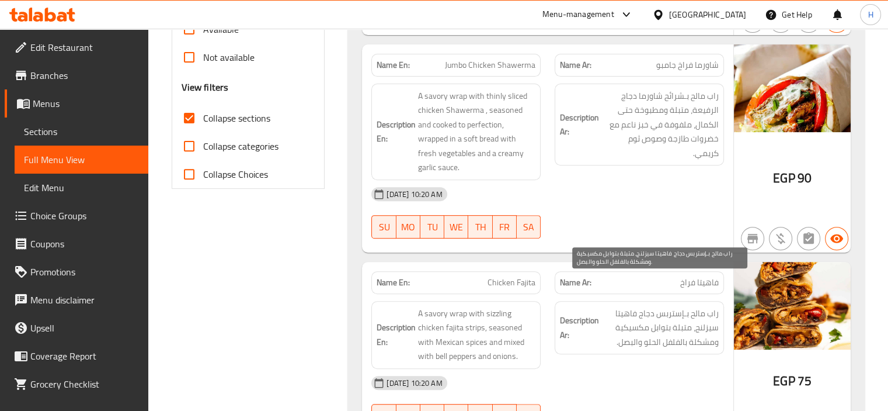
scroll to position [292, 0]
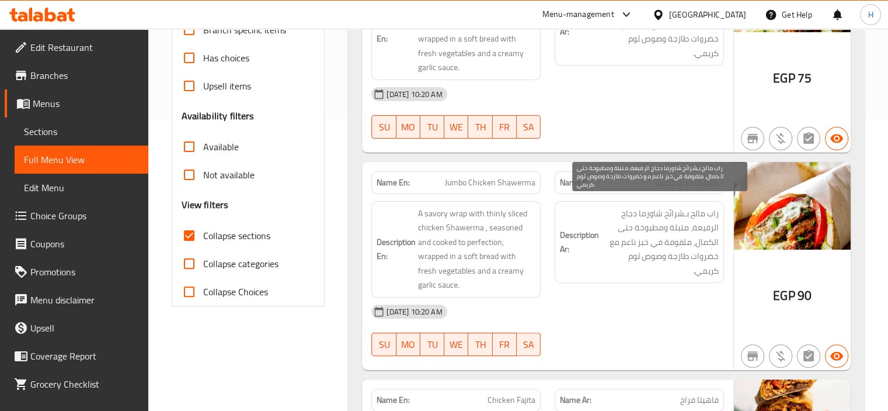
click at [684, 214] on span "راب مالح بـشرائح شاورما دجاج الرفيعة، متبلة ومطبوخة حتى الكمال، ملفوفة في خبز ن…" at bounding box center [660, 242] width 117 height 72
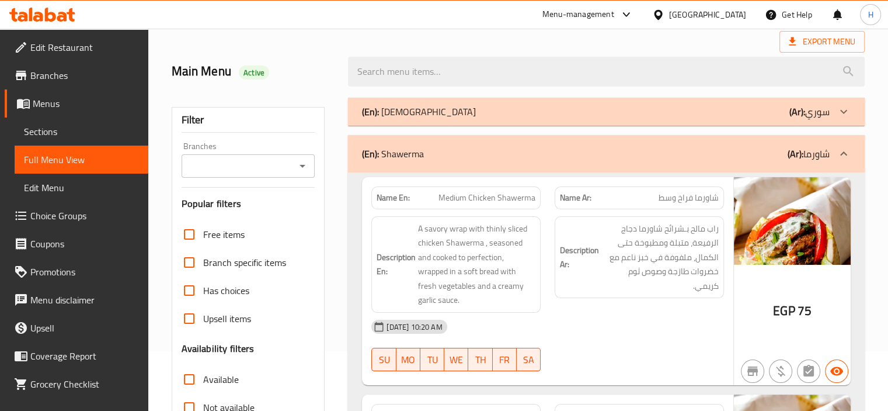
scroll to position [58, 0]
click at [709, 143] on div "(En): Shawerma (Ar): شاورما" at bounding box center [606, 154] width 517 height 37
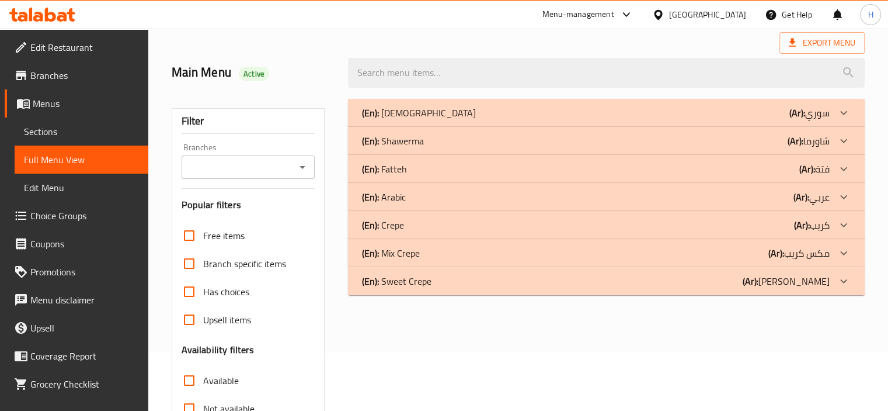
click at [572, 120] on div "(En): Fatteh (Ar): فتة" at bounding box center [596, 113] width 468 height 14
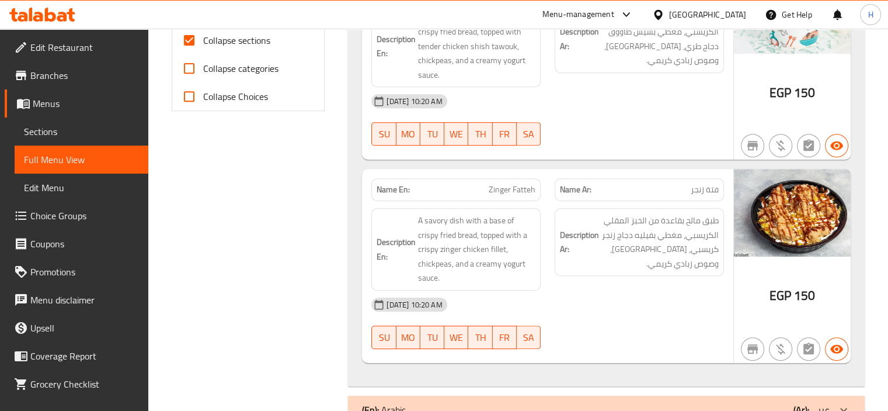
scroll to position [526, 0]
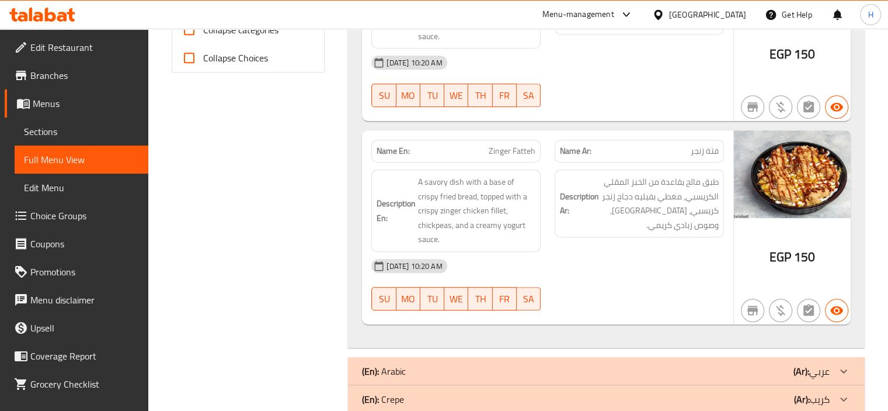
click at [706, 252] on div "02-09-2025 10:20 AM" at bounding box center [547, 266] width 367 height 28
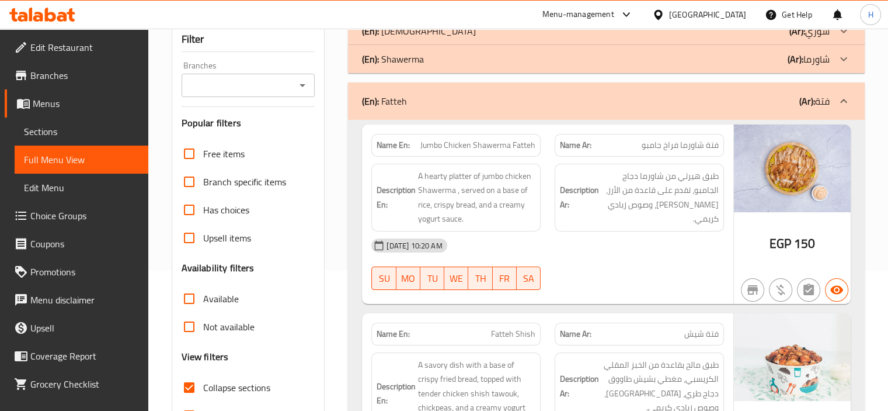
scroll to position [117, 0]
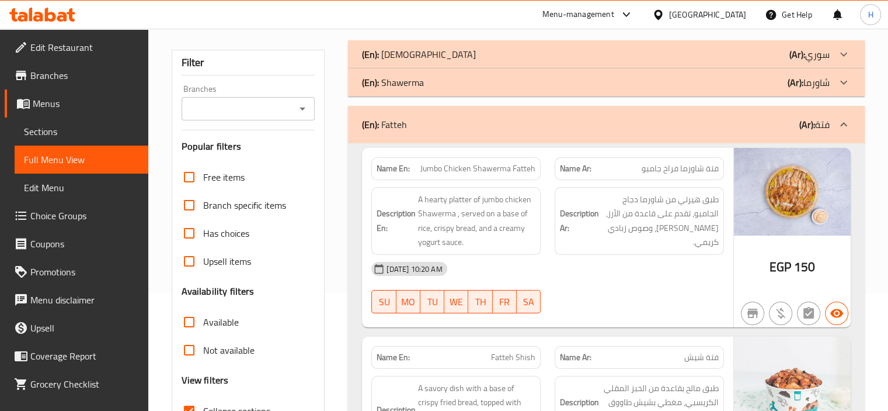
click at [530, 130] on div "(En): Fatteh (Ar): فتة" at bounding box center [596, 124] width 468 height 14
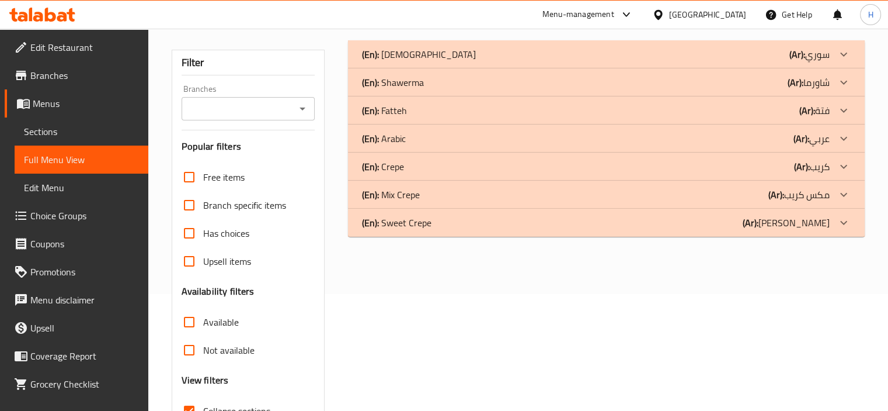
click at [531, 61] on div "(En): Arabic (Ar): عربي" at bounding box center [596, 54] width 468 height 14
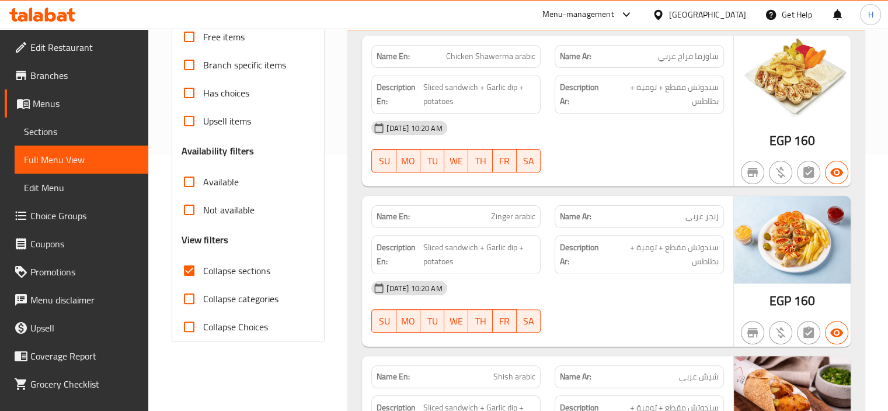
scroll to position [141, 0]
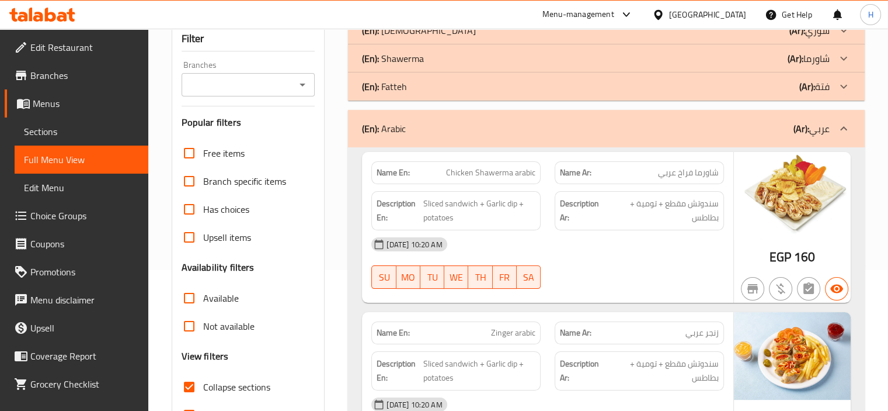
click at [531, 127] on div "(En): Arabic (Ar): عربي" at bounding box center [596, 128] width 468 height 14
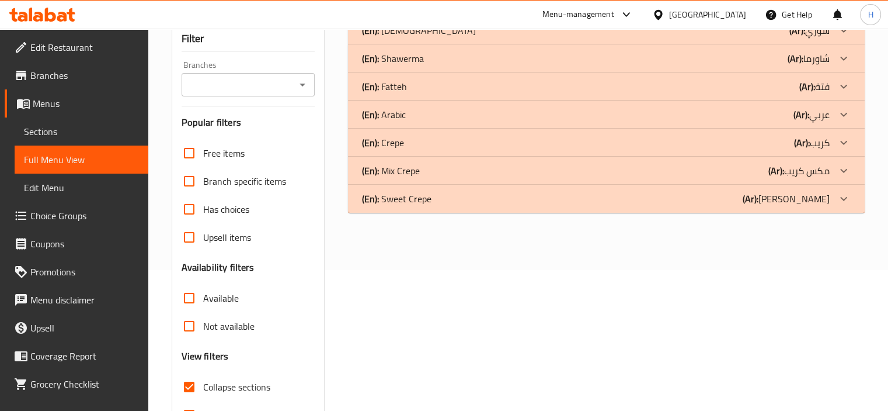
click at [510, 37] on div "(En): Crepe (Ar): كريب" at bounding box center [596, 30] width 468 height 14
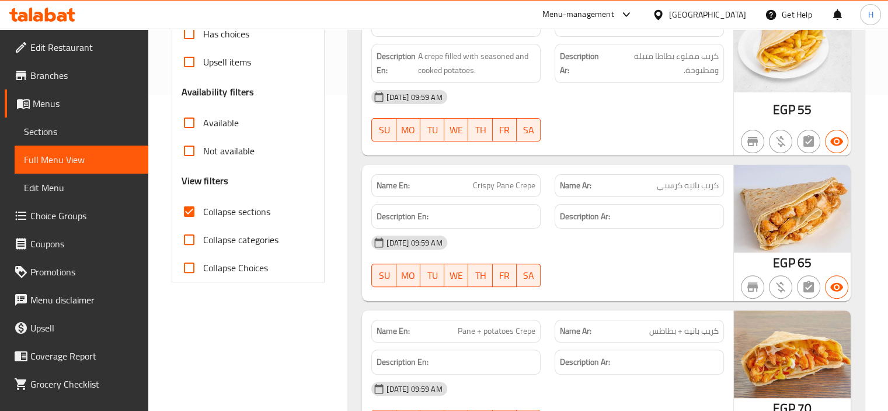
scroll to position [433, 0]
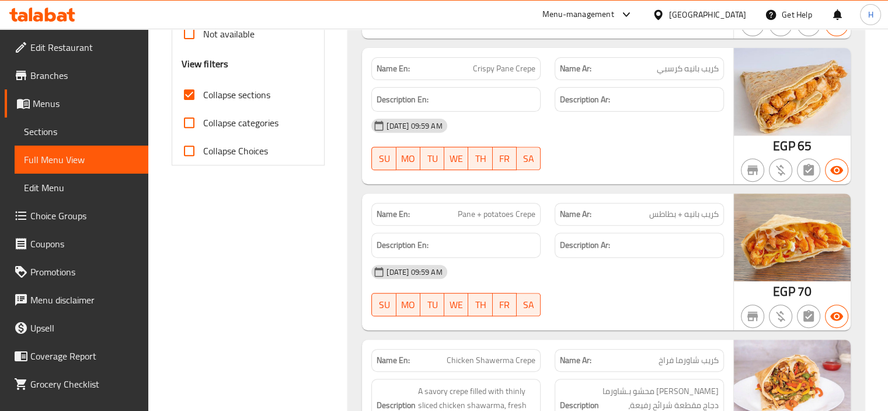
click at [614, 228] on div "Description Ar:" at bounding box center [639, 244] width 183 height 39
click at [482, 217] on span "Pane + potatoes Crepe" at bounding box center [497, 214] width 78 height 12
copy span "Pane + potatoes Crepe"
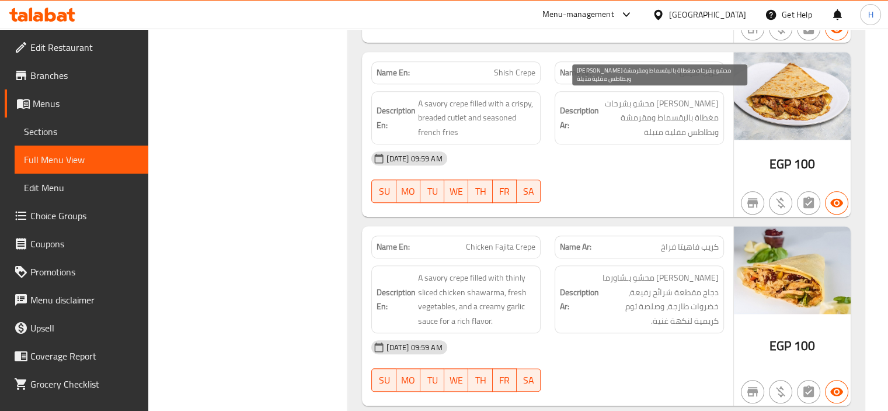
scroll to position [1075, 0]
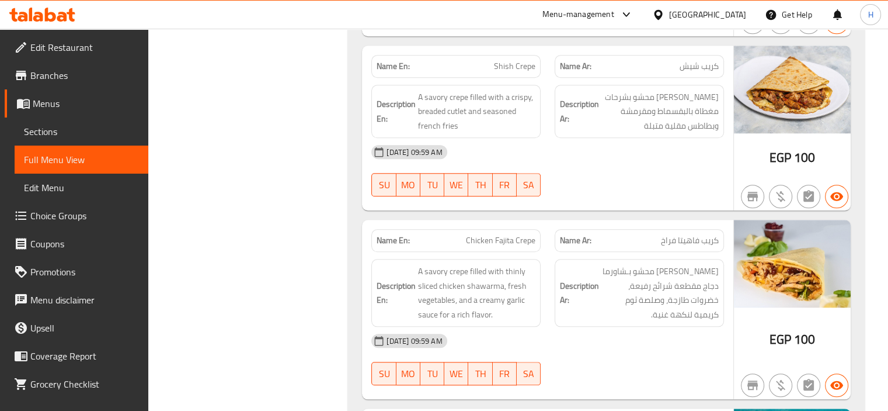
drag, startPoint x: 610, startPoint y: 239, endPoint x: 562, endPoint y: 239, distance: 47.9
click at [610, 239] on p "Name Ar: كريب فاهيتا فراخ" at bounding box center [639, 240] width 159 height 12
click at [474, 238] on span "Chicken Fajita Crepe" at bounding box center [501, 240] width 70 height 12
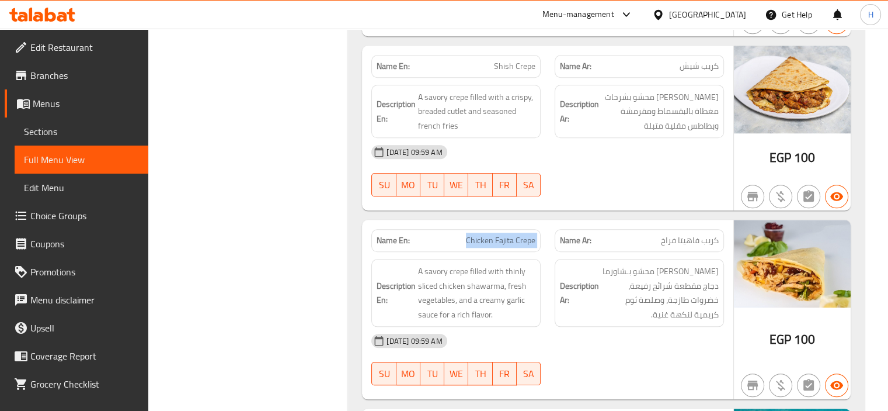
copy span "Chicken Fajita Crepe"
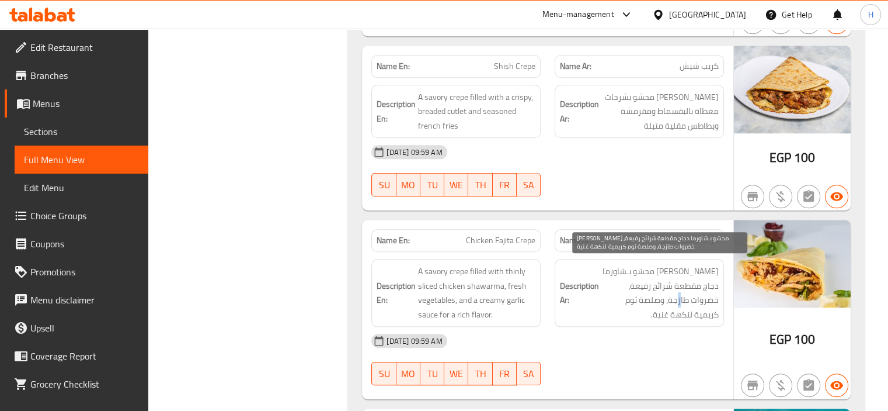
click at [696, 298] on span "كريب مالح محشو بـشاورما دجاج مقطعة شرائح رفيعة، خضروات طازجة، وصلصة ثوم كريمية …" at bounding box center [660, 292] width 117 height 57
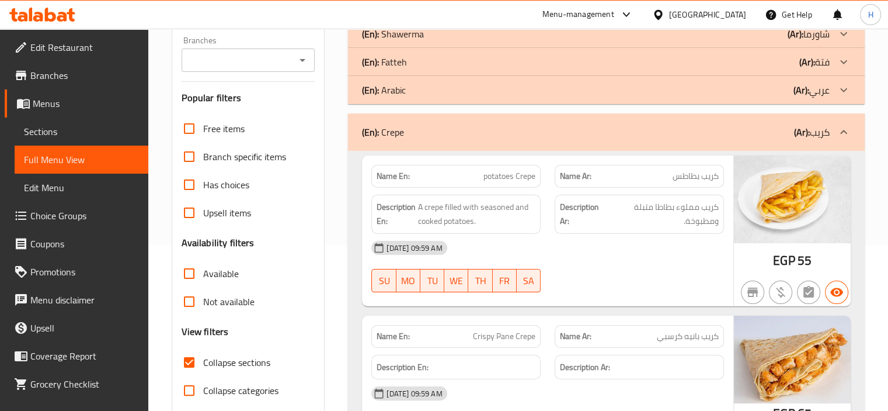
scroll to position [82, 0]
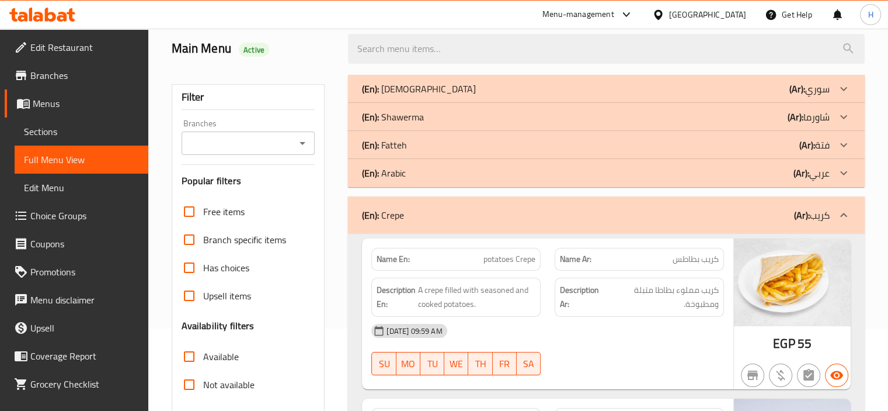
click at [707, 223] on div "(En): Crepe (Ar): كريب" at bounding box center [606, 214] width 517 height 37
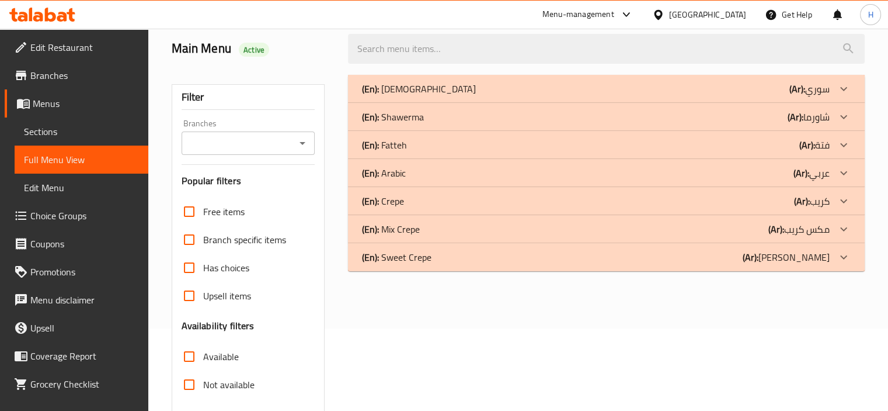
click at [477, 96] on div "(En): Mix Crepe (Ar): مكس كريب" at bounding box center [596, 89] width 468 height 14
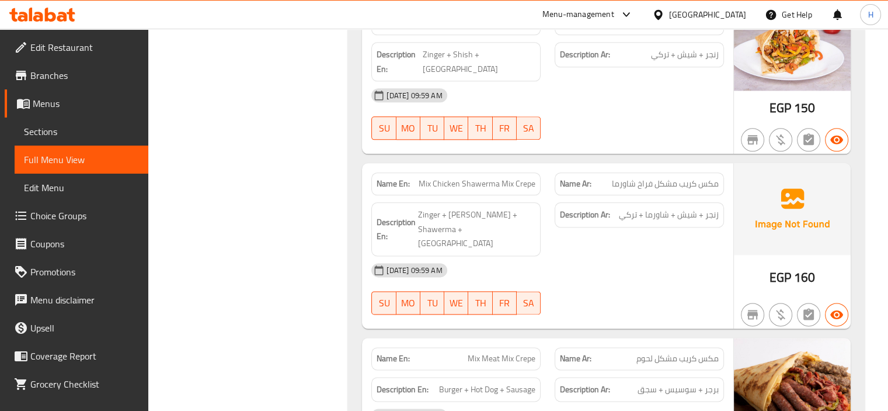
scroll to position [1537, 0]
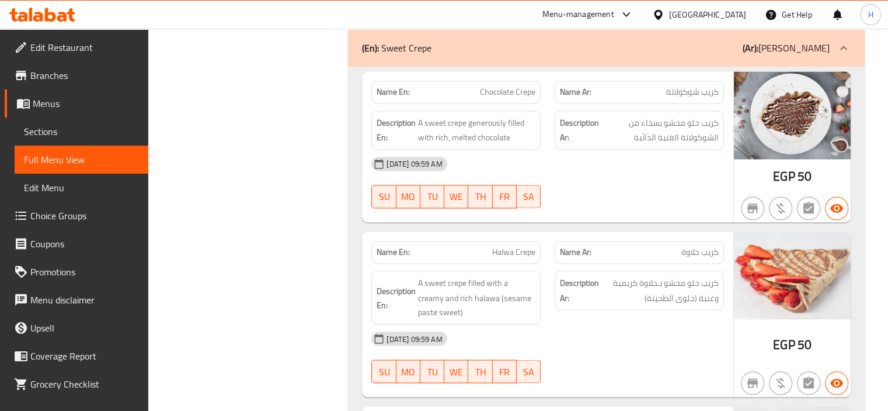
scroll to position [1945, 0]
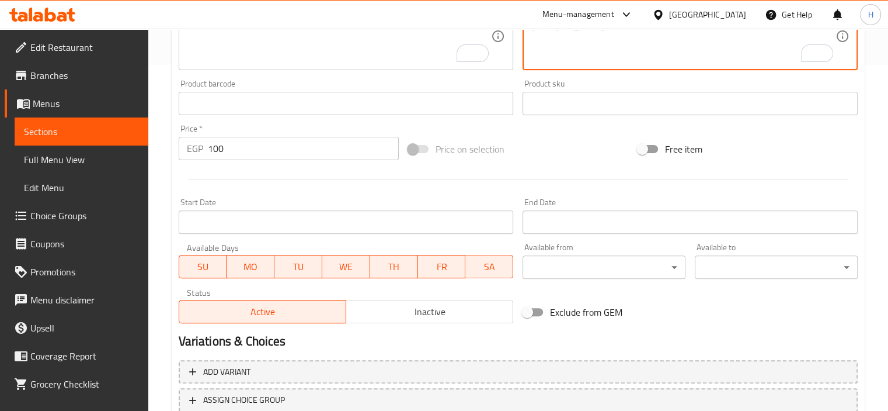
scroll to position [255, 0]
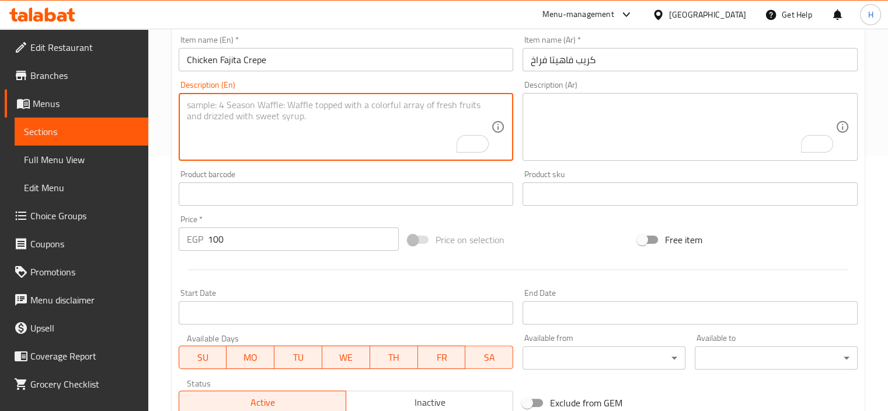
click at [242, 135] on textarea "To enrich screen reader interactions, please activate Accessibility in Grammarl…" at bounding box center [339, 126] width 305 height 55
paste textarea "Made with tender chicken, sauteed peppers and onions, wrapped in a warm crepe, …"
type textarea "Made with tender chicken, sauteed peppers and onions, wrapped in a warm crepe, …"
click at [594, 135] on textarea "To enrich screen reader interactions, please activate Accessibility in Grammarl…" at bounding box center [683, 126] width 305 height 55
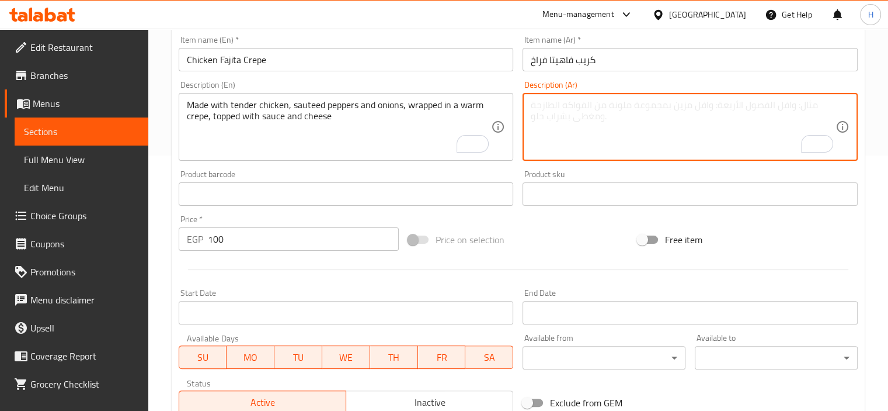
paste textarea "محضرة من الدجاج الطري والفلفل السوتيه والبصل ملفوفة في كريب دافئ ومغطاة بالصلصة…"
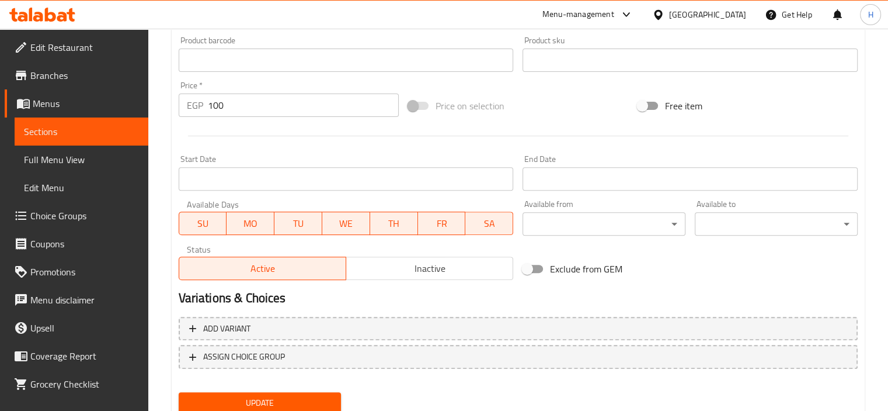
scroll to position [430, 0]
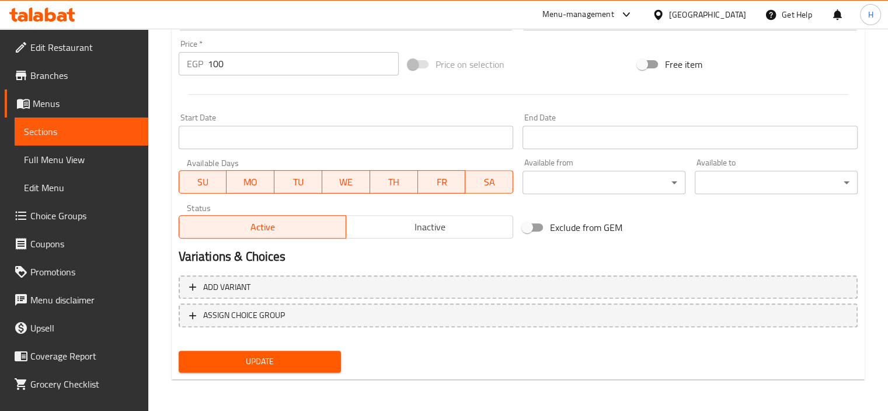
type textarea "محضرة من الدجاج الطري والفلفل السوتيه والبصل ملفوفة في كريب دافئ ومغطاة بالصلصة…"
drag, startPoint x: 291, startPoint y: 356, endPoint x: 298, endPoint y: 343, distance: 15.2
click at [290, 357] on span "Update" at bounding box center [260, 361] width 144 height 15
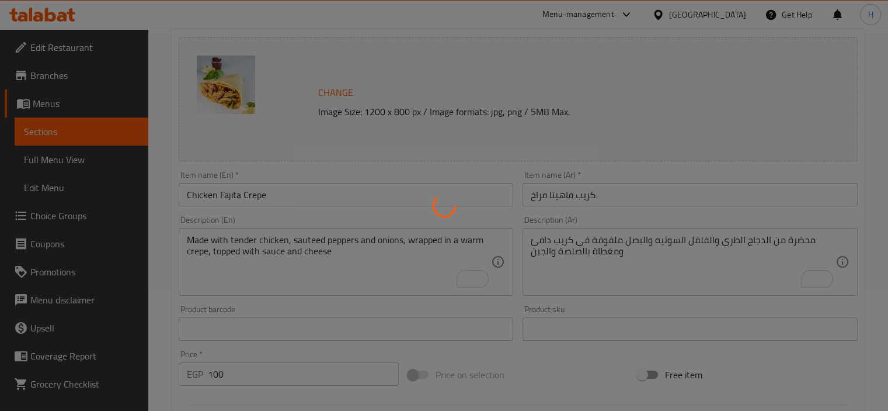
scroll to position [80, 0]
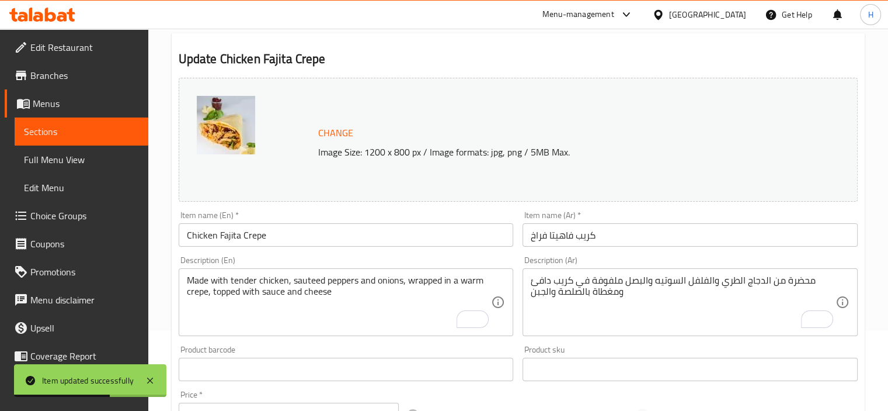
click at [81, 162] on span "Full Menu View" at bounding box center [81, 159] width 115 height 14
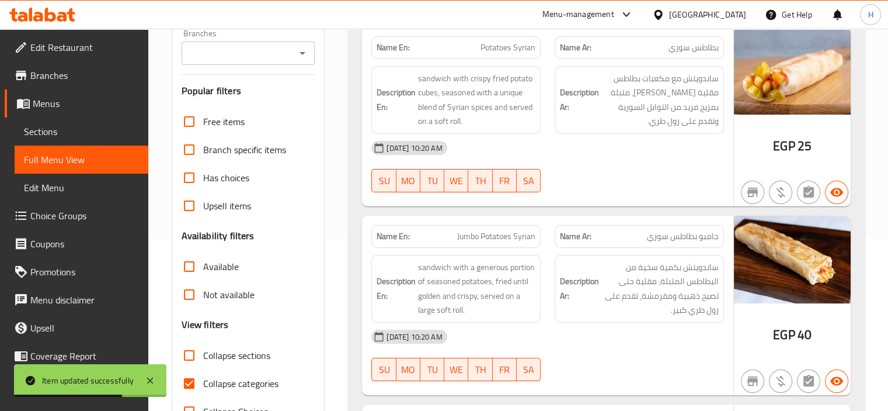
scroll to position [314, 0]
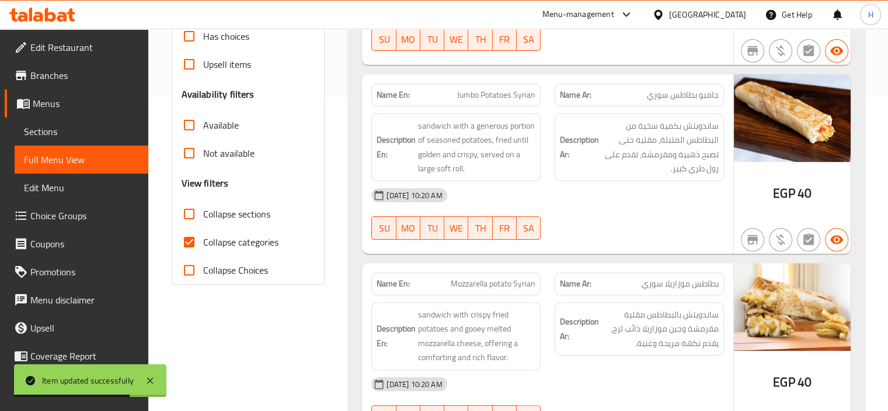
click at [238, 240] on span "Collapse categories" at bounding box center [240, 242] width 75 height 14
click at [203, 240] on input "Collapse categories" at bounding box center [189, 242] width 28 height 28
checkbox input "false"
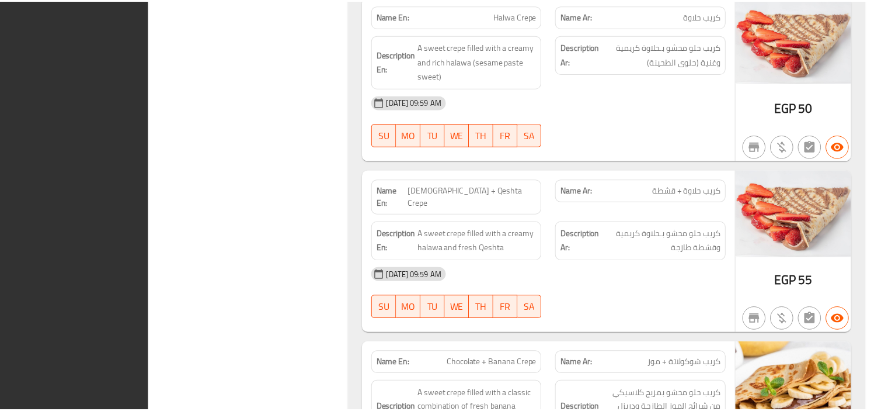
scroll to position [9001, 0]
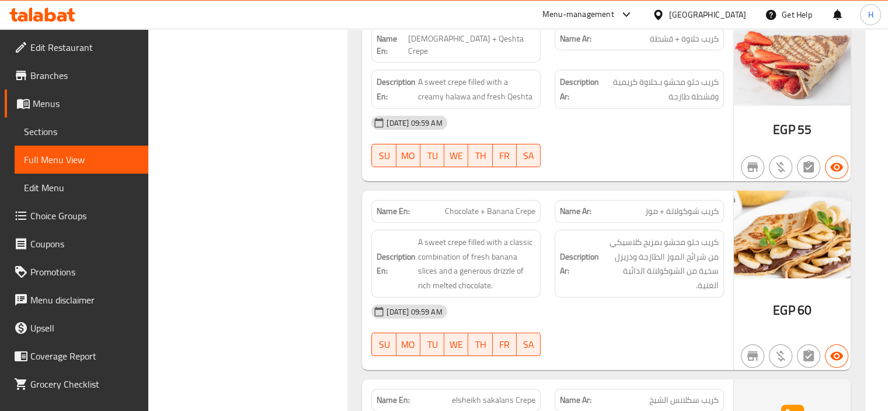
click at [89, 130] on span "Sections" at bounding box center [81, 131] width 115 height 14
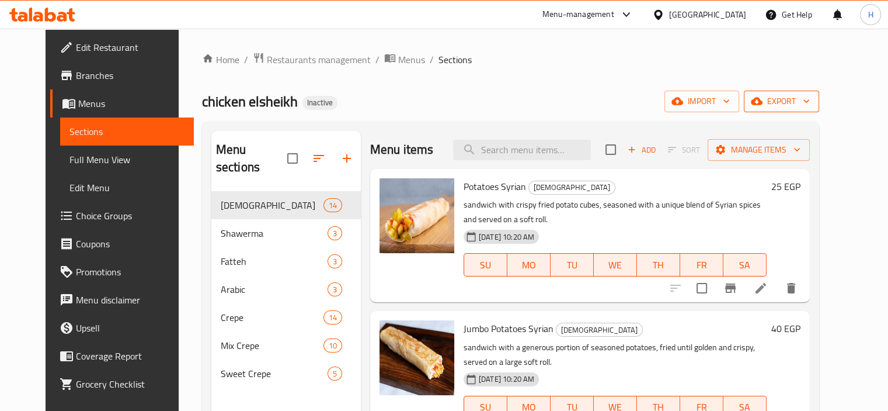
click at [809, 100] on span "export" at bounding box center [781, 101] width 57 height 15
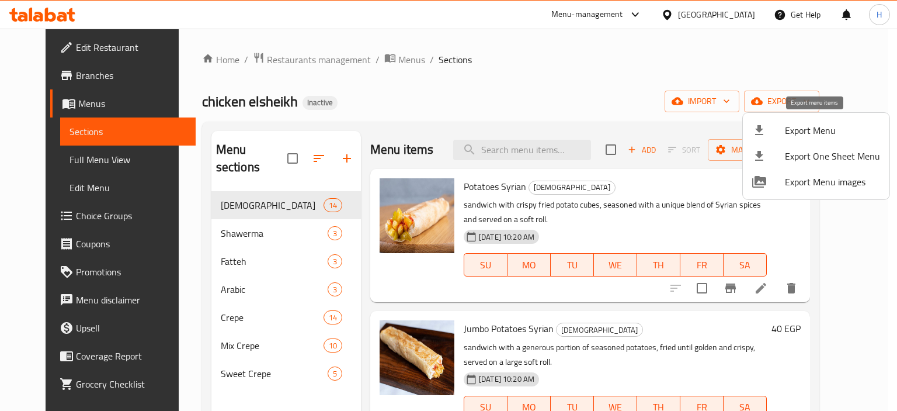
click at [808, 124] on span "Export Menu" at bounding box center [832, 130] width 95 height 14
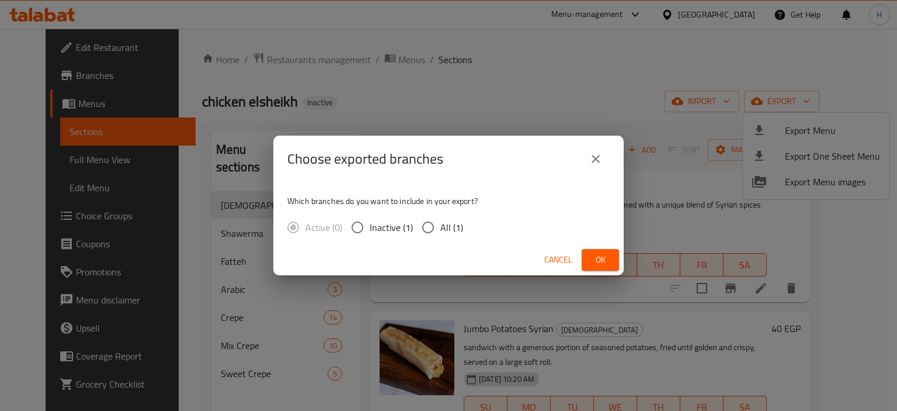
click at [438, 230] on input "All (1)" at bounding box center [428, 227] width 25 height 25
radio input "true"
click at [595, 253] on span "Ok" at bounding box center [600, 259] width 19 height 15
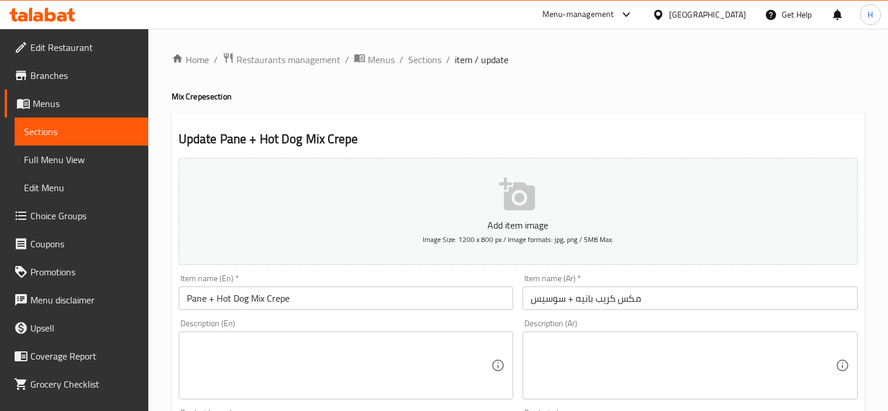
scroll to position [409, 0]
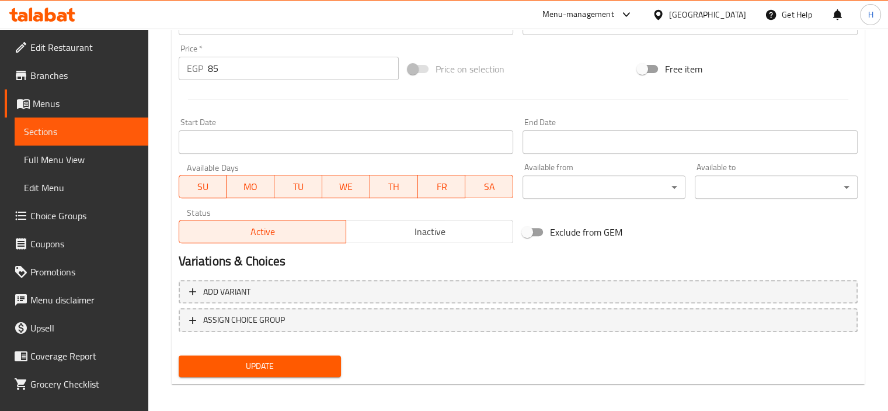
click at [65, 72] on span "Branches" at bounding box center [84, 75] width 109 height 14
